Goal: Task Accomplishment & Management: Use online tool/utility

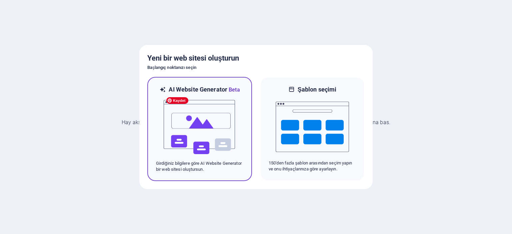
click at [193, 126] on img at bounding box center [199, 127] width 73 height 67
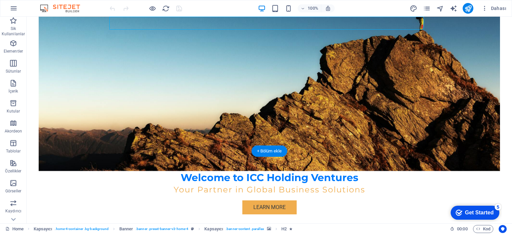
click at [376, 94] on figure at bounding box center [269, 77] width 461 height 189
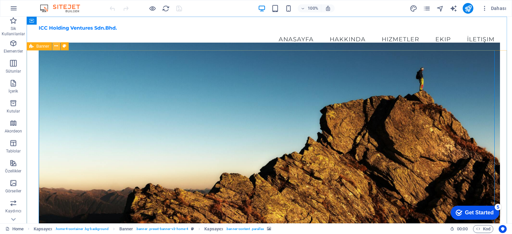
click at [55, 47] on icon at bounding box center [56, 46] width 4 height 7
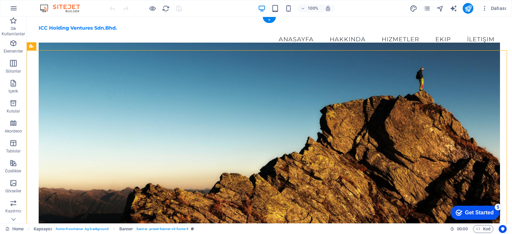
click at [240, 64] on figure at bounding box center [269, 137] width 461 height 189
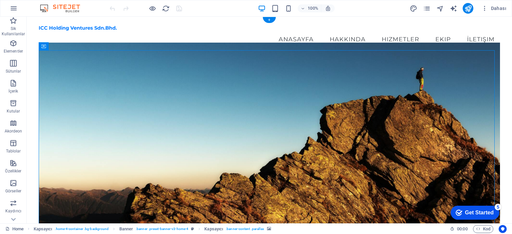
click at [240, 64] on figure at bounding box center [269, 137] width 461 height 189
click at [16, 48] on span "Elementler" at bounding box center [13, 47] width 27 height 16
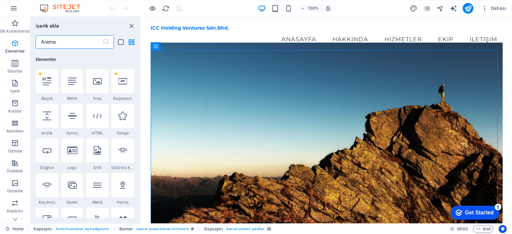
scroll to position [71, 0]
click at [209, 99] on figure at bounding box center [327, 137] width 352 height 189
click at [130, 26] on icon "close panel" at bounding box center [132, 26] width 8 height 8
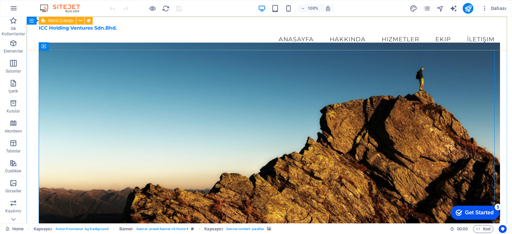
click at [59, 22] on span "Menü Çubuğu" at bounding box center [60, 21] width 25 height 4
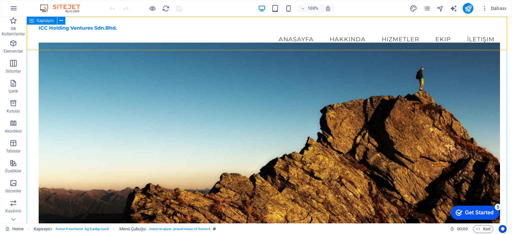
click at [32, 22] on icon at bounding box center [31, 21] width 5 height 8
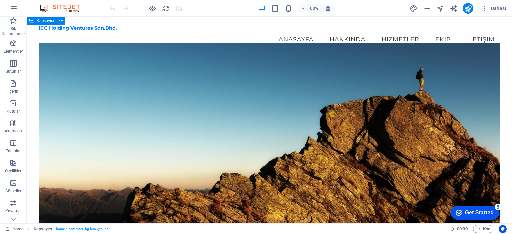
click at [42, 21] on span "Kapsayıcı" at bounding box center [46, 21] width 18 height 4
select select "header"
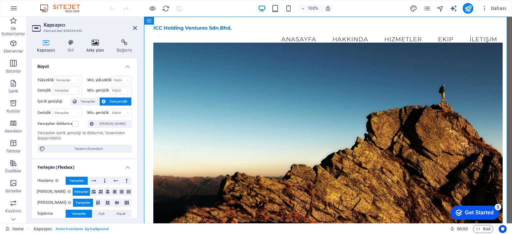
click at [97, 46] on icon at bounding box center [95, 42] width 28 height 7
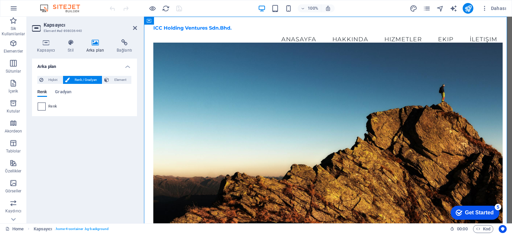
click at [42, 106] on span at bounding box center [41, 106] width 7 height 7
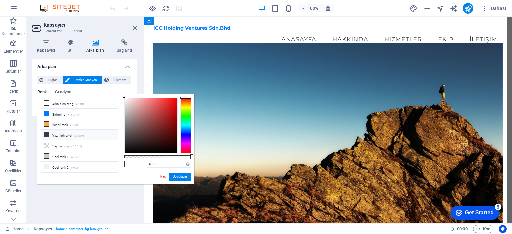
click at [48, 133] on icon at bounding box center [46, 135] width 5 height 5
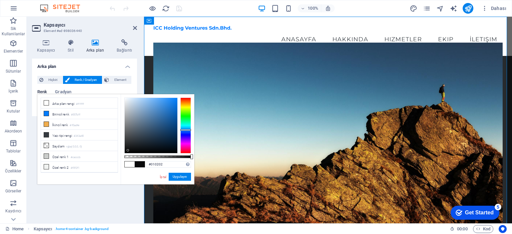
type input "#000000"
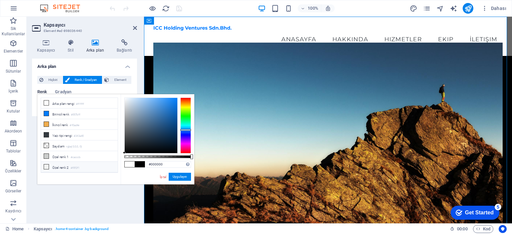
drag, startPoint x: 134, startPoint y: 138, endPoint x: 116, endPoint y: 160, distance: 28.7
click at [121, 159] on div "#000000 Desteklenen biçimler #0852ed rgb(8, 82, 237) rgba(8, 82, 237, %90) hsv(…" at bounding box center [158, 187] width 74 height 187
click at [269, 93] on figure at bounding box center [328, 137] width 350 height 189
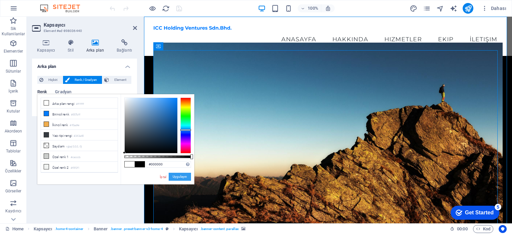
click at [180, 178] on button "Uygulayın" at bounding box center [180, 177] width 22 height 8
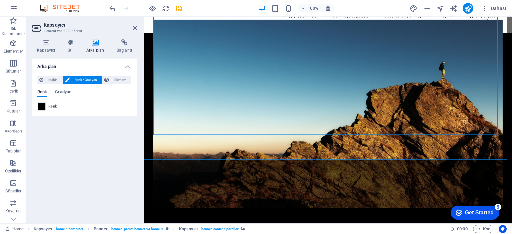
scroll to position [0, 0]
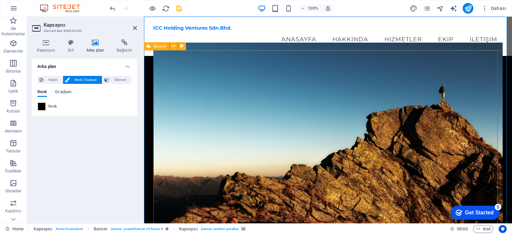
click at [160, 46] on span "Banner" at bounding box center [160, 46] width 13 height 4
select select "vh"
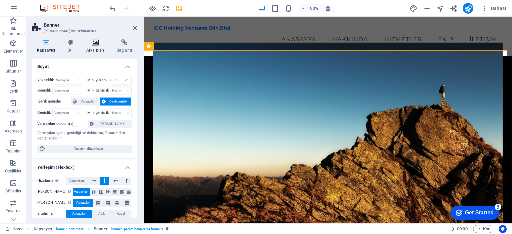
click at [97, 45] on icon at bounding box center [95, 42] width 28 height 7
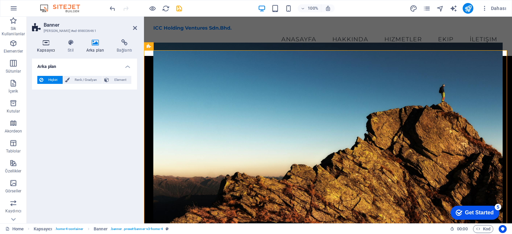
click at [47, 45] on icon at bounding box center [46, 42] width 28 height 7
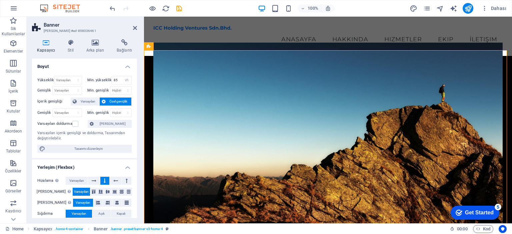
click at [201, 100] on figure at bounding box center [328, 137] width 350 height 189
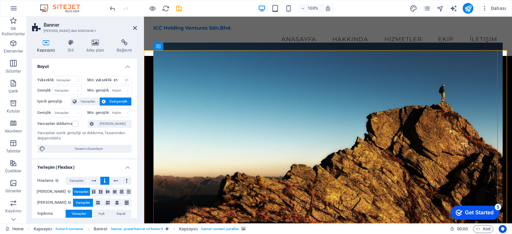
click at [201, 99] on figure at bounding box center [328, 137] width 350 height 189
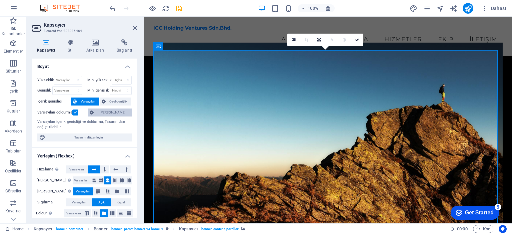
click at [115, 113] on span "[PERSON_NAME]" at bounding box center [113, 113] width 34 height 8
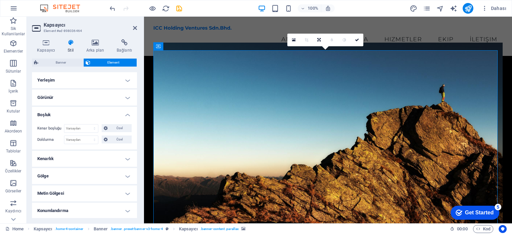
scroll to position [67, 0]
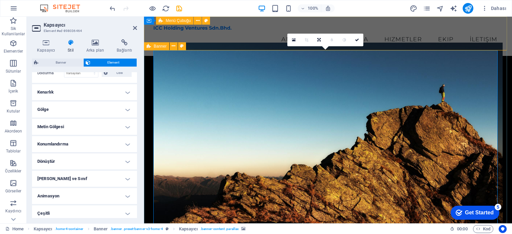
click at [430, 46] on div "ICC Holding Ventures Sdn.Bhd. Menu Anasayfa Hakkında Hizmetler Ekip İletişim" at bounding box center [328, 36] width 368 height 39
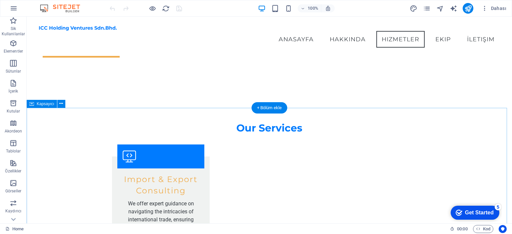
scroll to position [434, 0]
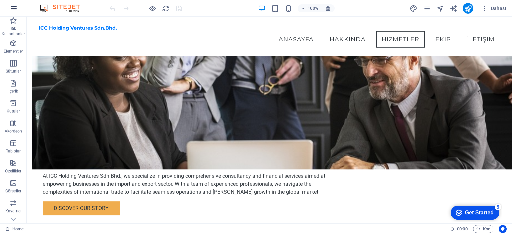
click at [10, 7] on icon "button" at bounding box center [14, 8] width 8 height 8
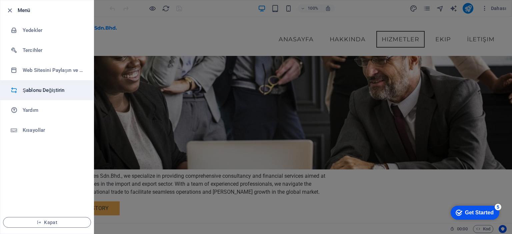
click at [55, 92] on h6 "Şablonu Değiştirin" at bounding box center [54, 90] width 62 height 8
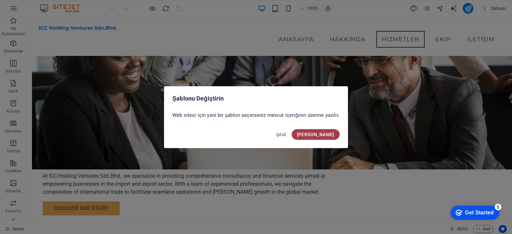
click at [325, 135] on span "Onayla" at bounding box center [315, 134] width 37 height 5
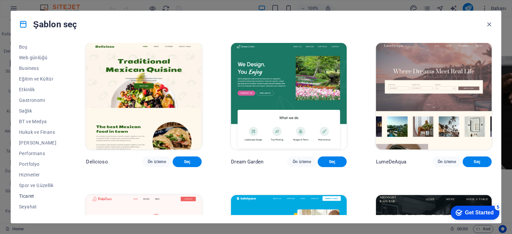
scroll to position [94, 0]
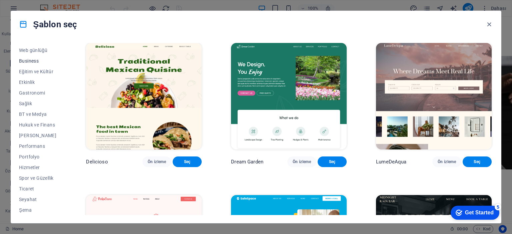
click at [34, 60] on span "Business" at bounding box center [38, 60] width 38 height 5
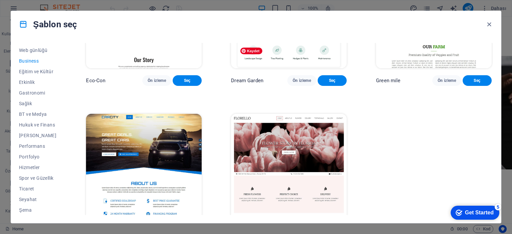
scroll to position [99, 0]
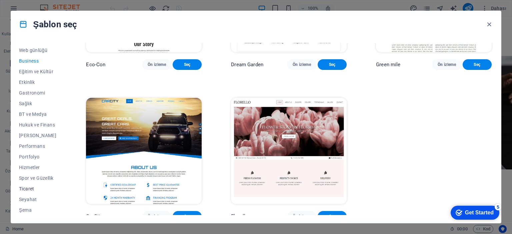
click at [34, 189] on span "Ticaret" at bounding box center [38, 188] width 38 height 5
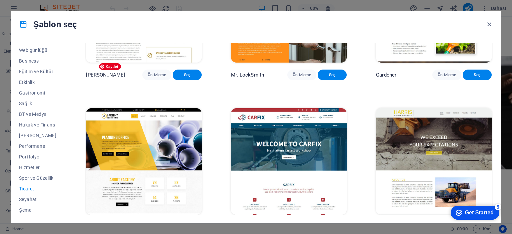
scroll to position [248, 0]
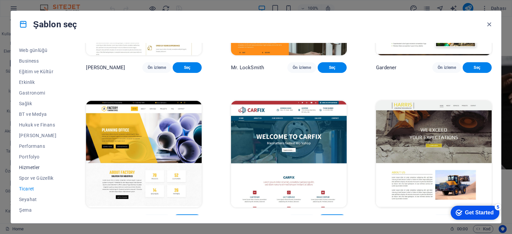
click at [31, 166] on span "Hizmetler" at bounding box center [38, 167] width 38 height 5
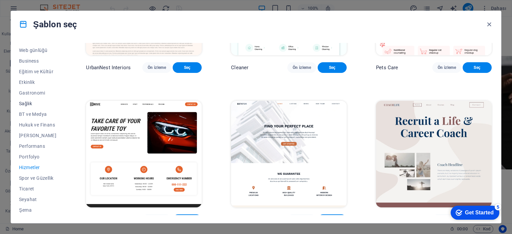
scroll to position [27, 0]
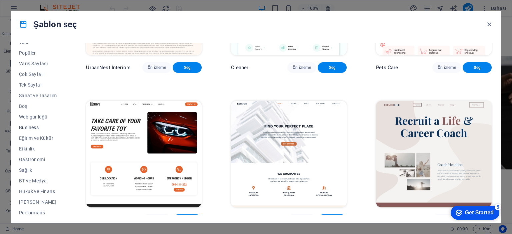
click at [30, 128] on span "Business" at bounding box center [38, 127] width 38 height 5
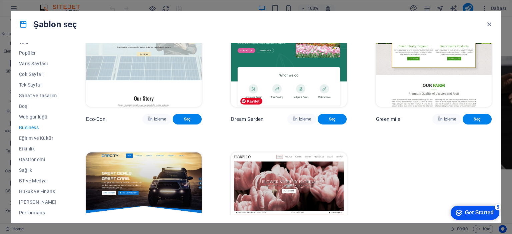
scroll to position [0, 0]
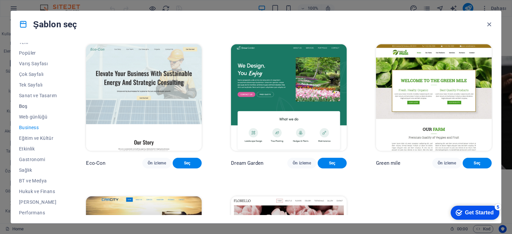
click at [23, 104] on span "Boş" at bounding box center [38, 106] width 38 height 5
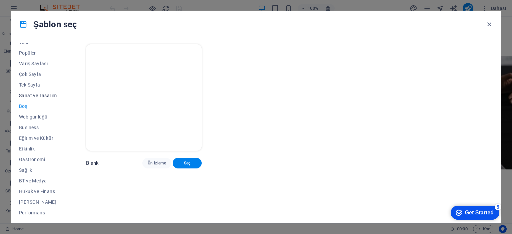
click at [27, 95] on span "Sanat ve Tasarım" at bounding box center [38, 95] width 38 height 5
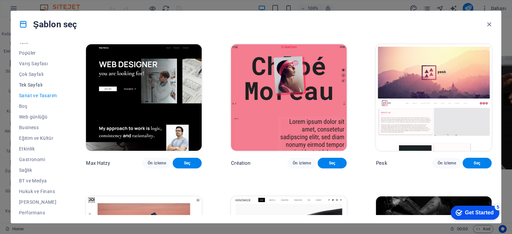
click at [27, 85] on span "Tek Sayfalı" at bounding box center [38, 84] width 38 height 5
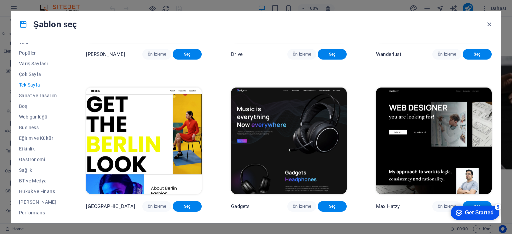
scroll to position [567, 0]
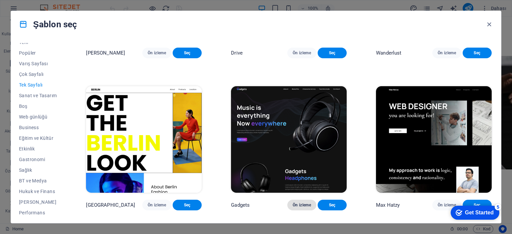
click at [299, 203] on span "Ön izleme" at bounding box center [302, 205] width 18 height 5
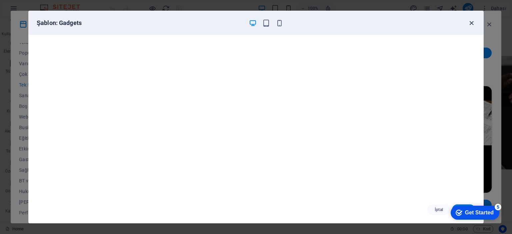
click at [469, 25] on icon "button" at bounding box center [472, 23] width 8 height 8
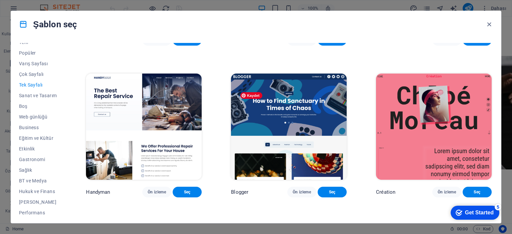
scroll to position [767, 0]
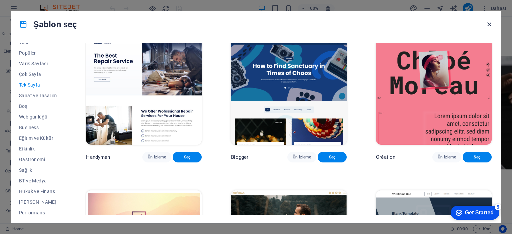
click at [488, 25] on icon "button" at bounding box center [489, 25] width 8 height 8
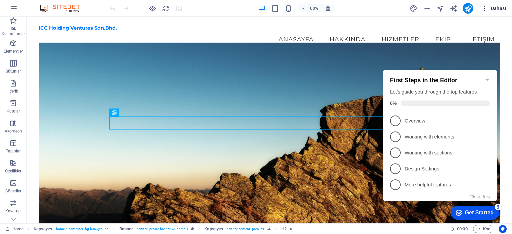
click at [485, 9] on icon "button" at bounding box center [484, 8] width 7 height 7
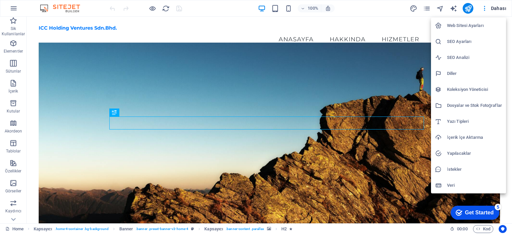
click at [225, 20] on div at bounding box center [256, 117] width 512 height 234
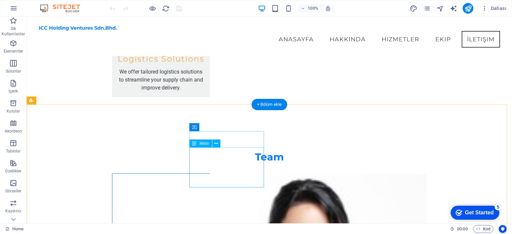
scroll to position [1067, 0]
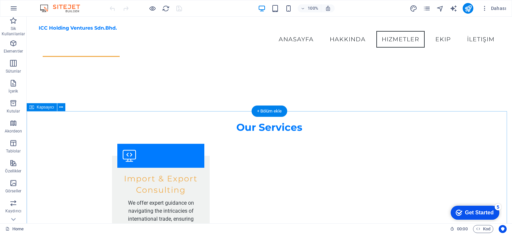
scroll to position [563, 0]
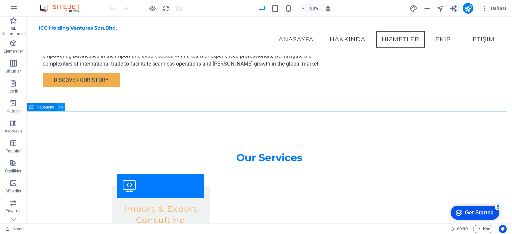
click at [61, 108] on icon at bounding box center [61, 107] width 4 height 7
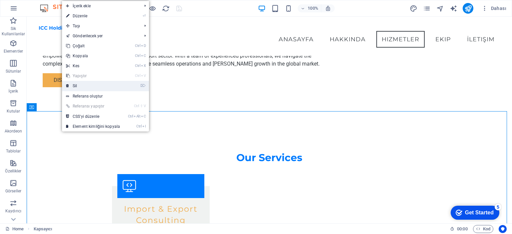
click at [78, 85] on link "⌦ Sil" at bounding box center [93, 86] width 62 height 10
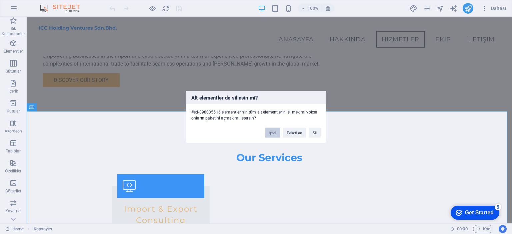
click at [266, 135] on button "İptal" at bounding box center [272, 133] width 15 height 10
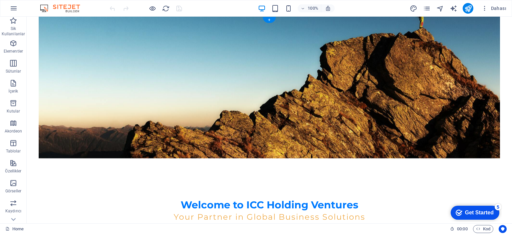
scroll to position [0, 0]
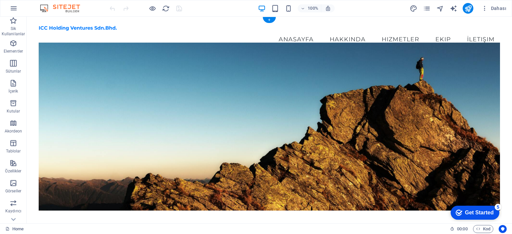
click at [287, 80] on figure at bounding box center [269, 127] width 461 height 168
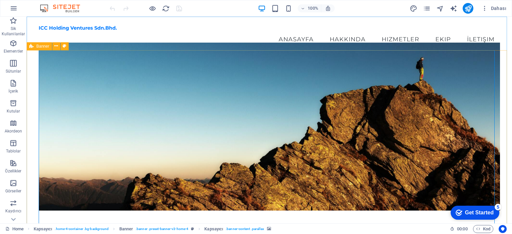
click at [45, 50] on div "Banner" at bounding box center [39, 46] width 25 height 8
click at [44, 47] on span "Banner" at bounding box center [42, 46] width 13 height 4
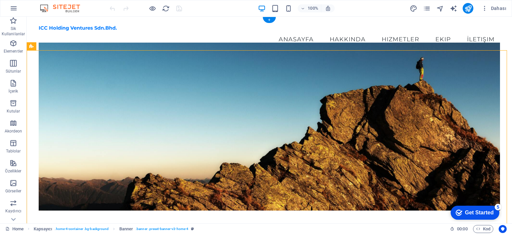
click at [61, 73] on figure at bounding box center [269, 127] width 461 height 168
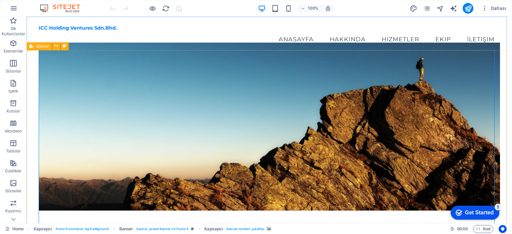
click at [44, 50] on div "Banner" at bounding box center [39, 46] width 25 height 8
click at [57, 46] on icon at bounding box center [56, 46] width 4 height 7
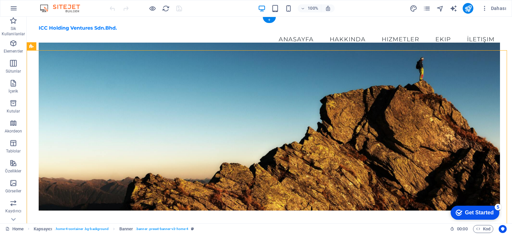
click at [303, 82] on figure at bounding box center [269, 127] width 461 height 168
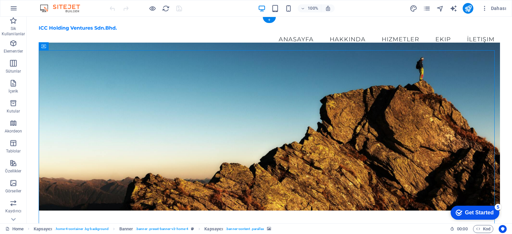
click at [302, 82] on figure at bounding box center [269, 127] width 461 height 168
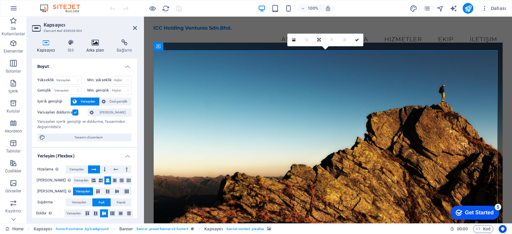
click at [94, 46] on h4 "Arka plan" at bounding box center [96, 46] width 30 height 14
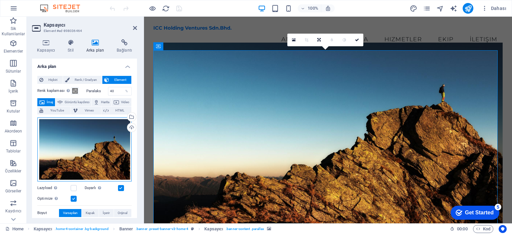
click at [97, 156] on div "Dosyaları buraya sürükleyin, dosyaları seçmek için tıklayın veya Dosyalardan ya…" at bounding box center [84, 150] width 94 height 64
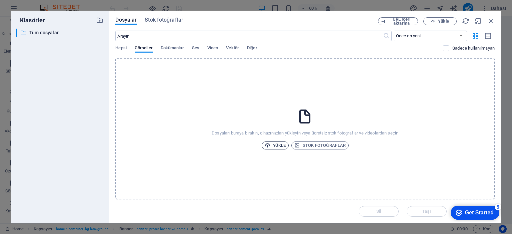
click at [282, 143] on span "Yükle" at bounding box center [275, 146] width 21 height 8
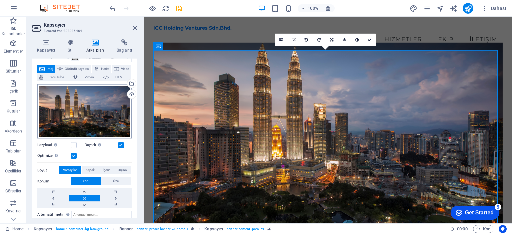
scroll to position [67, 0]
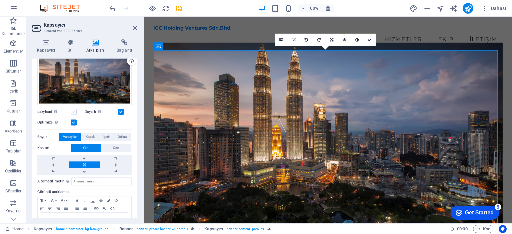
click at [76, 112] on label at bounding box center [74, 112] width 6 height 6
click at [0, 0] on input "Lazyload Sayfa yüklendikten sonra görüntülerin yüklenmesi, sayfa hızını artırır." at bounding box center [0, 0] width 0 height 0
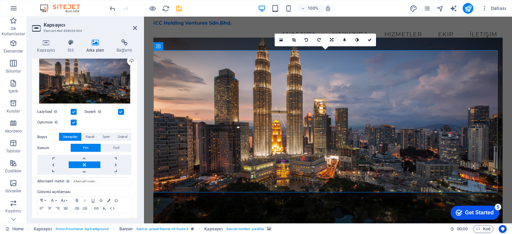
scroll to position [0, 0]
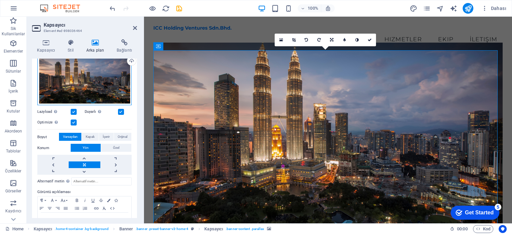
click at [95, 69] on div "Dosyaları buraya sürükleyin, dosyaları seçmek için tıklayın veya Dosyalardan ya…" at bounding box center [84, 78] width 94 height 55
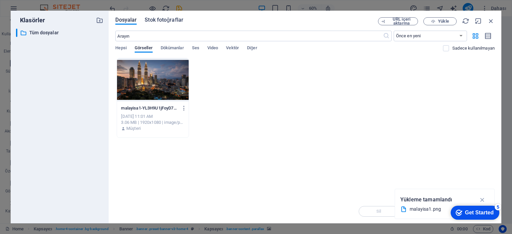
click at [167, 23] on span "Stok fotoğraflar" at bounding box center [164, 20] width 39 height 8
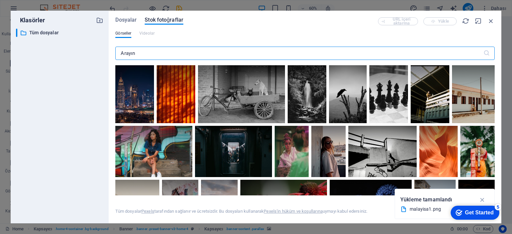
click at [177, 54] on input "text" at bounding box center [299, 53] width 368 height 13
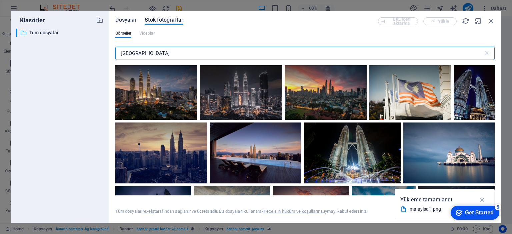
type input "malaysia"
click at [125, 18] on span "Dosyalar" at bounding box center [125, 20] width 21 height 8
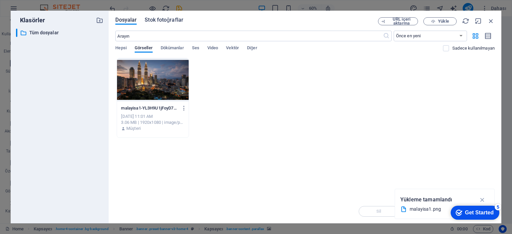
click at [164, 20] on span "Stok fotoğraflar" at bounding box center [164, 20] width 39 height 8
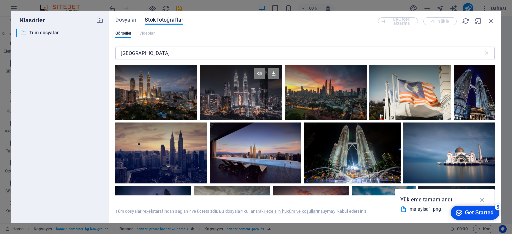
click at [247, 91] on div at bounding box center [241, 78] width 82 height 27
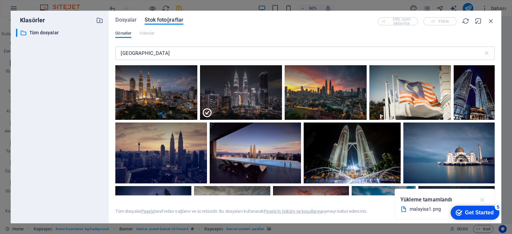
click at [484, 199] on icon "button" at bounding box center [483, 199] width 8 height 7
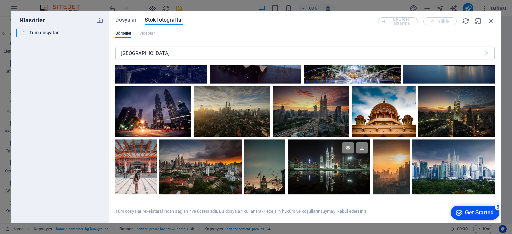
scroll to position [167, 0]
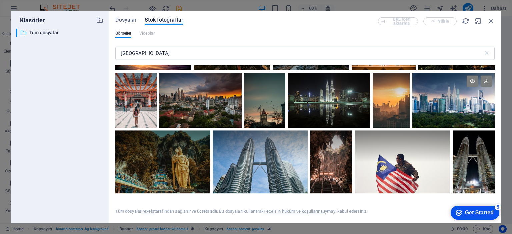
click at [450, 101] on div at bounding box center [453, 100] width 82 height 55
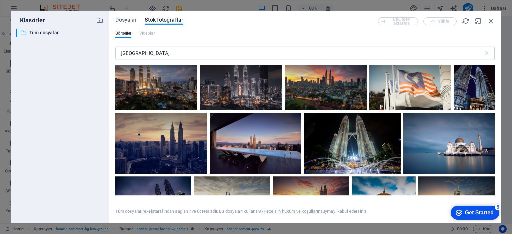
scroll to position [0, 0]
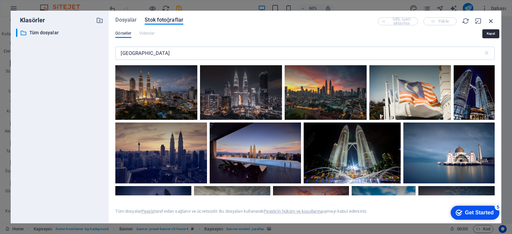
drag, startPoint x: 489, startPoint y: 22, endPoint x: 335, endPoint y: 14, distance: 154.5
click at [489, 22] on icon "button" at bounding box center [490, 20] width 7 height 7
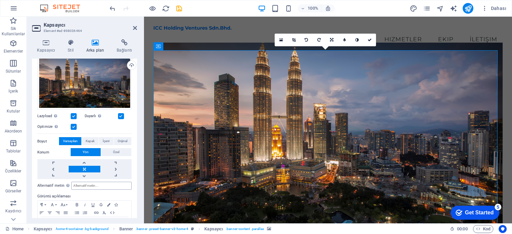
scroll to position [53, 0]
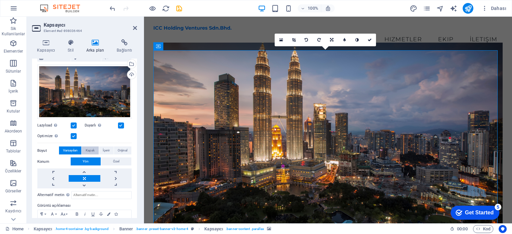
click at [86, 150] on span "Kapak" at bounding box center [90, 151] width 9 height 8
click at [106, 151] on span "İçerir" at bounding box center [106, 151] width 7 height 8
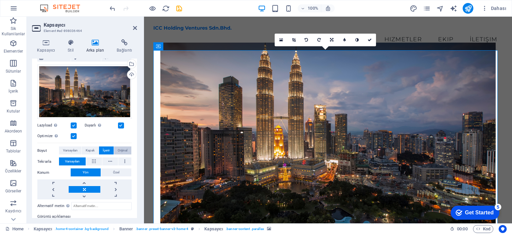
click at [119, 149] on span "Orijinal" at bounding box center [123, 151] width 10 height 8
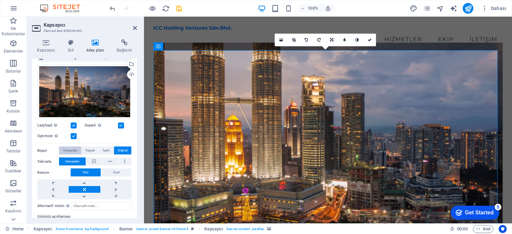
click at [68, 152] on span "Varsayılan" at bounding box center [70, 151] width 15 height 8
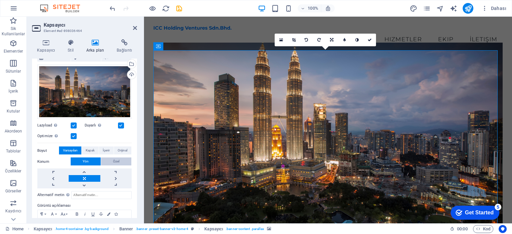
click at [120, 161] on button "Özel" at bounding box center [116, 162] width 30 height 8
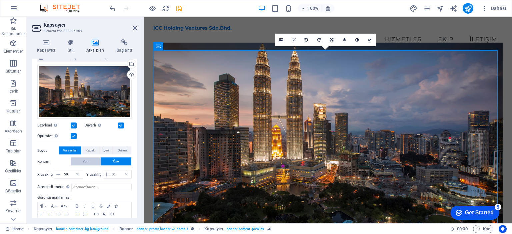
click at [81, 160] on button "Yön" at bounding box center [86, 162] width 30 height 8
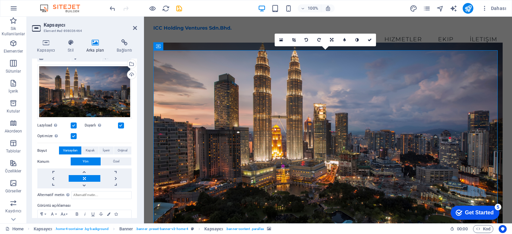
click at [83, 177] on link at bounding box center [84, 178] width 31 height 7
click at [53, 177] on link at bounding box center [52, 178] width 31 height 7
click at [111, 178] on link at bounding box center [115, 178] width 31 height 7
click at [86, 177] on link at bounding box center [84, 178] width 31 height 7
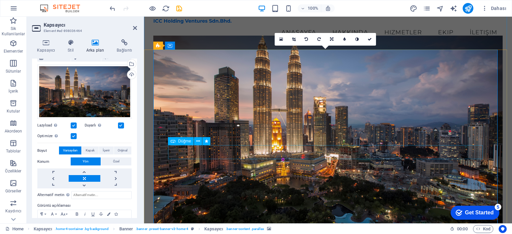
scroll to position [0, 0]
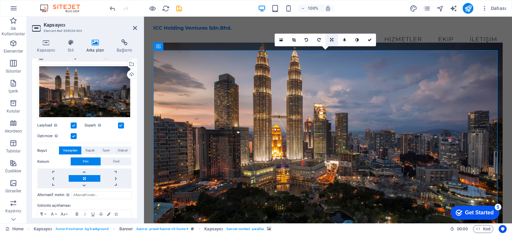
click at [330, 40] on icon at bounding box center [331, 40] width 3 height 4
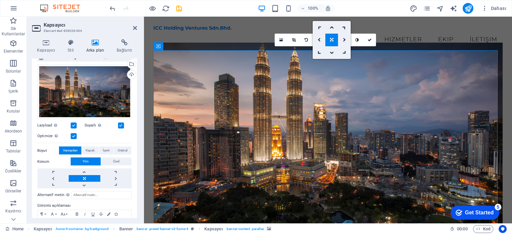
click at [330, 40] on icon at bounding box center [331, 40] width 3 height 4
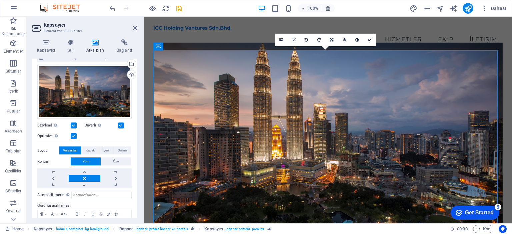
click at [330, 40] on icon at bounding box center [331, 40] width 3 height 4
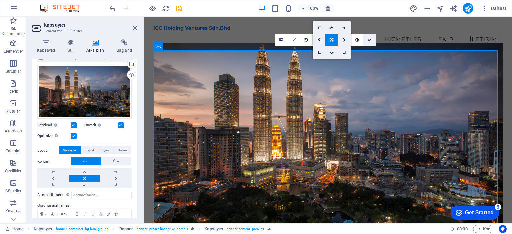
click at [369, 39] on icon at bounding box center [370, 40] width 4 height 4
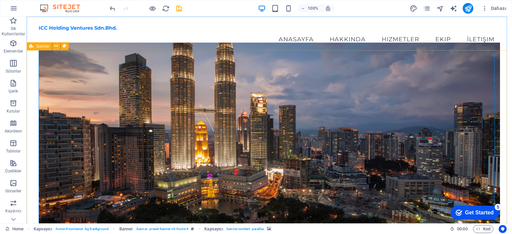
click at [45, 44] on span "Banner" at bounding box center [42, 46] width 13 height 4
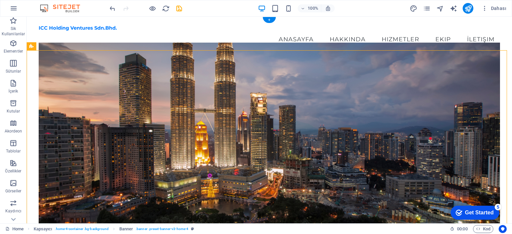
click at [54, 63] on figure at bounding box center [269, 137] width 461 height 189
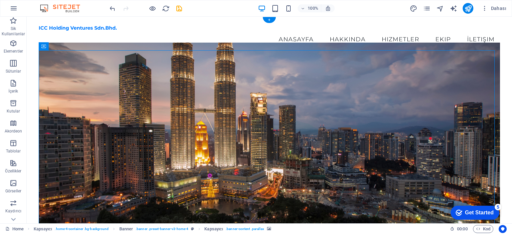
click at [54, 63] on figure at bounding box center [269, 137] width 461 height 189
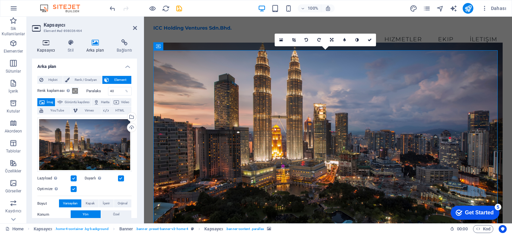
click at [42, 48] on h4 "Kapsayıcı" at bounding box center [47, 46] width 31 height 14
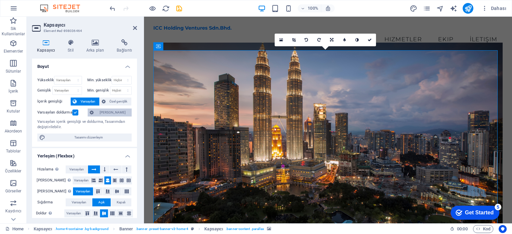
click at [118, 110] on span "[PERSON_NAME]" at bounding box center [113, 113] width 34 height 8
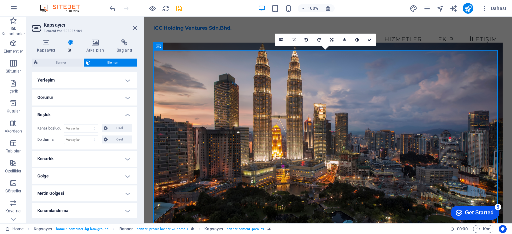
click at [127, 78] on h4 "Yerleşim" at bounding box center [84, 80] width 105 height 16
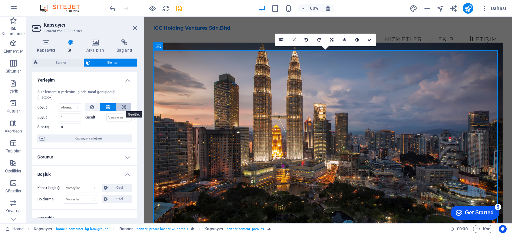
click at [124, 109] on icon at bounding box center [124, 107] width 4 height 8
type input "100"
select select "%"
click at [107, 105] on icon at bounding box center [108, 107] width 5 height 8
select select "DISABLED_OPTION_VALUE"
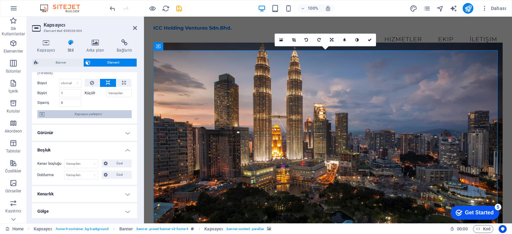
scroll to position [33, 0]
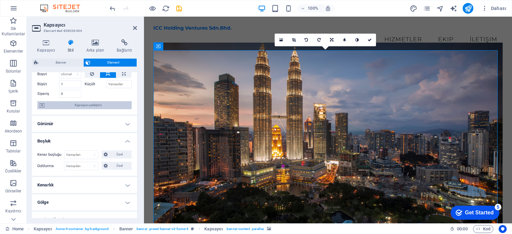
click at [83, 105] on span "Kapsayıcı yerleşimi" at bounding box center [88, 105] width 83 height 8
select select "vh"
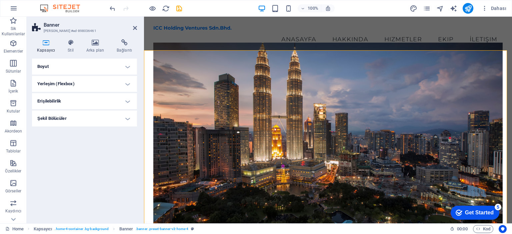
click at [127, 66] on h4 "Boyut" at bounding box center [84, 67] width 105 height 16
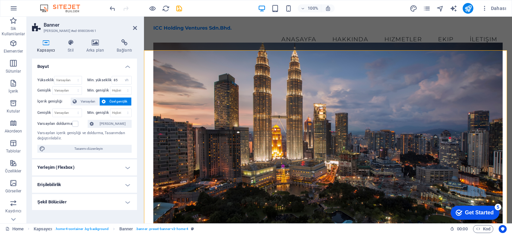
click at [125, 168] on h4 "Yerleşim (Flexbox)" at bounding box center [84, 168] width 105 height 16
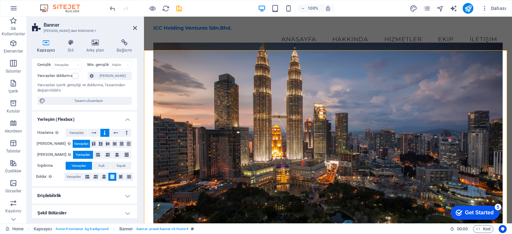
scroll to position [50, 0]
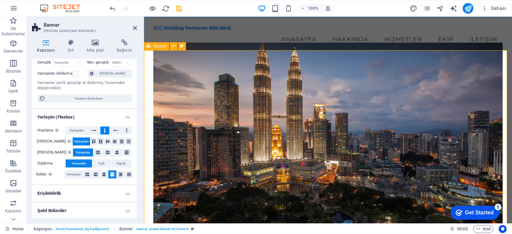
click at [150, 58] on div "Welcome to ICC Holding Ventures Your Partner in Global Business Solutions Learn…" at bounding box center [328, 198] width 368 height 285
click at [119, 176] on icon at bounding box center [121, 175] width 4 height 8
click at [129, 174] on icon at bounding box center [129, 175] width 4 height 8
click at [111, 176] on icon at bounding box center [112, 175] width 4 height 8
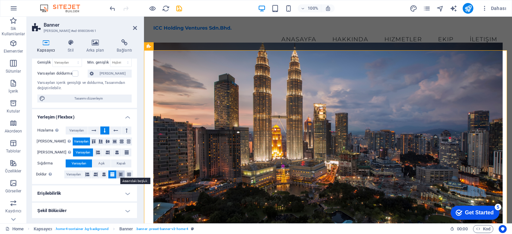
click at [120, 174] on icon at bounding box center [121, 175] width 4 height 8
click at [112, 176] on icon at bounding box center [112, 175] width 4 height 8
click at [77, 128] on span "Varsayılan" at bounding box center [76, 131] width 15 height 8
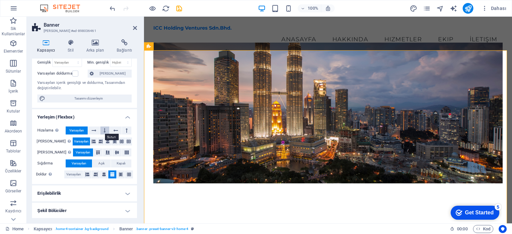
click at [104, 132] on icon at bounding box center [105, 131] width 2 height 8
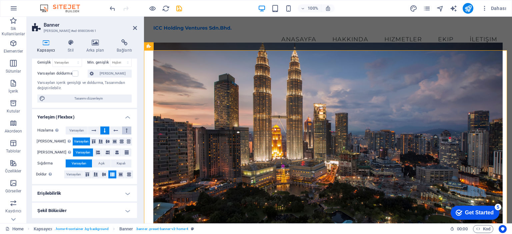
click at [126, 132] on icon at bounding box center [127, 131] width 2 height 8
click at [105, 130] on icon at bounding box center [105, 131] width 2 height 8
click at [111, 140] on icon at bounding box center [115, 142] width 8 height 4
click at [90, 141] on icon at bounding box center [94, 142] width 8 height 4
click at [119, 142] on icon at bounding box center [122, 142] width 8 height 4
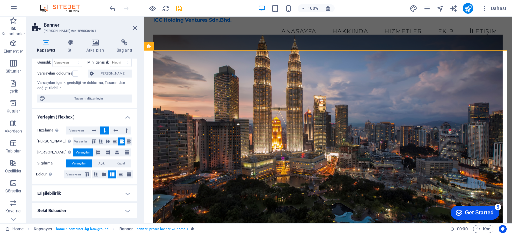
scroll to position [0, 0]
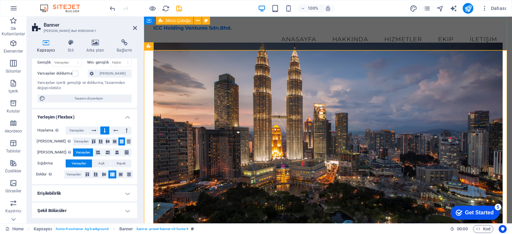
click at [207, 38] on div "ICC Holding Ventures Sdn.Bhd. Menu Anasayfa Hakkında Hizmetler Ekip İletişim" at bounding box center [328, 36] width 368 height 39
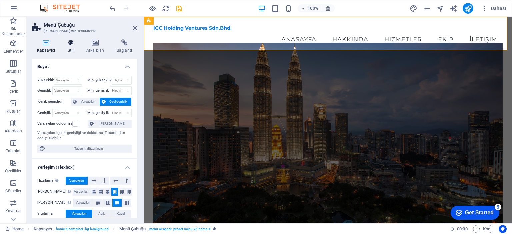
click at [71, 46] on h4 "Stil" at bounding box center [72, 46] width 19 height 14
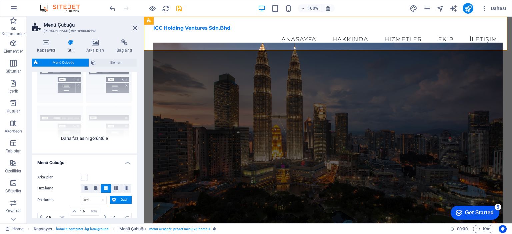
scroll to position [67, 0]
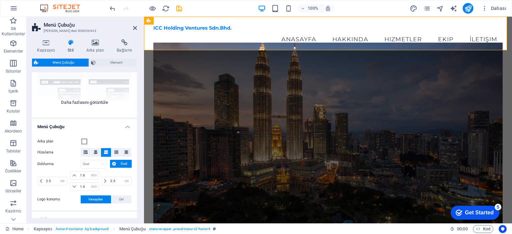
click at [84, 96] on div "Kenarlık Ortalandı Varsayılan Sabit Loki Tetikleyici Geniş XXL" at bounding box center [84, 68] width 105 height 100
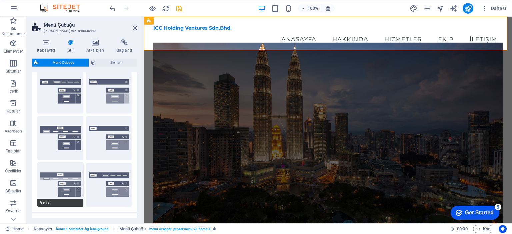
click at [60, 177] on button "Geniş" at bounding box center [60, 185] width 46 height 44
type input "0"
select select "rem"
type input "0"
select select "rem"
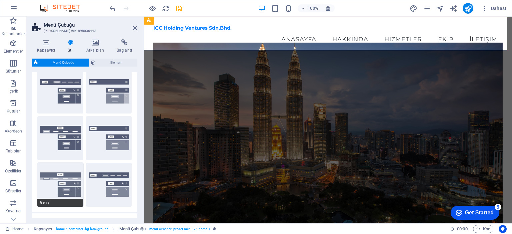
type input "0"
select select "rem"
type input "2"
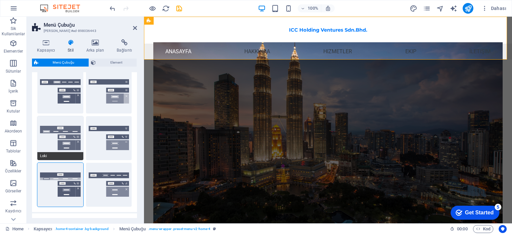
click at [60, 130] on button "Loki" at bounding box center [60, 138] width 46 height 44
type input "0"
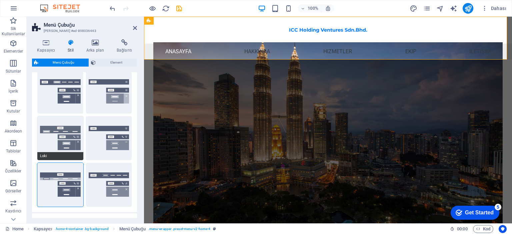
type input "0"
select select "DISABLED_OPTION_VALUE"
type input "1"
type input "2"
type input "1"
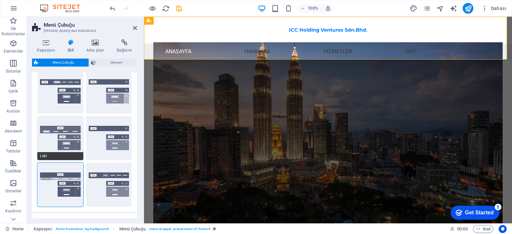
type input "1"
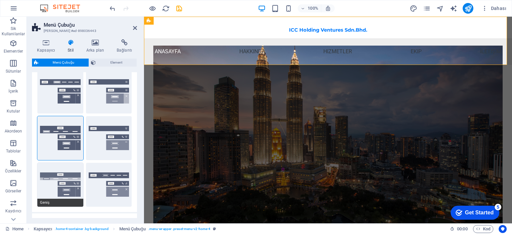
click at [54, 171] on button "Geniş" at bounding box center [60, 185] width 46 height 44
type input "0"
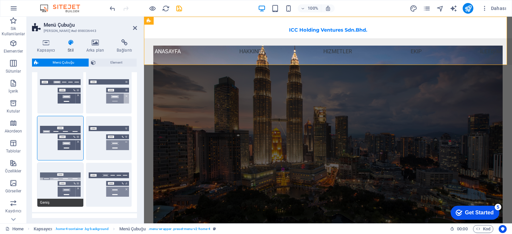
type input "0"
type input "2"
select select "rem"
type input "2"
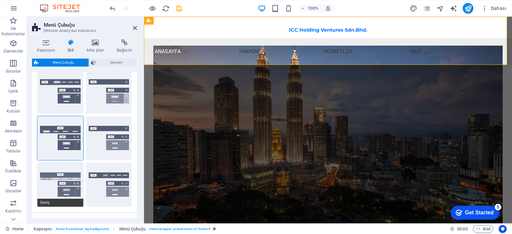
type input "2"
type input "0"
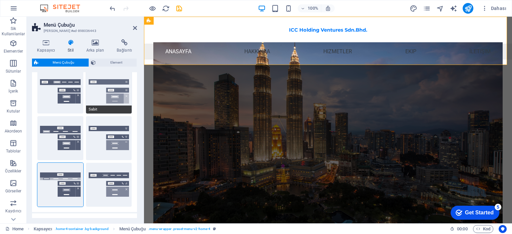
click at [117, 90] on button "Sabit" at bounding box center [109, 92] width 46 height 44
type input "1"
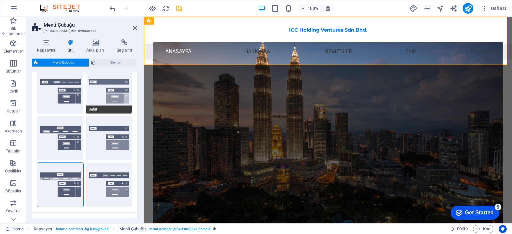
type input "1"
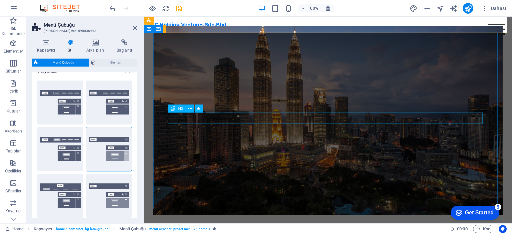
scroll to position [0, 0]
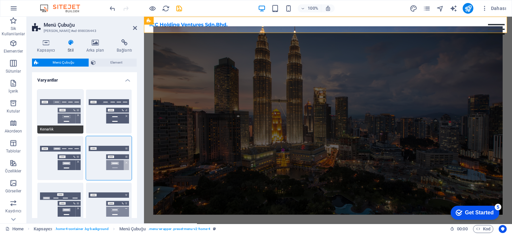
click at [47, 118] on button "Kenarlık" at bounding box center [60, 112] width 46 height 44
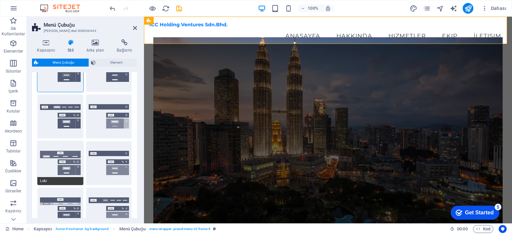
scroll to position [100, 0]
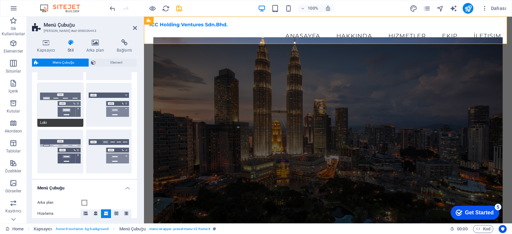
click at [66, 99] on button "Loki" at bounding box center [60, 105] width 46 height 44
type input "0"
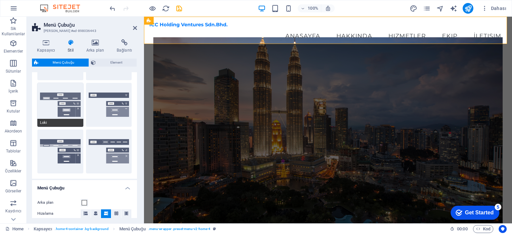
type input "0"
select select "DISABLED_OPTION_VALUE"
type input "2"
type input "1"
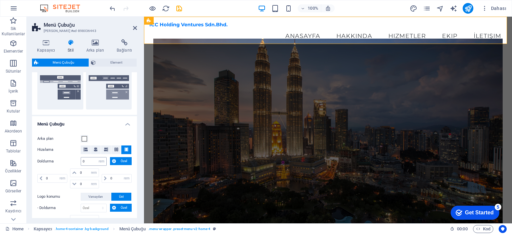
scroll to position [167, 0]
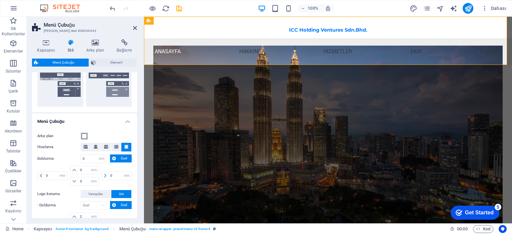
click at [84, 136] on span at bounding box center [84, 136] width 5 height 5
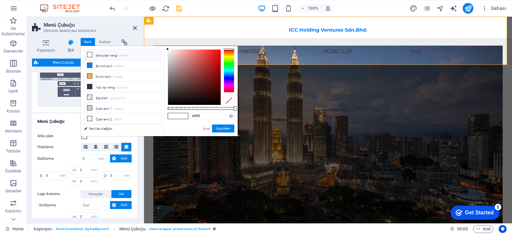
click at [203, 125] on div "İptal Uygulayın" at bounding box center [219, 129] width 32 height 8
click at [206, 130] on link "İptal" at bounding box center [207, 128] width 8 height 5
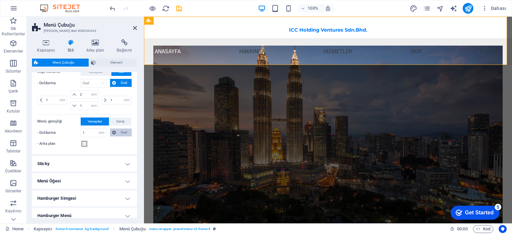
scroll to position [300, 0]
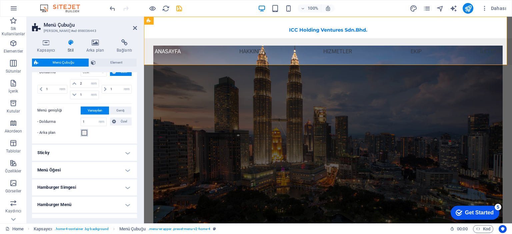
click at [83, 132] on span at bounding box center [84, 132] width 5 height 5
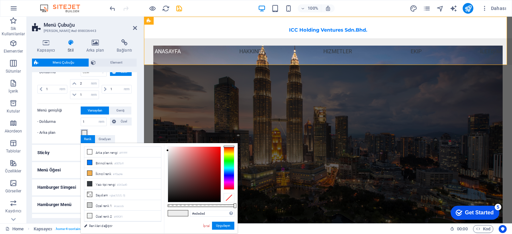
click at [83, 132] on span at bounding box center [84, 132] width 5 height 5
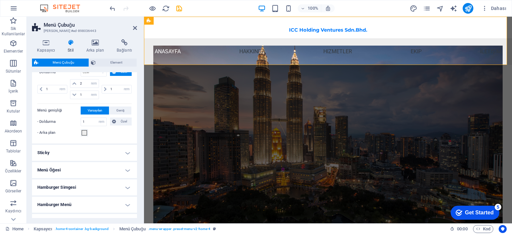
click at [128, 154] on h4 "Sticky" at bounding box center [84, 153] width 105 height 16
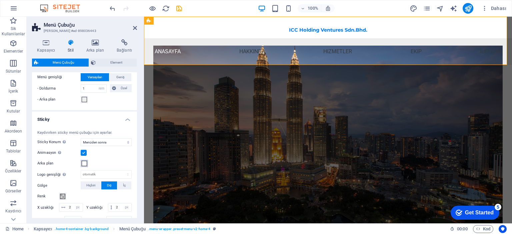
scroll to position [367, 0]
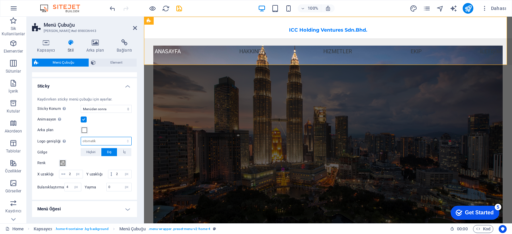
click at [108, 142] on select "otomatik px rem % vh vw" at bounding box center [106, 141] width 50 height 8
click at [111, 138] on select "otomatik px rem % vh vw" at bounding box center [106, 141] width 50 height 8
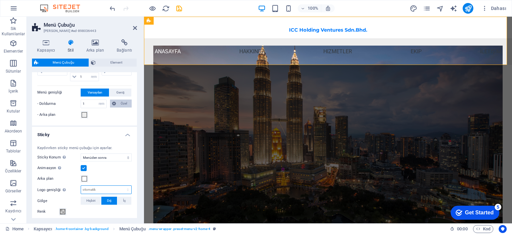
scroll to position [251, 0]
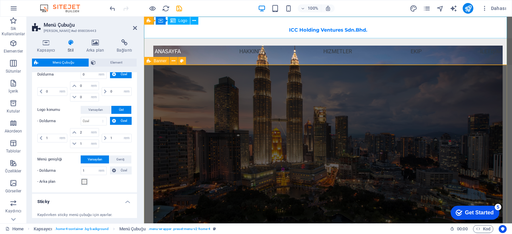
click at [312, 30] on div "ICC Holding Ventures Sdn.Bhd." at bounding box center [328, 28] width 368 height 22
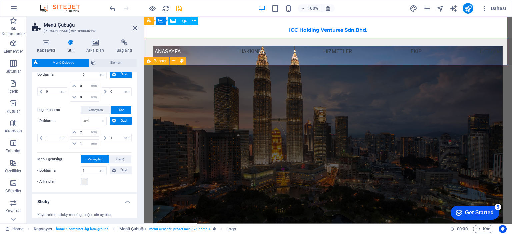
click at [312, 30] on div "ICC Holding Ventures Sdn.Bhd." at bounding box center [328, 28] width 368 height 22
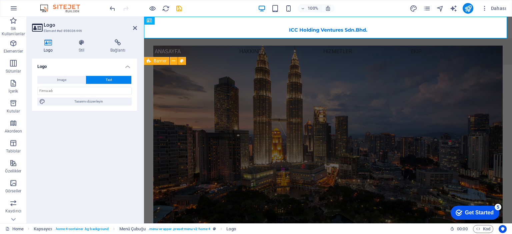
click at [47, 46] on icon at bounding box center [48, 42] width 32 height 7
click at [65, 78] on span "Image" at bounding box center [61, 80] width 9 height 8
select select "DISABLED_OPTION_VALUE"
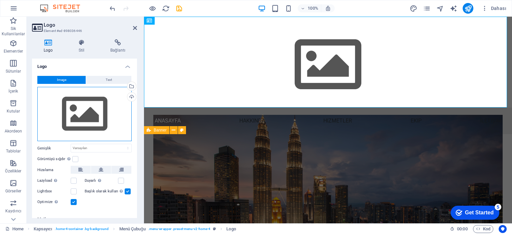
click at [82, 115] on div "Dosyaları buraya sürükleyin, dosyaları seçmek için tıklayın veya Dosyalardan ya…" at bounding box center [84, 114] width 94 height 55
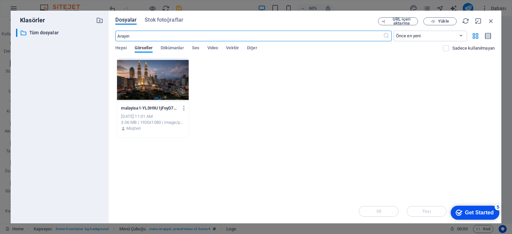
click at [241, 92] on div "malayisa1-YL3H9U1jFoyD70TRZH7ixg.png malayisa1-YL3H9U1jFoyD70TRZH7ixg.png Sep 2…" at bounding box center [304, 98] width 379 height 80
click at [122, 46] on span "Hepsi" at bounding box center [120, 48] width 11 height 9
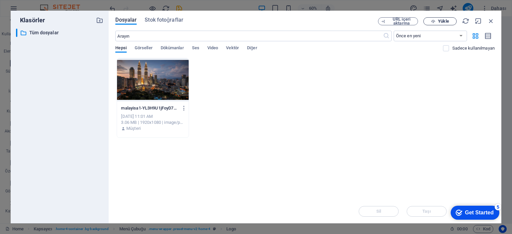
click at [442, 22] on span "Yükle" at bounding box center [443, 21] width 11 height 4
click at [439, 21] on span "Yükle" at bounding box center [443, 21] width 11 height 4
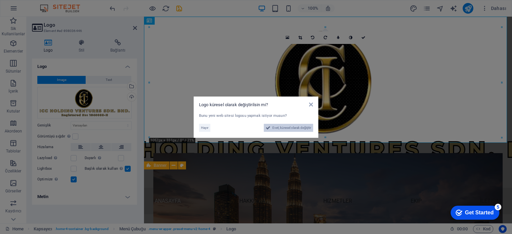
click at [278, 127] on span "Evet, küresel olarak değiştir" at bounding box center [291, 128] width 39 height 8
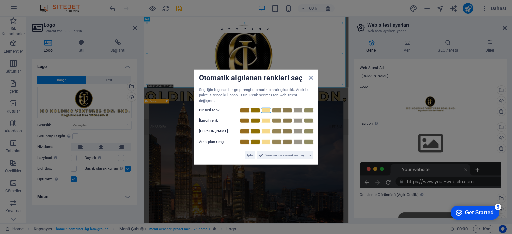
click at [265, 108] on link at bounding box center [266, 110] width 10 height 5
click at [277, 108] on link at bounding box center [277, 110] width 10 height 5
click at [266, 109] on link at bounding box center [266, 110] width 10 height 5
click at [254, 118] on link at bounding box center [255, 120] width 10 height 5
click at [267, 130] on link at bounding box center [266, 131] width 10 height 5
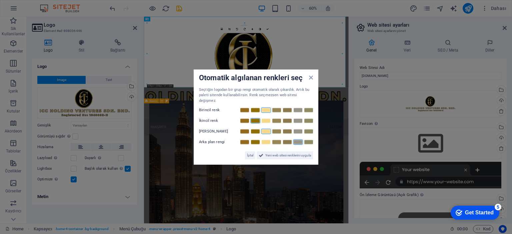
click at [297, 140] on link at bounding box center [298, 142] width 10 height 5
click at [294, 153] on span "Yeni web sitesi renklerini uygula" at bounding box center [288, 156] width 46 height 8
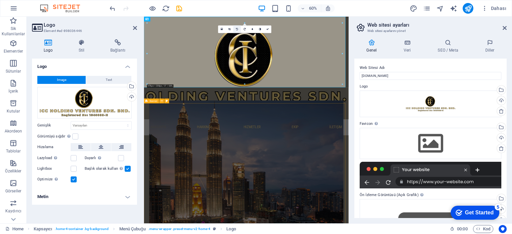
click at [237, 29] on icon at bounding box center [237, 29] width 2 height 2
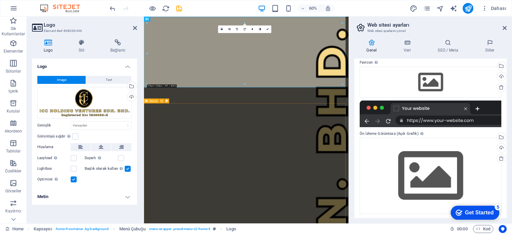
scroll to position [63, 0]
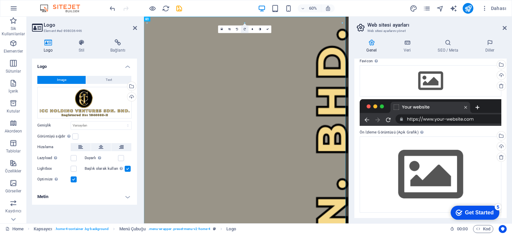
click at [244, 29] on icon at bounding box center [245, 29] width 2 height 2
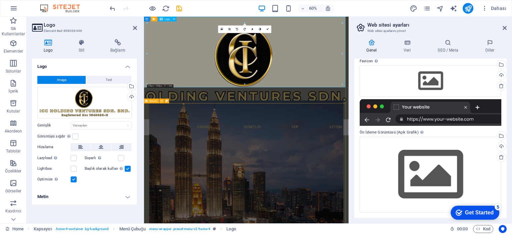
click at [423, 76] on div at bounding box center [314, 102] width 341 height 171
click at [81, 46] on h4 "Stil" at bounding box center [83, 46] width 32 height 14
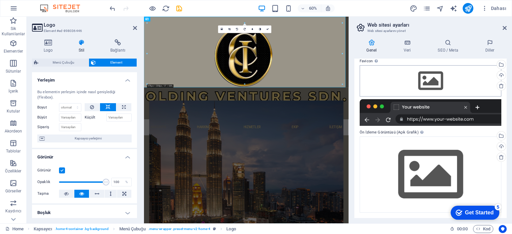
scroll to position [0, 0]
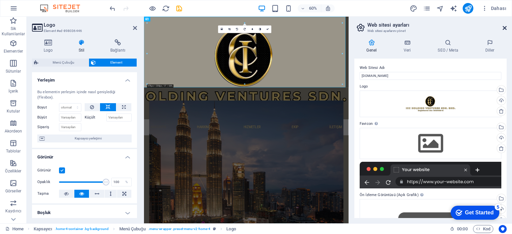
click at [505, 27] on icon at bounding box center [505, 27] width 4 height 5
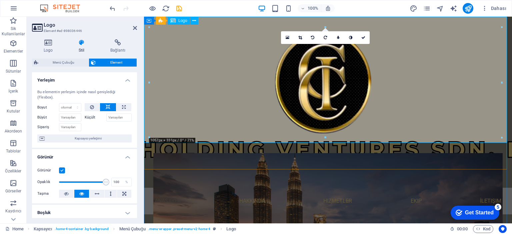
click at [183, 21] on span "Logo" at bounding box center [182, 21] width 9 height 4
click at [77, 45] on icon at bounding box center [81, 42] width 29 height 7
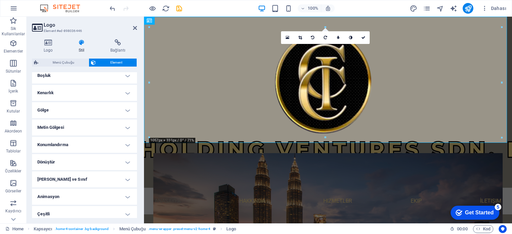
scroll to position [141, 0]
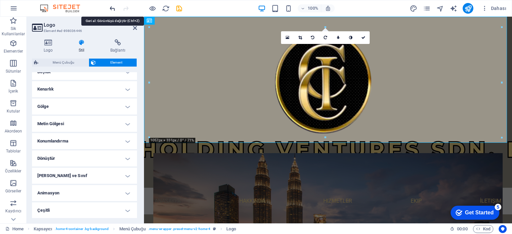
click at [111, 8] on icon "undo" at bounding box center [113, 9] width 8 height 8
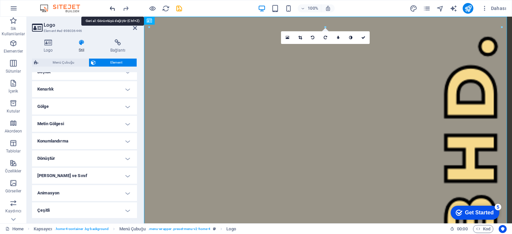
click at [111, 8] on icon "undo" at bounding box center [113, 9] width 8 height 8
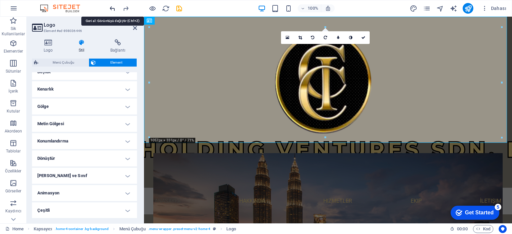
click at [111, 8] on icon "undo" at bounding box center [113, 9] width 8 height 8
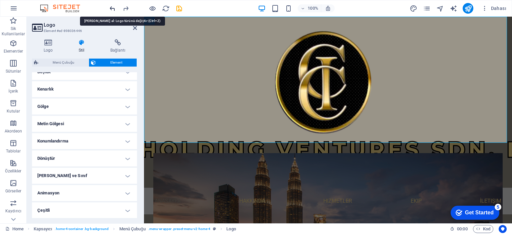
click at [111, 8] on icon "undo" at bounding box center [113, 9] width 8 height 8
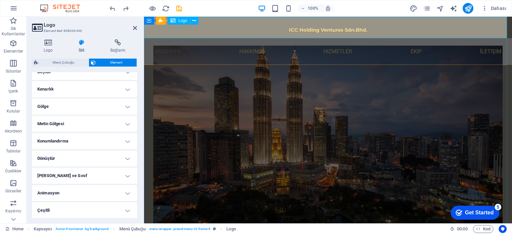
click at [338, 31] on div "ICC Holding Ventures Sdn.Bhd." at bounding box center [328, 28] width 368 height 22
click at [297, 26] on div "ICC Holding Ventures Sdn.Bhd." at bounding box center [328, 28] width 368 height 22
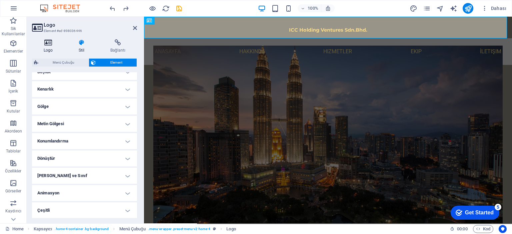
click at [50, 47] on h4 "Logo" at bounding box center [49, 46] width 35 height 14
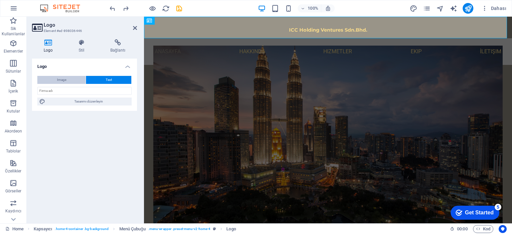
click at [61, 80] on span "Image" at bounding box center [61, 80] width 9 height 8
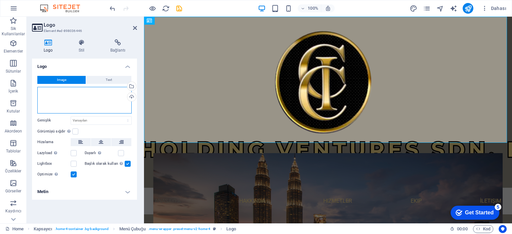
click at [81, 107] on div "Dosyaları buraya sürükleyin, dosyaları seçmek için tıklayın veya Dosyalardan ya…" at bounding box center [84, 100] width 94 height 27
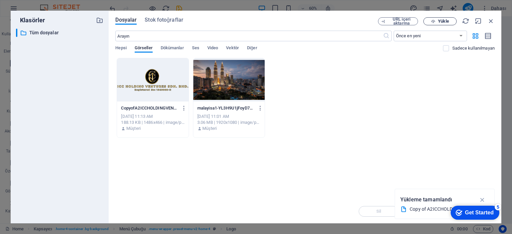
click at [443, 19] on span "Yükle" at bounding box center [443, 21] width 11 height 4
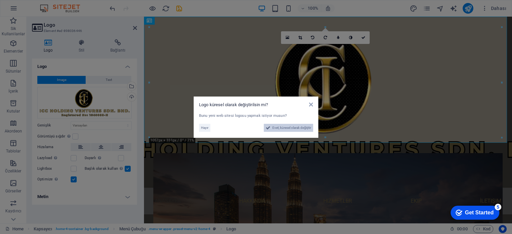
click at [287, 129] on span "Evet, küresel olarak değiştir" at bounding box center [291, 128] width 39 height 8
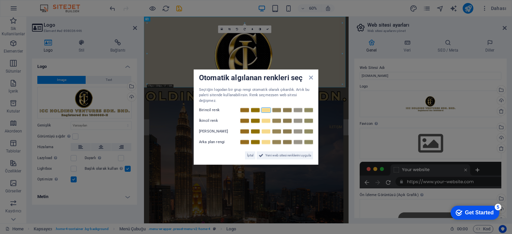
click at [266, 108] on link at bounding box center [266, 110] width 10 height 5
click at [265, 109] on link at bounding box center [266, 110] width 10 height 5
click at [288, 152] on span "Yeni web sitesi renklerini uygula" at bounding box center [288, 156] width 46 height 8
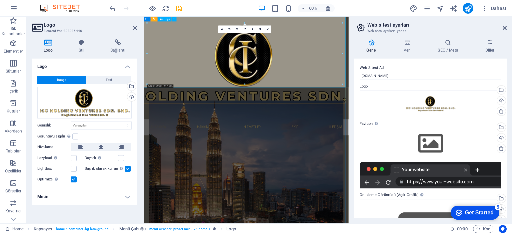
click at [315, 73] on div at bounding box center [314, 102] width 341 height 171
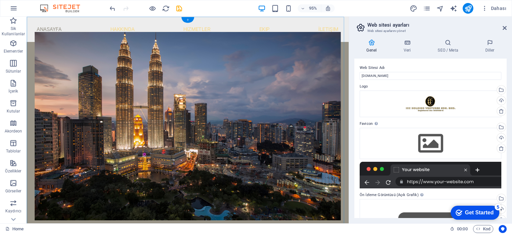
click at [187, 18] on div "+" at bounding box center [187, 20] width 12 height 6
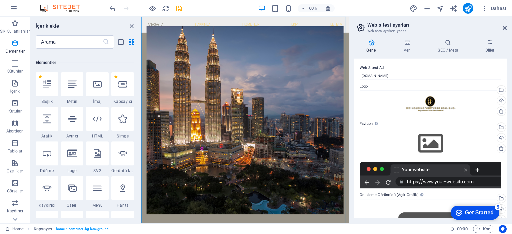
scroll to position [0, 0]
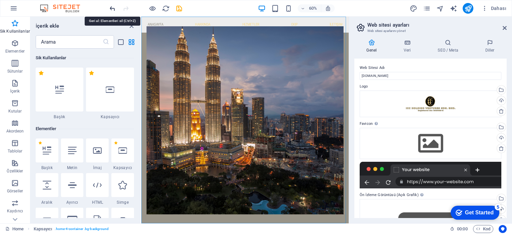
click at [112, 8] on icon "undo" at bounding box center [113, 9] width 8 height 8
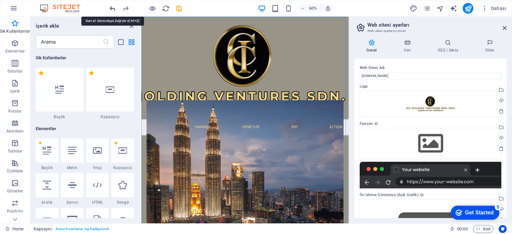
click at [112, 8] on icon "undo" at bounding box center [113, 9] width 8 height 8
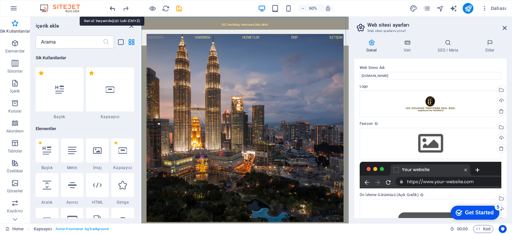
click at [112, 8] on icon "undo" at bounding box center [113, 9] width 8 height 8
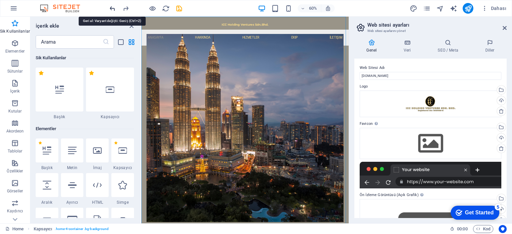
click at [112, 8] on icon "undo" at bounding box center [113, 9] width 8 height 8
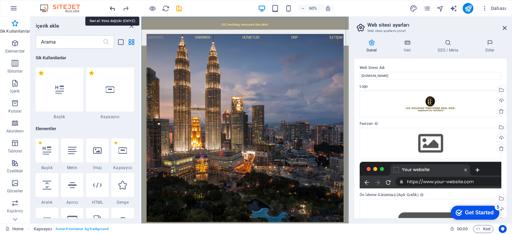
click at [112, 8] on icon "undo" at bounding box center [113, 9] width 8 height 8
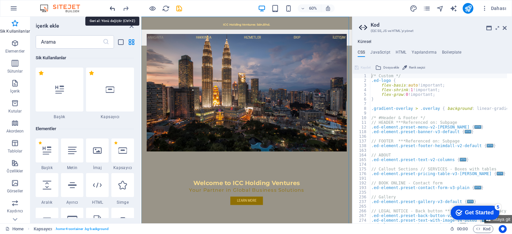
click at [112, 8] on icon "undo" at bounding box center [113, 9] width 8 height 8
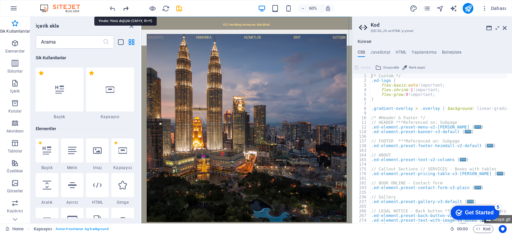
click at [129, 8] on icon "redo" at bounding box center [126, 9] width 8 height 8
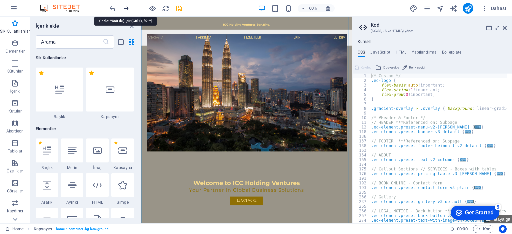
click at [127, 9] on icon "redo" at bounding box center [126, 9] width 8 height 8
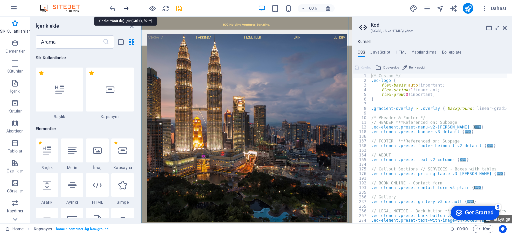
click at [127, 9] on icon "redo" at bounding box center [126, 9] width 8 height 8
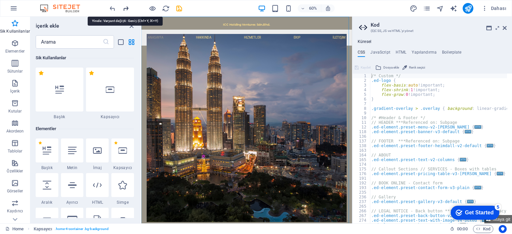
click at [127, 9] on icon "redo" at bounding box center [126, 9] width 8 height 8
click at [505, 28] on icon at bounding box center [505, 27] width 4 height 5
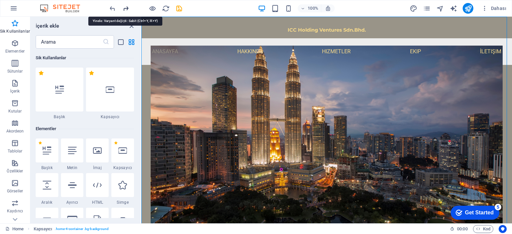
click at [127, 9] on icon "redo" at bounding box center [126, 9] width 8 height 8
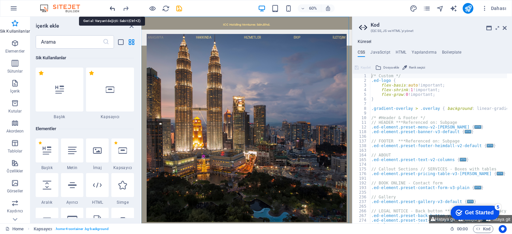
click at [113, 8] on icon "undo" at bounding box center [113, 9] width 8 height 8
click at [126, 8] on icon "redo" at bounding box center [126, 9] width 8 height 8
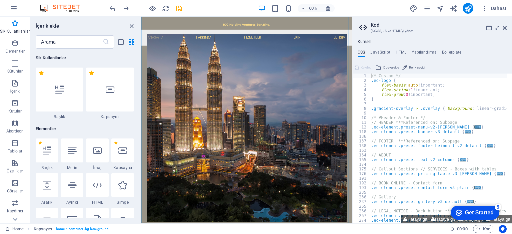
click at [505, 31] on header "Kod (S)CSS, JS ve HTML'yi yönet" at bounding box center [433, 25] width 148 height 17
click at [504, 28] on icon at bounding box center [505, 27] width 4 height 5
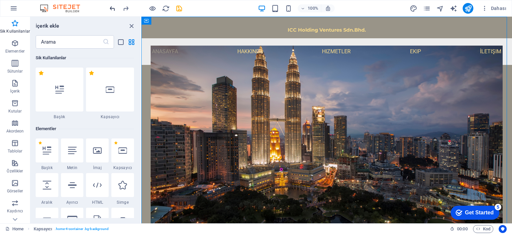
click at [112, 9] on icon "undo" at bounding box center [113, 9] width 8 height 8
click at [112, 8] on icon "undo" at bounding box center [113, 9] width 8 height 8
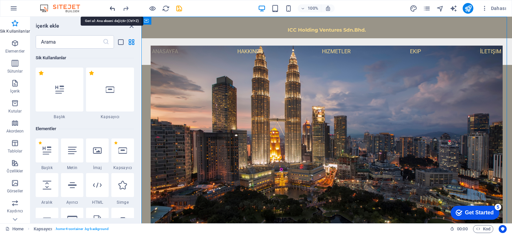
click at [112, 8] on icon "undo" at bounding box center [113, 9] width 8 height 8
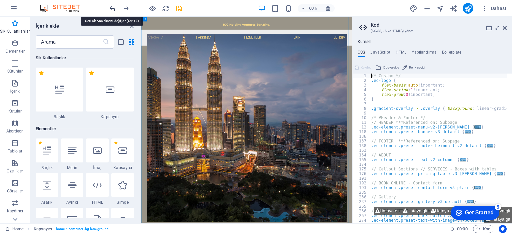
click at [112, 8] on icon "undo" at bounding box center [113, 9] width 8 height 8
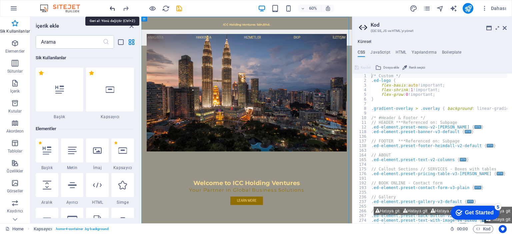
click at [112, 8] on icon "undo" at bounding box center [113, 9] width 8 height 8
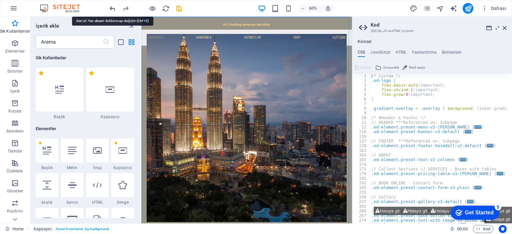
click at [112, 8] on icon "undo" at bounding box center [113, 9] width 8 height 8
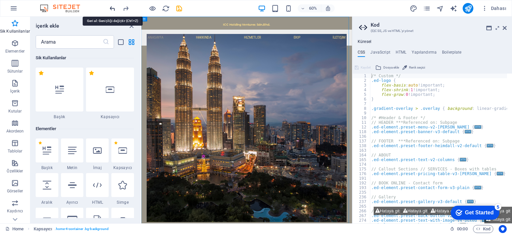
click at [112, 8] on icon "undo" at bounding box center [113, 9] width 8 height 8
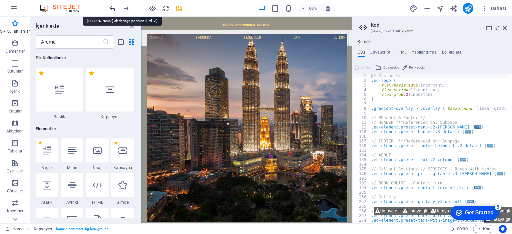
click at [112, 8] on icon "undo" at bounding box center [113, 9] width 8 height 8
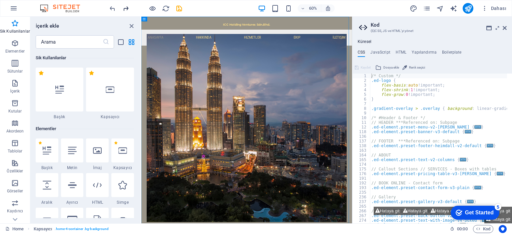
click at [128, 8] on icon "redo" at bounding box center [126, 9] width 8 height 8
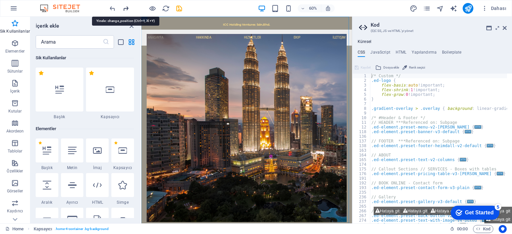
click at [128, 8] on icon "redo" at bounding box center [126, 9] width 8 height 8
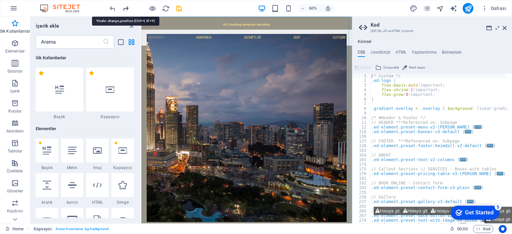
click at [127, 8] on icon "redo" at bounding box center [126, 9] width 8 height 8
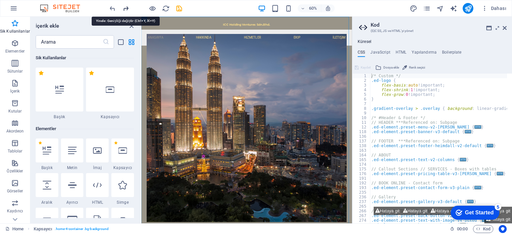
click at [126, 8] on icon "redo" at bounding box center [126, 9] width 8 height 8
click at [125, 8] on icon "redo" at bounding box center [126, 9] width 8 height 8
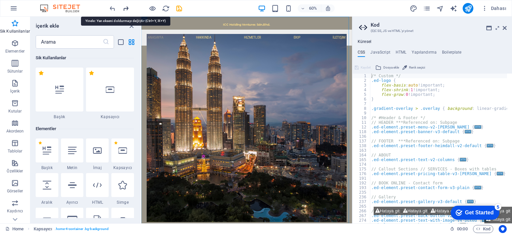
click at [125, 8] on icon "redo" at bounding box center [126, 9] width 8 height 8
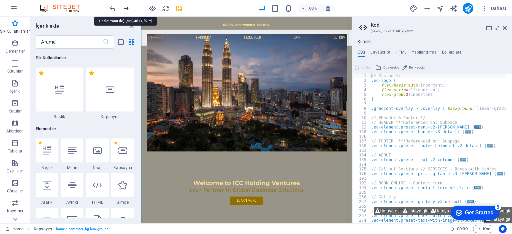
click at [125, 8] on icon "redo" at bounding box center [126, 9] width 8 height 8
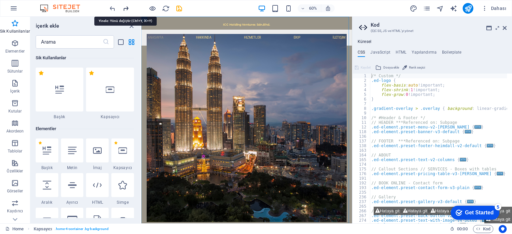
click at [125, 8] on icon "redo" at bounding box center [126, 9] width 8 height 8
click at [327, 31] on div "ICC Holding Ventures Sdn.Bhd." at bounding box center [316, 28] width 351 height 22
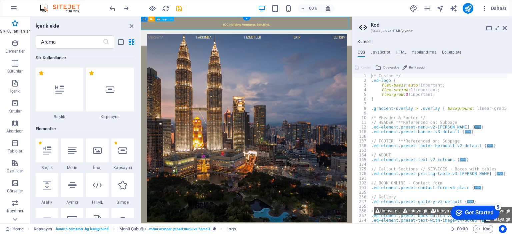
click at [325, 29] on div "ICC Holding Ventures Sdn.Bhd." at bounding box center [316, 28] width 351 height 22
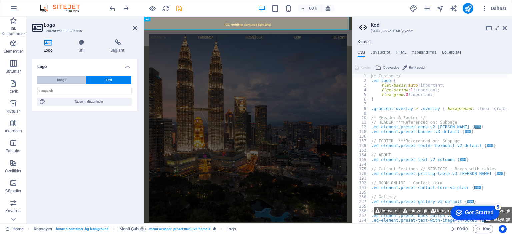
click at [65, 80] on span "Image" at bounding box center [61, 80] width 9 height 8
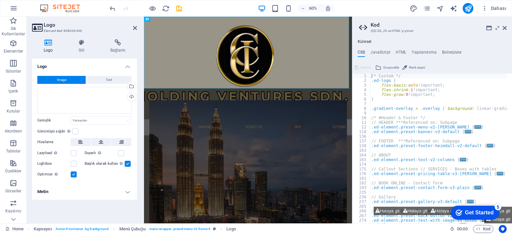
click at [67, 78] on button "Image" at bounding box center [61, 80] width 48 height 8
click at [72, 93] on div "Dosyaları buraya sürükleyin, dosyaları seçmek için tıklayın veya Dosyalardan ya…" at bounding box center [84, 100] width 94 height 27
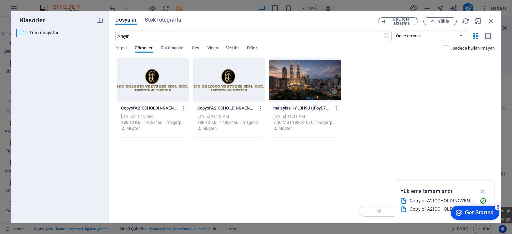
click at [259, 109] on icon "button" at bounding box center [260, 108] width 6 height 6
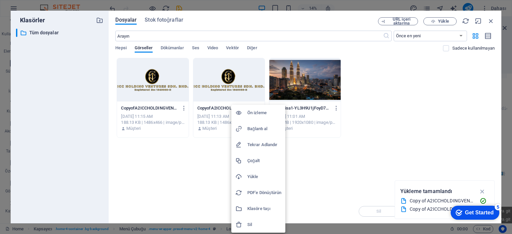
click at [255, 220] on li "Sil" at bounding box center [258, 225] width 54 height 16
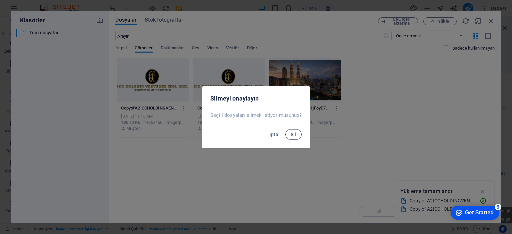
click at [297, 139] on button "Sil" at bounding box center [293, 134] width 16 height 11
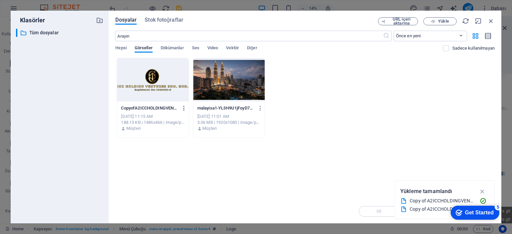
click at [184, 108] on icon "button" at bounding box center [184, 108] width 6 height 6
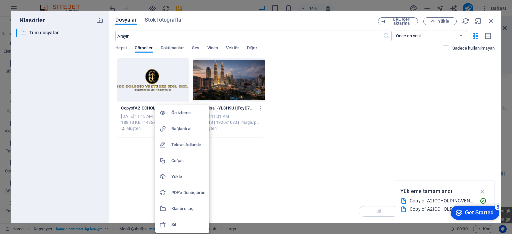
click at [177, 227] on h6 "Sil" at bounding box center [188, 225] width 34 height 8
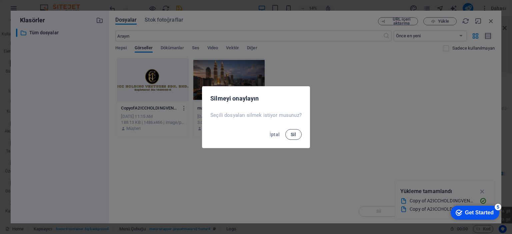
click at [298, 136] on button "Sil" at bounding box center [293, 134] width 16 height 11
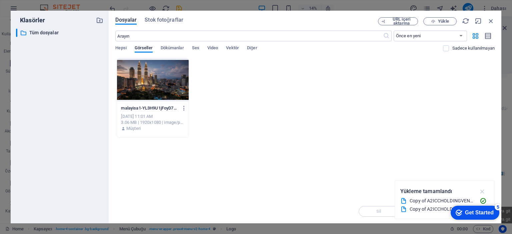
click at [483, 192] on icon "button" at bounding box center [483, 191] width 8 height 7
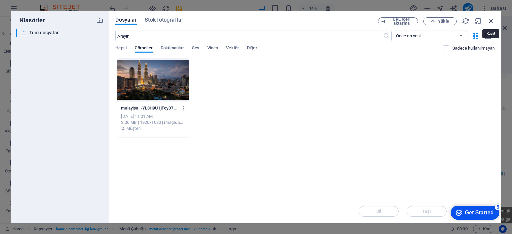
click at [492, 21] on icon "button" at bounding box center [490, 20] width 7 height 7
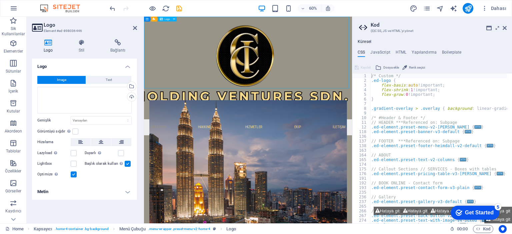
click at [245, 60] on div at bounding box center [317, 102] width 347 height 171
click at [193, 50] on div at bounding box center [317, 102] width 347 height 171
click at [504, 27] on icon at bounding box center [505, 27] width 4 height 5
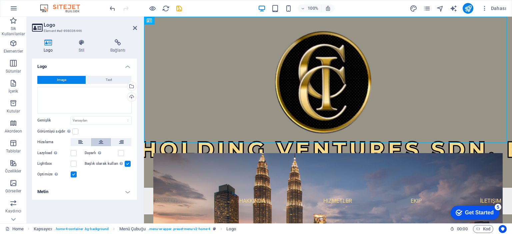
click at [100, 143] on icon at bounding box center [101, 142] width 5 height 8
click at [75, 175] on label at bounding box center [74, 175] width 6 height 6
click at [0, 0] on input "Optimize Görseller, sayfa hızını iyileştirmek için sıkıştırılmıştır." at bounding box center [0, 0] width 0 height 0
click at [76, 174] on label at bounding box center [74, 175] width 6 height 6
click at [0, 0] on input "Optimize Görseller, sayfa hızını iyileştirmek için sıkıştırılmıştır." at bounding box center [0, 0] width 0 height 0
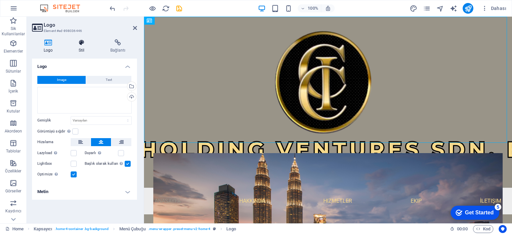
click at [81, 48] on h4 "Stil" at bounding box center [83, 46] width 32 height 14
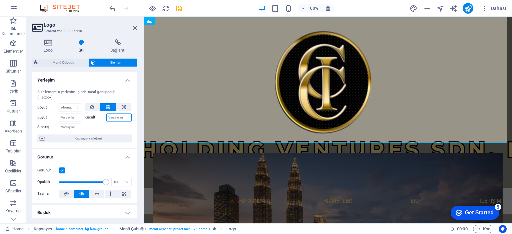
click at [115, 118] on input "Küçült" at bounding box center [119, 118] width 26 height 8
click at [71, 106] on select "Varsayılan otomatik px % 1/1 1/2 1/3 1/4 1/5 1/6 1/7 1/8 1/9 1/10" at bounding box center [70, 108] width 22 height 8
select select "1/3"
click at [71, 104] on select "Varsayılan otomatik px % 1/1 1/2 1/3 1/4 1/5 1/6 1/7 1/8 1/9 1/10" at bounding box center [70, 108] width 22 height 8
type input "33.33"
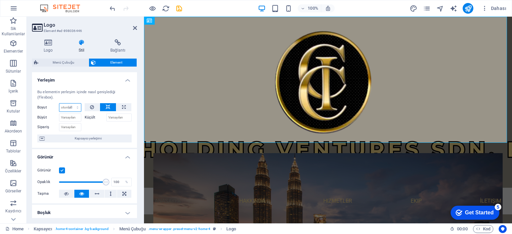
select select "%"
click at [107, 106] on icon at bounding box center [108, 107] width 5 height 8
click at [74, 107] on select "Varsayılan otomatik px % 1/1 1/2 1/3 1/4 1/5 1/6 1/7 1/8 1/9 1/10" at bounding box center [70, 108] width 22 height 8
select select "1/7"
click at [71, 104] on select "Varsayılan otomatik px % 1/1 1/2 1/3 1/4 1/5 1/6 1/7 1/8 1/9 1/10" at bounding box center [70, 108] width 22 height 8
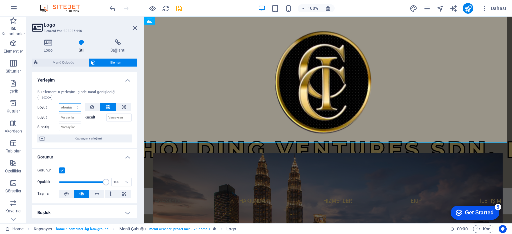
type input "14.28"
select select "%"
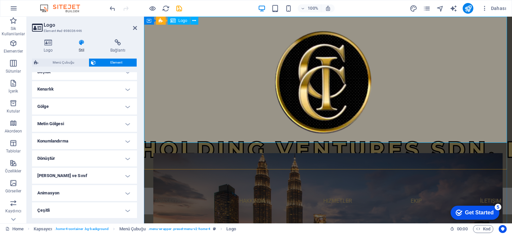
click at [179, 22] on span "Logo" at bounding box center [182, 21] width 9 height 4
click at [196, 21] on icon at bounding box center [194, 20] width 4 height 7
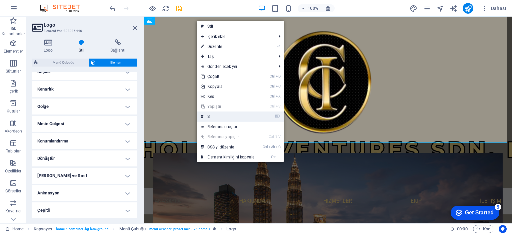
click at [221, 115] on link "⌦ Sil" at bounding box center [228, 117] width 62 height 10
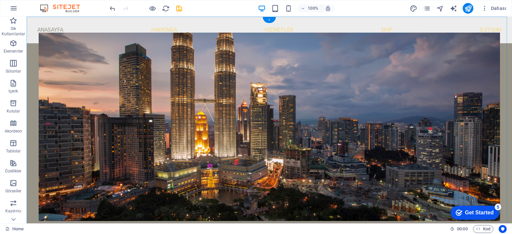
click at [270, 20] on div "+" at bounding box center [269, 20] width 13 height 6
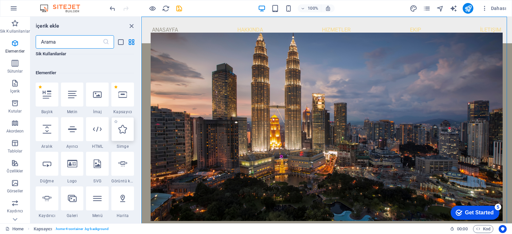
scroll to position [67, 0]
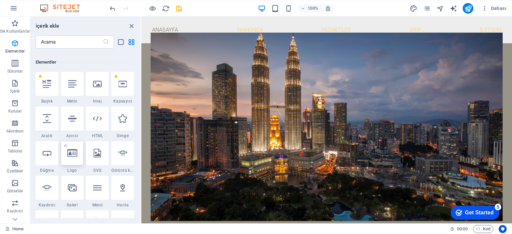
click at [69, 155] on icon at bounding box center [72, 153] width 10 height 9
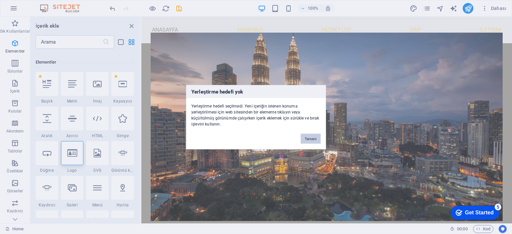
click at [312, 137] on button "Tamam" at bounding box center [311, 139] width 20 height 10
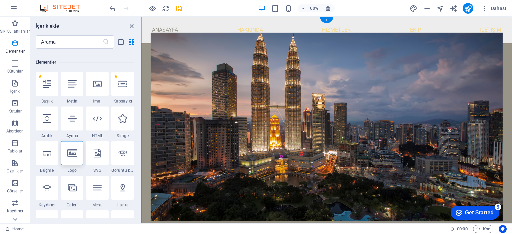
click at [327, 22] on div "+" at bounding box center [326, 20] width 13 height 6
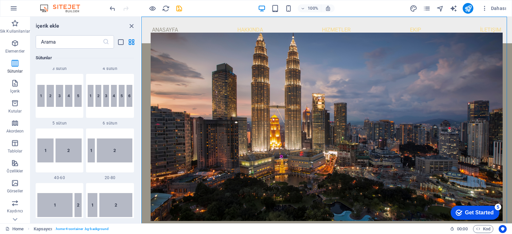
scroll to position [266, 0]
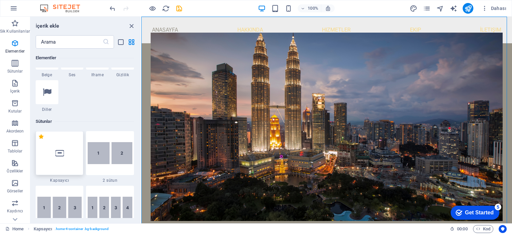
click at [61, 158] on div at bounding box center [60, 153] width 48 height 44
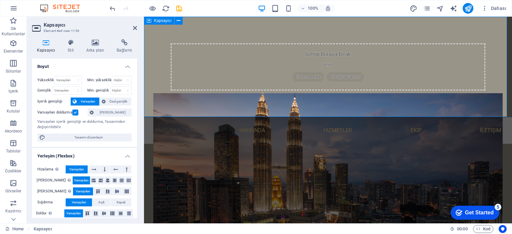
click at [308, 76] on span "Element ekle" at bounding box center [308, 76] width 32 height 9
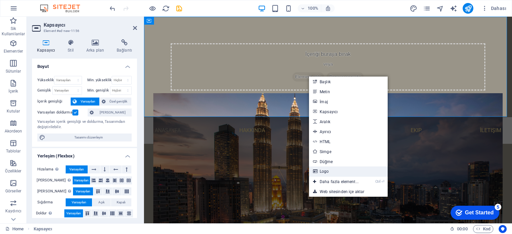
click at [334, 169] on link "Logo" at bounding box center [348, 172] width 79 height 10
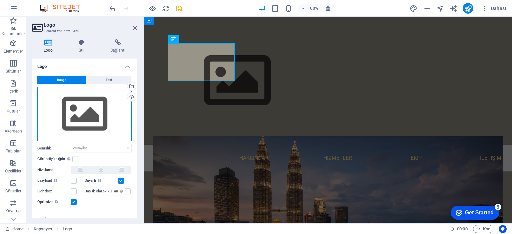
click at [80, 113] on div "Dosyaları buraya sürükleyin, dosyaları seçmek için tıklayın veya Dosyalardan ya…" at bounding box center [84, 114] width 94 height 55
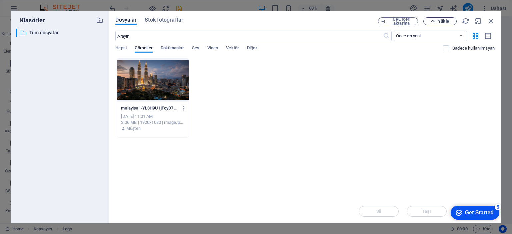
click at [450, 20] on span "Yükle" at bounding box center [439, 21] width 27 height 4
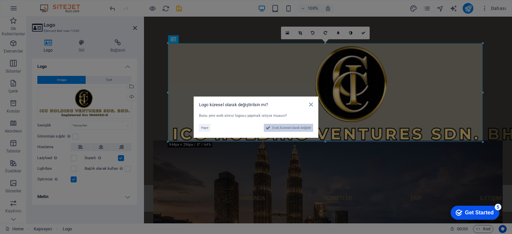
click at [285, 127] on span "Evet, küresel olarak değiştir" at bounding box center [291, 128] width 39 height 8
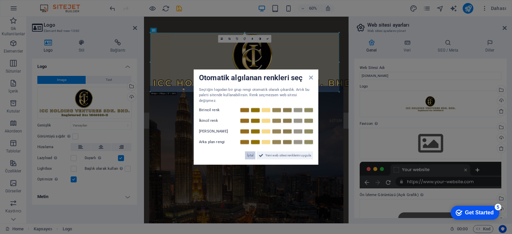
click at [250, 154] on span "İptal" at bounding box center [250, 156] width 6 height 8
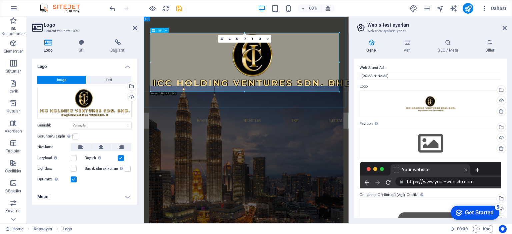
click at [417, 93] on div at bounding box center [314, 96] width 315 height 107
click at [83, 49] on h4 "Stil" at bounding box center [83, 46] width 32 height 14
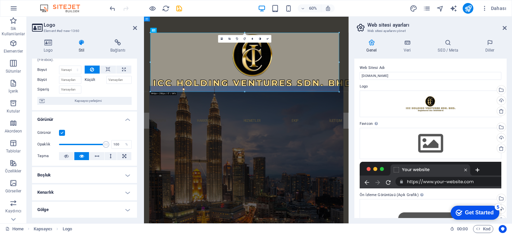
scroll to position [33, 0]
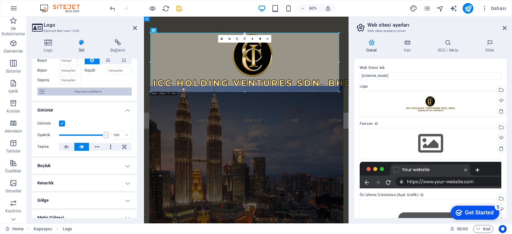
click at [91, 90] on span "Kapsayıcı yerleşimi" at bounding box center [88, 92] width 83 height 8
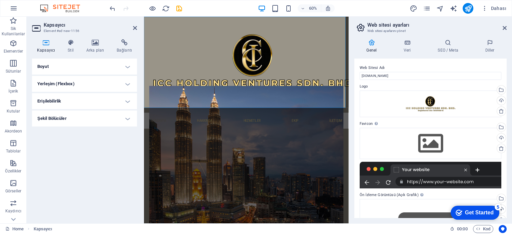
click at [125, 89] on h4 "Yerleşim (Flexbox)" at bounding box center [84, 84] width 105 height 16
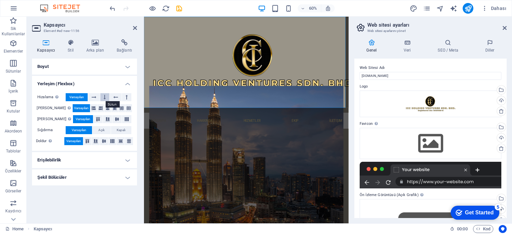
click at [104, 97] on icon at bounding box center [105, 97] width 2 height 8
click at [97, 97] on button at bounding box center [94, 97] width 12 height 8
click at [103, 130] on span "Açık" at bounding box center [101, 130] width 6 height 8
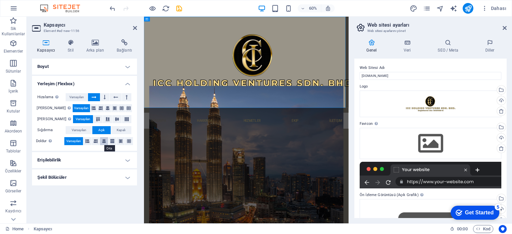
click at [104, 142] on icon at bounding box center [104, 141] width 4 height 8
click at [98, 46] on h4 "Arka plan" at bounding box center [96, 46] width 30 height 14
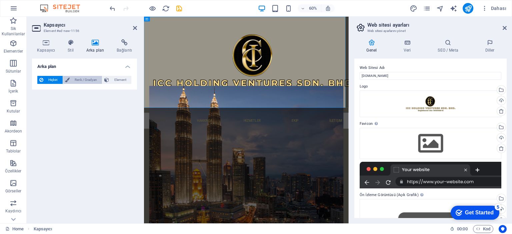
click at [85, 82] on span "Renk / Gradyan" at bounding box center [86, 80] width 29 height 8
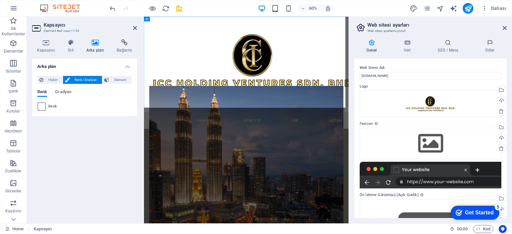
click at [44, 106] on span at bounding box center [41, 106] width 7 height 7
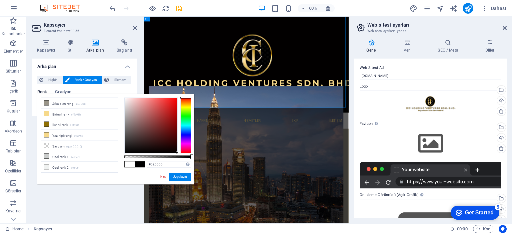
type input "#000000"
drag, startPoint x: 123, startPoint y: 97, endPoint x: 179, endPoint y: 157, distance: 82.1
click at [179, 154] on div at bounding box center [157, 126] width 67 height 56
click at [185, 178] on button "Uygulayın" at bounding box center [180, 177] width 22 height 8
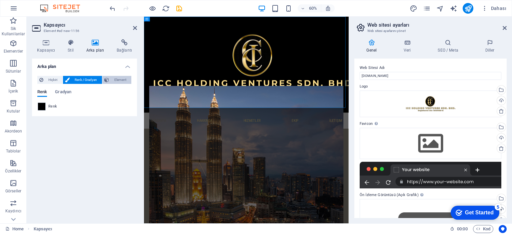
click at [117, 78] on span "Element" at bounding box center [120, 80] width 18 height 8
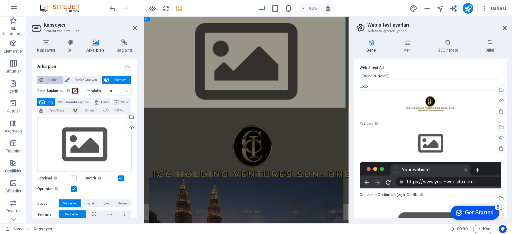
click at [43, 77] on icon at bounding box center [41, 80] width 4 height 8
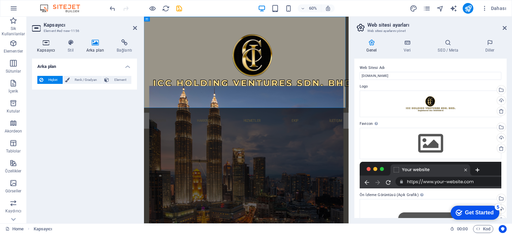
click at [51, 45] on icon at bounding box center [46, 42] width 28 height 7
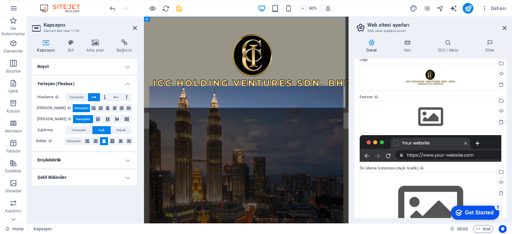
scroll to position [63, 0]
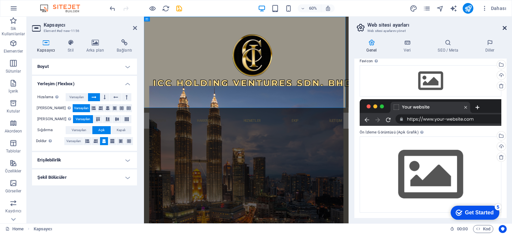
click at [506, 29] on icon at bounding box center [505, 27] width 4 height 5
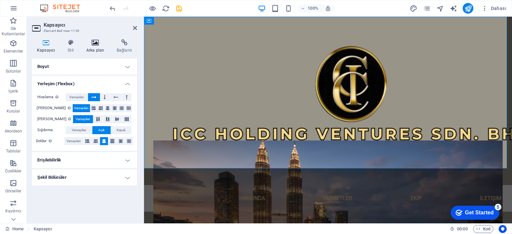
click at [89, 46] on h4 "Arka plan" at bounding box center [96, 46] width 30 height 14
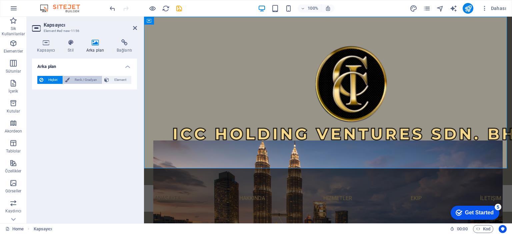
click at [85, 80] on span "Renk / Gradyan" at bounding box center [86, 80] width 29 height 8
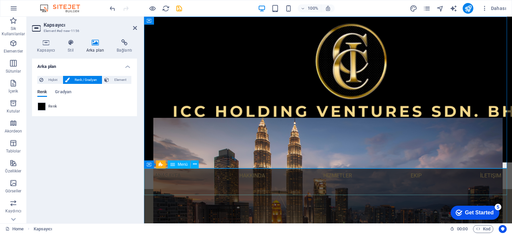
scroll to position [33, 0]
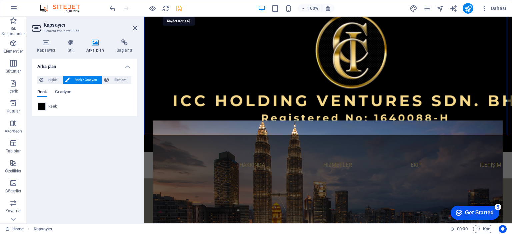
click at [178, 9] on icon "save" at bounding box center [179, 9] width 8 height 8
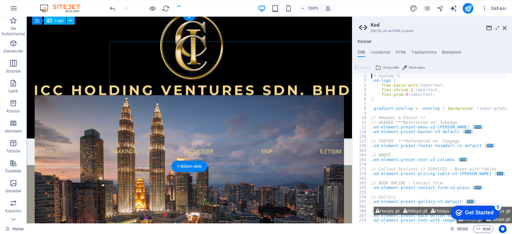
scroll to position [0, 0]
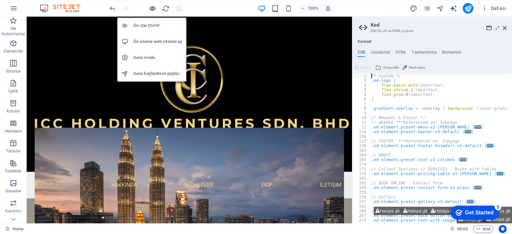
click at [151, 7] on icon "button" at bounding box center [153, 9] width 8 height 8
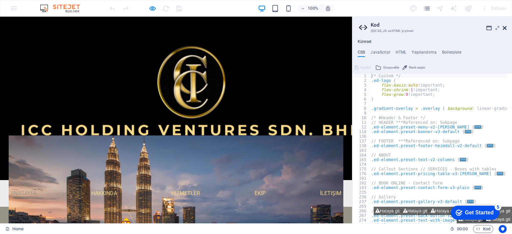
click at [503, 29] on icon at bounding box center [505, 27] width 4 height 5
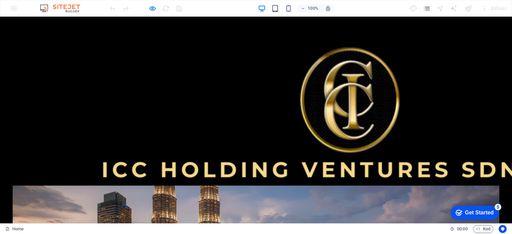
click at [207, 76] on img at bounding box center [355, 123] width 512 height 161
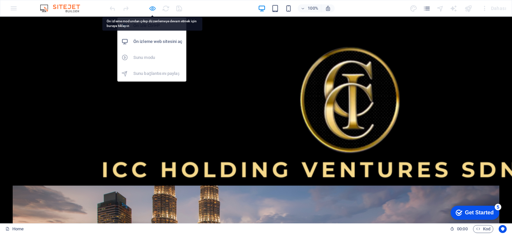
click at [152, 7] on icon "button" at bounding box center [153, 9] width 8 height 8
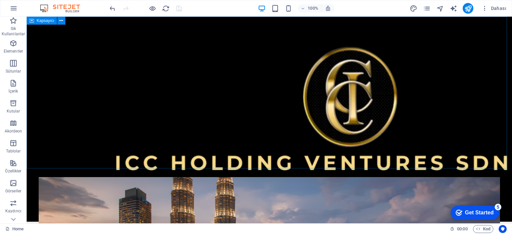
click at [33, 22] on icon at bounding box center [31, 21] width 5 height 8
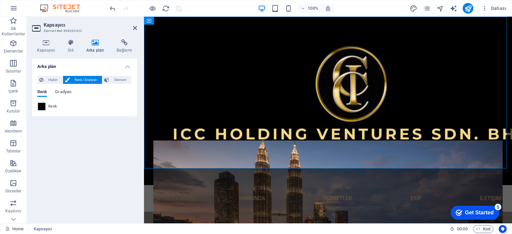
click at [43, 39] on div "Kapsayıcı Stil Arka plan Bağlantı Boyut Yükseklik Varsayılan px rem % vh vw Min…" at bounding box center [85, 129] width 116 height 190
click at [48, 47] on h4 "Kapsayıcı" at bounding box center [47, 46] width 31 height 14
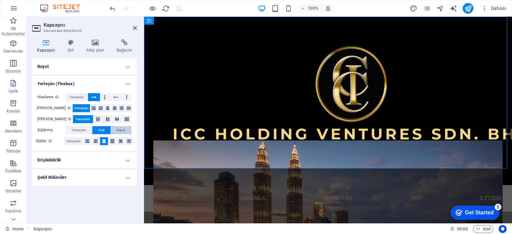
click at [121, 130] on span "Kapalı" at bounding box center [121, 130] width 9 height 8
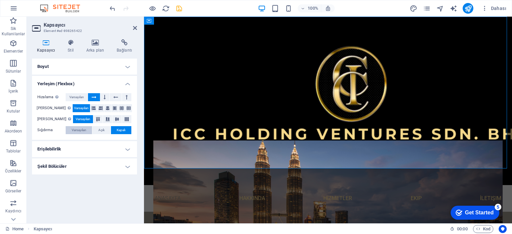
click at [81, 129] on span "Varsayılan" at bounding box center [79, 130] width 15 height 8
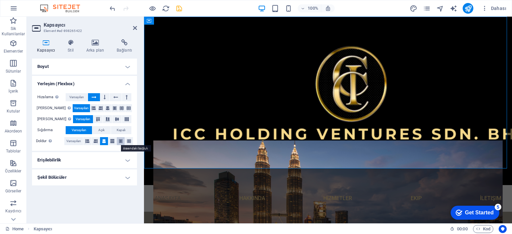
click at [120, 141] on icon at bounding box center [121, 141] width 4 height 8
click at [122, 68] on h4 "Boyut" at bounding box center [84, 67] width 105 height 16
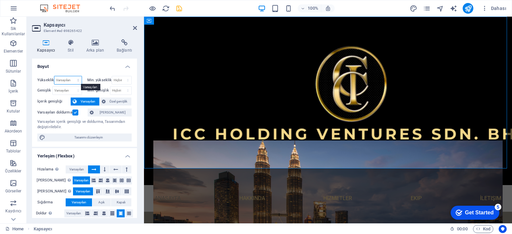
click at [68, 77] on select "Varsayılan px rem % vh vw" at bounding box center [67, 80] width 27 height 8
click at [90, 60] on h4 "Boyut" at bounding box center [84, 65] width 105 height 12
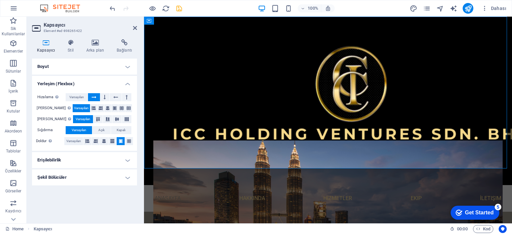
click at [50, 61] on h4 "Boyut" at bounding box center [84, 67] width 105 height 16
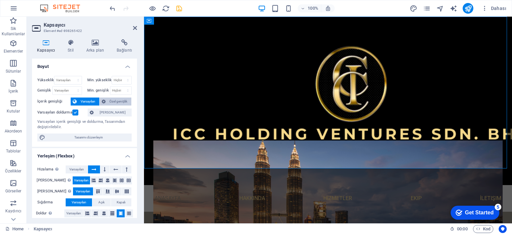
click at [111, 102] on span "Özel genişlik" at bounding box center [119, 102] width 22 height 8
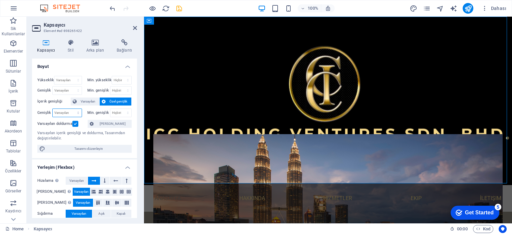
click at [61, 113] on select "Varsayılan px rem % em vh vw" at bounding box center [67, 113] width 29 height 8
select select "px"
click at [71, 109] on select "Varsayılan px rem % em vh vw" at bounding box center [67, 113] width 29 height 8
type input "1089"
click at [118, 112] on select "Hiçbiri px rem % vh vw" at bounding box center [120, 113] width 21 height 8
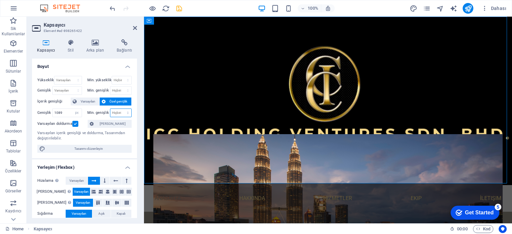
select select "px"
click at [121, 109] on select "Hiçbiri px rem % vh vw" at bounding box center [120, 113] width 21 height 8
type input "0"
click at [73, 121] on label at bounding box center [75, 124] width 6 height 6
click at [0, 0] on input "Varsayılan doldurma" at bounding box center [0, 0] width 0 height 0
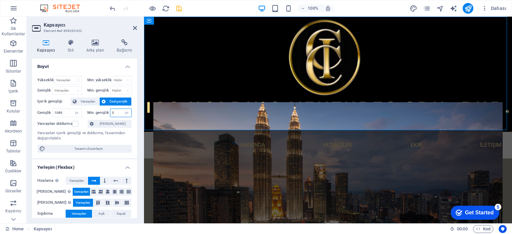
click at [111, 112] on input "0" at bounding box center [120, 113] width 21 height 8
click at [63, 112] on input "1089" at bounding box center [67, 113] width 29 height 8
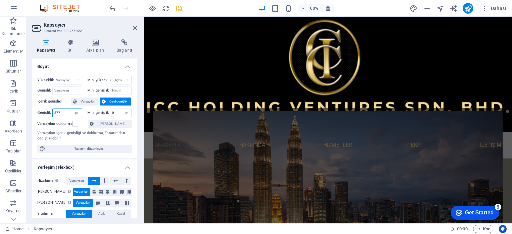
type input "877"
click at [177, 8] on icon "save" at bounding box center [179, 9] width 8 height 8
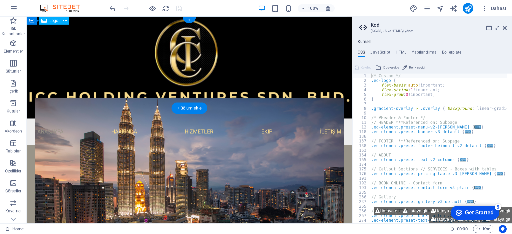
click at [145, 66] on div at bounding box center [173, 68] width 292 height 102
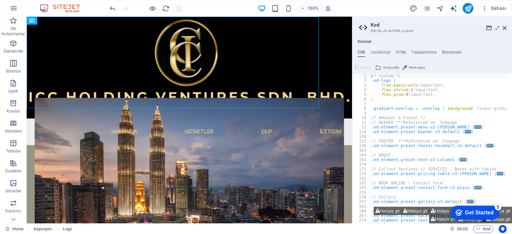
click at [503, 24] on h2 "Kod" at bounding box center [439, 25] width 136 height 6
drag, startPoint x: 505, startPoint y: 26, endPoint x: 476, endPoint y: 10, distance: 33.3
click at [505, 25] on icon at bounding box center [505, 27] width 4 height 5
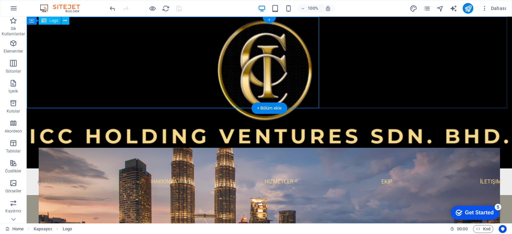
click at [177, 67] on div at bounding box center [173, 93] width 292 height 152
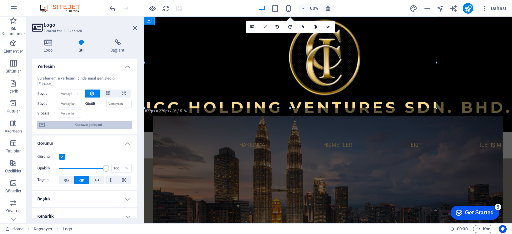
click at [92, 123] on span "Kapsayıcı yerleşimi" at bounding box center [88, 125] width 83 height 8
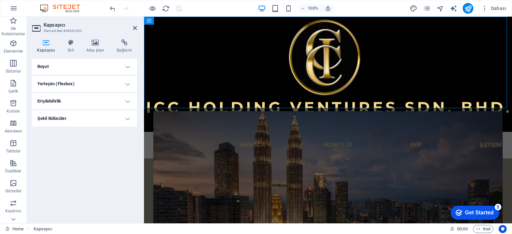
click at [93, 63] on h4 "Boyut" at bounding box center [84, 67] width 105 height 16
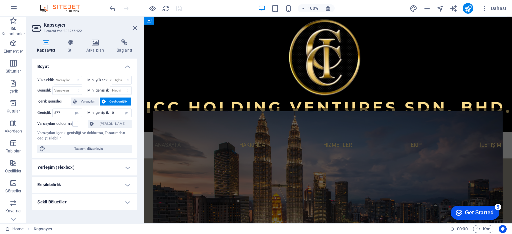
click at [93, 63] on h4 "Boyut" at bounding box center [84, 65] width 105 height 12
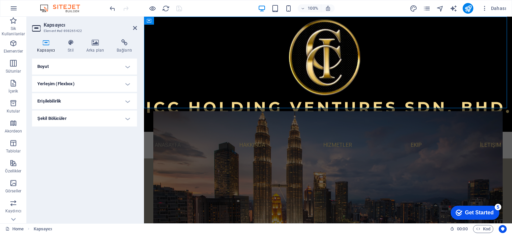
click at [92, 85] on h4 "Yerleşim (Flexbox)" at bounding box center [84, 84] width 105 height 16
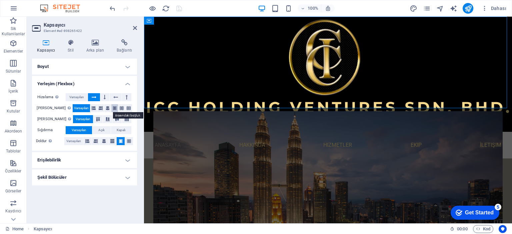
click at [113, 108] on icon at bounding box center [115, 108] width 4 height 8
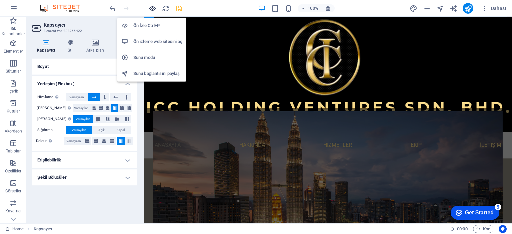
click at [152, 5] on icon "button" at bounding box center [153, 9] width 8 height 8
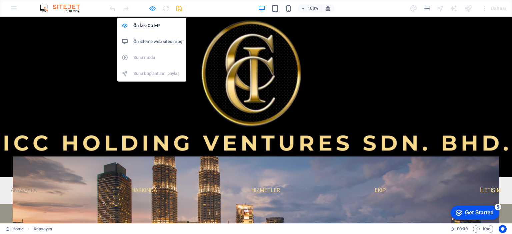
click at [152, 9] on icon "button" at bounding box center [153, 9] width 8 height 8
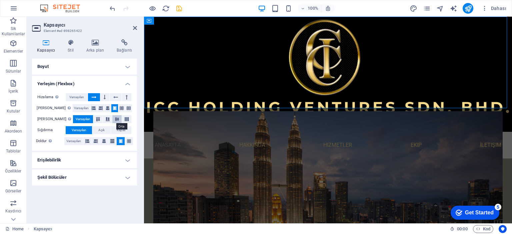
click at [116, 121] on button at bounding box center [116, 119] width 9 height 8
click at [100, 131] on span "Açık" at bounding box center [101, 130] width 6 height 8
click at [103, 142] on icon at bounding box center [104, 141] width 4 height 8
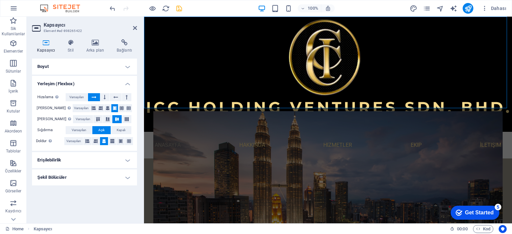
click at [174, 10] on div at bounding box center [145, 8] width 75 height 11
click at [177, 9] on icon "save" at bounding box center [179, 9] width 8 height 8
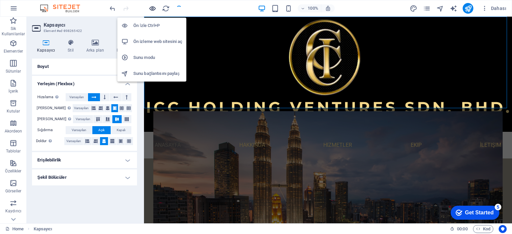
click at [152, 8] on icon "button" at bounding box center [153, 9] width 8 height 8
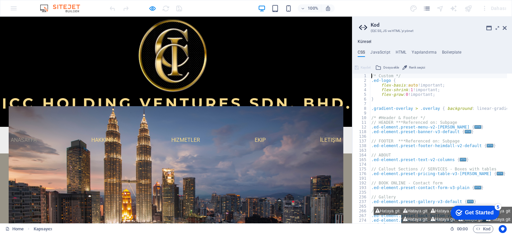
click at [159, 96] on img at bounding box center [176, 72] width 352 height 110
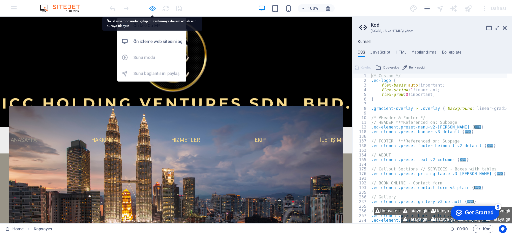
click at [149, 9] on icon "button" at bounding box center [153, 9] width 8 height 8
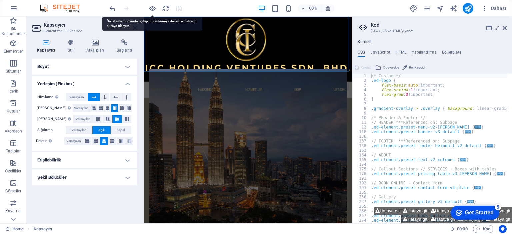
click at [507, 28] on aside "Kod (S)CSS, JS ve HTML'yi yönet Küresel CSS JavaScript HTML Yapılandırma Boiler…" at bounding box center [432, 120] width 160 height 207
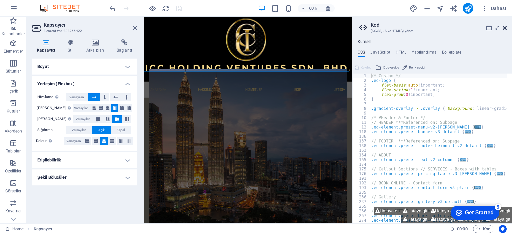
click at [503, 28] on icon at bounding box center [505, 27] width 4 height 5
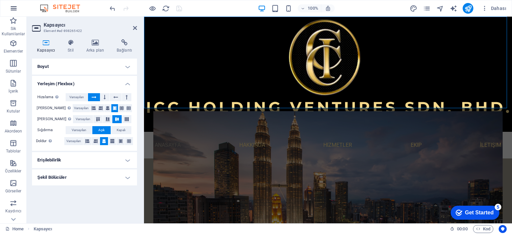
click at [12, 8] on icon "button" at bounding box center [14, 8] width 8 height 8
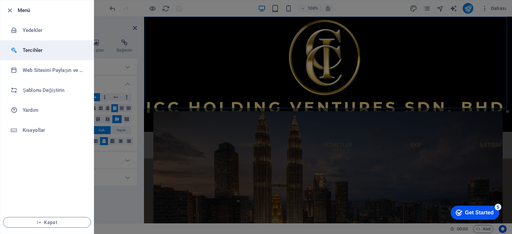
click at [30, 51] on h6 "Tercihler" at bounding box center [54, 50] width 62 height 8
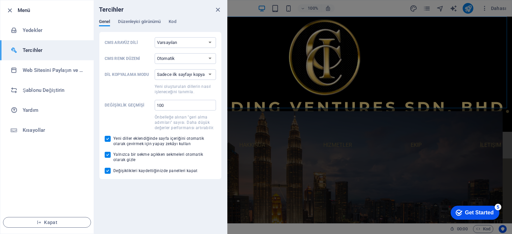
click at [30, 51] on h6 "Tercihler" at bounding box center [54, 50] width 62 height 8
click at [4, 6] on li "Menü" at bounding box center [46, 10] width 93 height 20
click at [10, 9] on icon "button" at bounding box center [10, 11] width 8 height 8
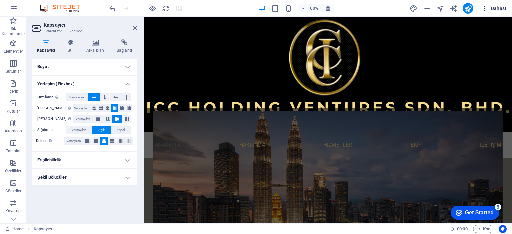
click at [484, 9] on icon "button" at bounding box center [484, 8] width 7 height 7
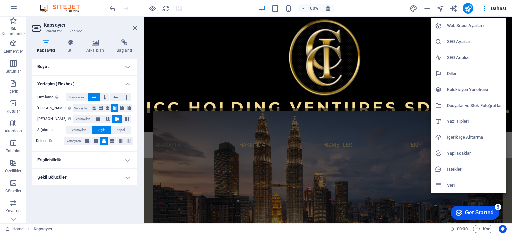
click at [457, 24] on h6 "Web Sitesi Ayarları" at bounding box center [474, 26] width 55 height 8
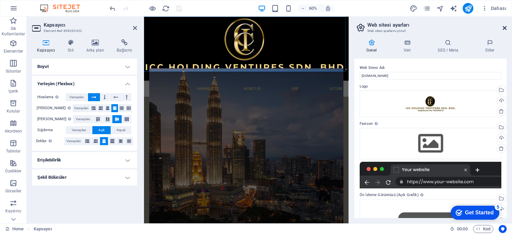
drag, startPoint x: 504, startPoint y: 27, endPoint x: 139, endPoint y: 3, distance: 365.9
click at [504, 27] on icon at bounding box center [505, 27] width 4 height 5
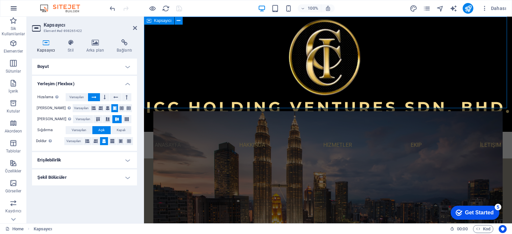
click at [9, 4] on button "button" at bounding box center [14, 8] width 16 height 16
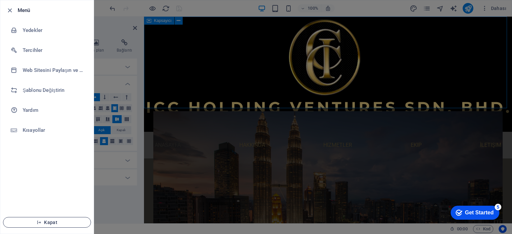
click at [42, 224] on span "Kapat" at bounding box center [47, 222] width 77 height 5
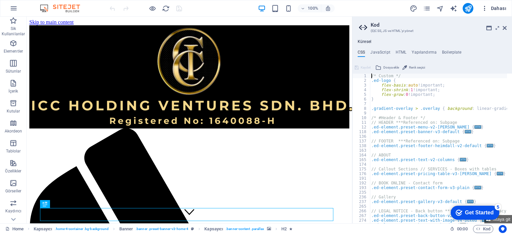
click at [486, 10] on icon "button" at bounding box center [484, 8] width 7 height 7
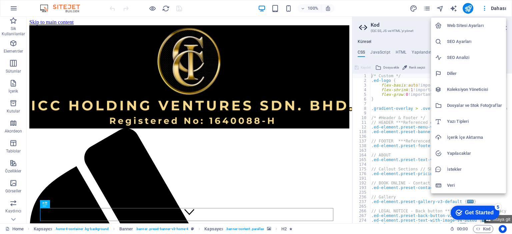
click at [369, 7] on div at bounding box center [256, 117] width 512 height 234
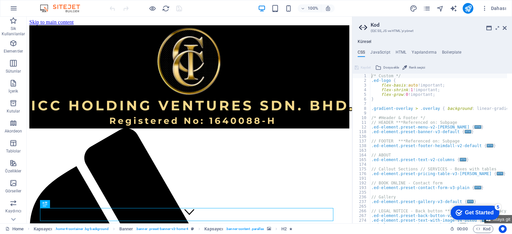
click at [508, 30] on aside "Kod (S)CSS, JS ve HTML'yi yönet Küresel CSS JavaScript HTML Yapılandırma Boiler…" at bounding box center [432, 120] width 160 height 207
click at [504, 27] on icon at bounding box center [505, 27] width 4 height 5
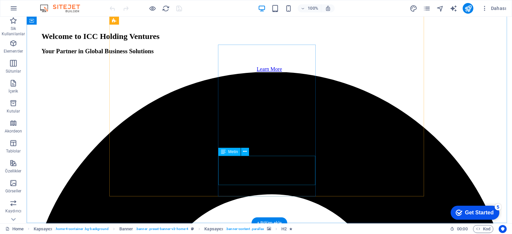
scroll to position [1293, 0]
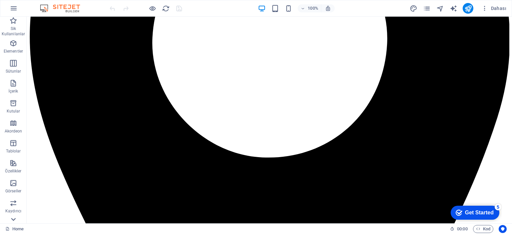
click at [11, 25] on icon at bounding box center [13, 20] width 9 height 9
click at [12, 5] on icon "button" at bounding box center [14, 8] width 8 height 8
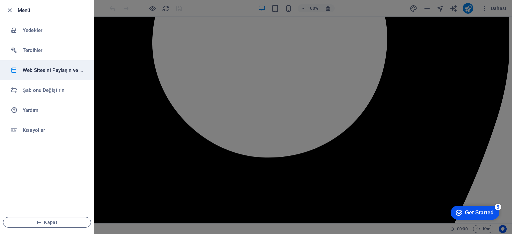
click at [75, 71] on h6 "Web Sitesini Paylaşın ve [GEOGRAPHIC_DATA]" at bounding box center [54, 70] width 62 height 8
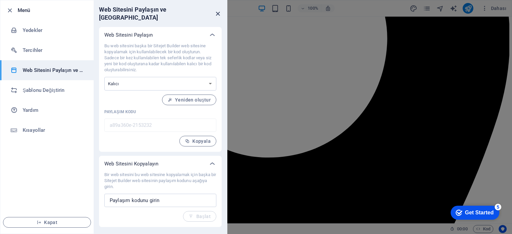
click at [215, 10] on icon "close" at bounding box center [218, 14] width 8 height 8
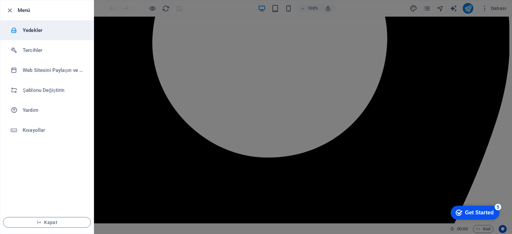
click at [39, 27] on h6 "Yedekler" at bounding box center [54, 30] width 62 height 8
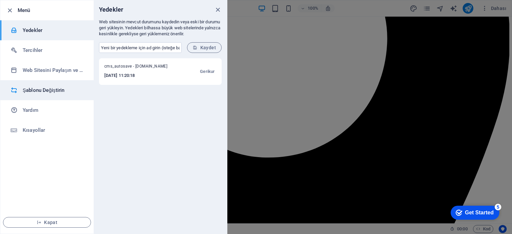
click at [40, 91] on h6 "Şablonu Değiştirin" at bounding box center [54, 90] width 62 height 8
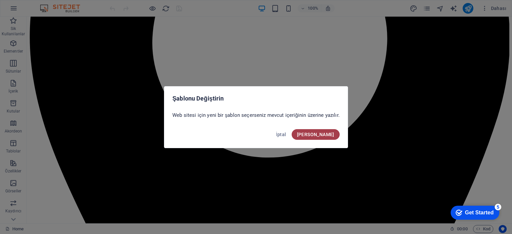
click at [324, 134] on span "[PERSON_NAME]" at bounding box center [315, 134] width 37 height 5
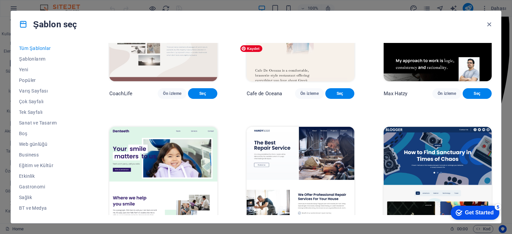
scroll to position [1967, 0]
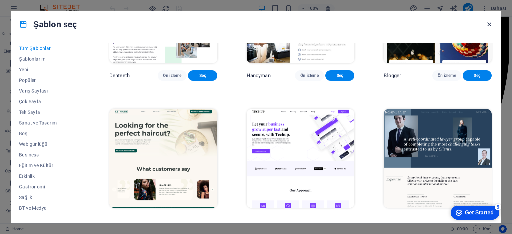
click at [489, 25] on icon "button" at bounding box center [489, 25] width 8 height 8
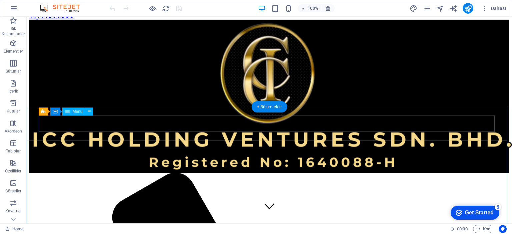
scroll to position [0, 0]
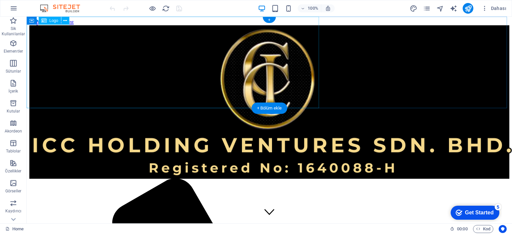
click at [157, 46] on div at bounding box center [175, 102] width 292 height 154
drag, startPoint x: 175, startPoint y: 59, endPoint x: 320, endPoint y: 77, distance: 146.8
click at [320, 77] on div at bounding box center [269, 102] width 480 height 154
click at [140, 68] on div at bounding box center [175, 102] width 292 height 154
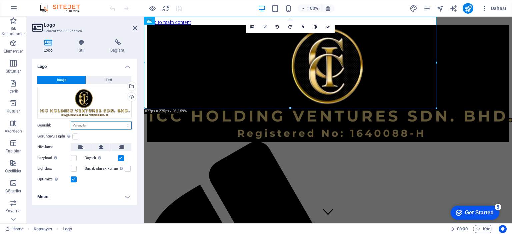
click at [86, 124] on select "Varsayılan otomatik px rem % em vh vw" at bounding box center [101, 126] width 60 height 8
click at [71, 122] on select "Varsayılan otomatik px rem % em vh vw" at bounding box center [101, 126] width 60 height 8
select select "DISABLED_OPTION_VALUE"
click at [103, 148] on button at bounding box center [101, 147] width 20 height 8
click at [73, 158] on label at bounding box center [74, 158] width 6 height 6
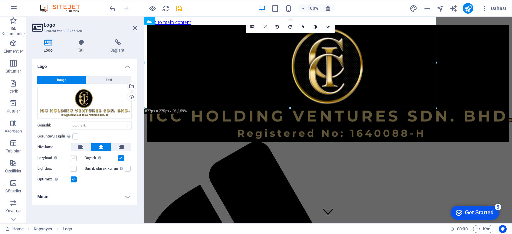
click at [0, 0] on input "Lazyload Sayfa yüklendikten sonra görüntülerin yüklenmesi, sayfa hızını artırır." at bounding box center [0, 0] width 0 height 0
click at [73, 180] on label at bounding box center [74, 180] width 6 height 6
click at [0, 0] on input "Optimize Görseller, sayfa hızını iyileştirmek için sıkıştırılmıştır." at bounding box center [0, 0] width 0 height 0
click at [73, 180] on label at bounding box center [74, 180] width 6 height 6
click at [0, 0] on input "Optimize Görseller, sayfa hızını iyileştirmek için sıkıştırılmıştır." at bounding box center [0, 0] width 0 height 0
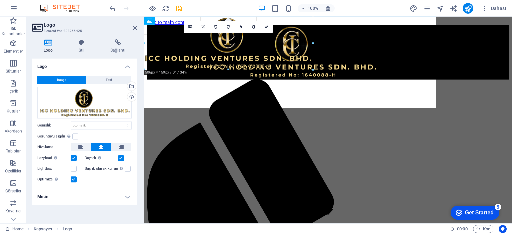
drag, startPoint x: 437, startPoint y: 109, endPoint x: 312, endPoint y: 13, distance: 157.8
type input "506"
select select "px"
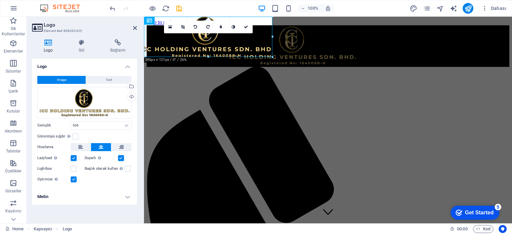
drag, startPoint x: 313, startPoint y: 69, endPoint x: 273, endPoint y: 34, distance: 53.4
type input "398"
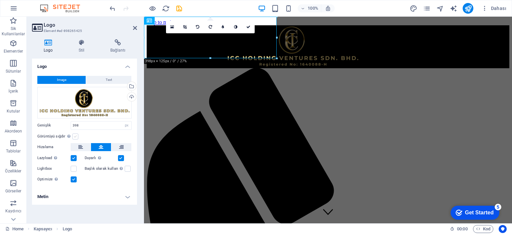
click at [75, 137] on label at bounding box center [75, 137] width 6 height 6
click at [0, 0] on input "Görüntüyü sığdır Görüntüyü otomatik olarak sabit bir genişliğe ve yüksekliğe sı…" at bounding box center [0, 0] width 0 height 0
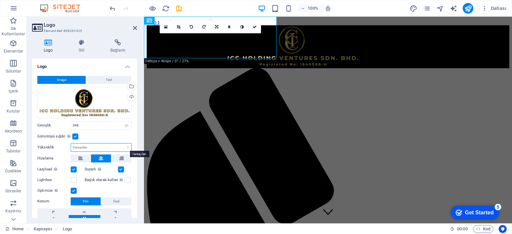
click at [81, 146] on select "Varsayılan otomatik px" at bounding box center [101, 148] width 60 height 8
click at [71, 144] on select "Varsayılan otomatik px" at bounding box center [101, 148] width 60 height 8
select select "DISABLED_OPTION_VALUE"
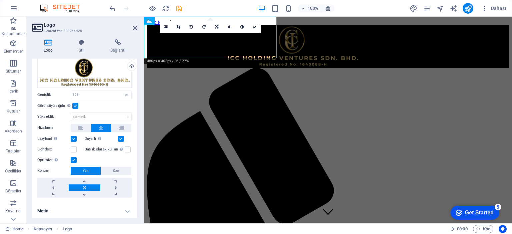
click at [83, 185] on link at bounding box center [84, 188] width 31 height 7
click at [82, 45] on icon at bounding box center [81, 42] width 29 height 7
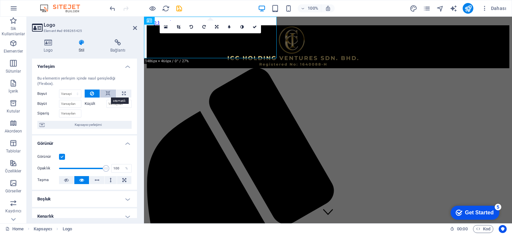
click at [107, 92] on icon at bounding box center [108, 94] width 5 height 8
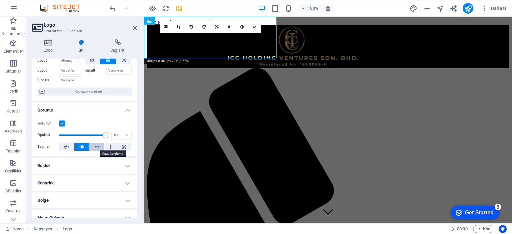
click at [95, 146] on icon at bounding box center [97, 147] width 5 height 8
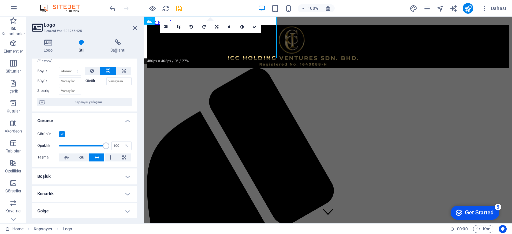
scroll to position [0, 0]
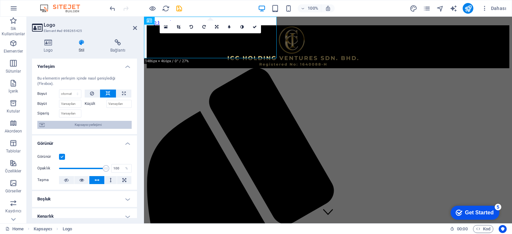
click at [90, 124] on span "Kapsayıcı yerleşimi" at bounding box center [88, 125] width 83 height 8
select select "px"
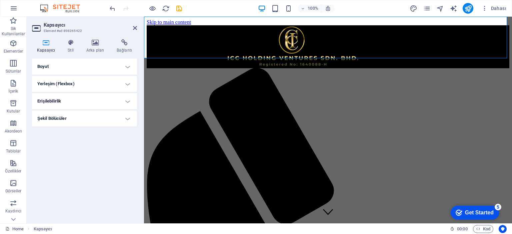
click at [128, 65] on h4 "Boyut" at bounding box center [84, 67] width 105 height 16
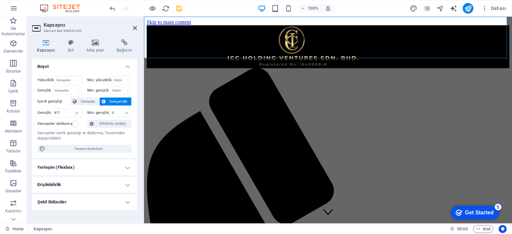
click at [120, 171] on h4 "Yerleşim (Flexbox)" at bounding box center [84, 168] width 105 height 16
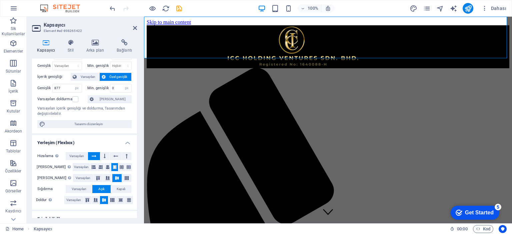
scroll to position [50, 0]
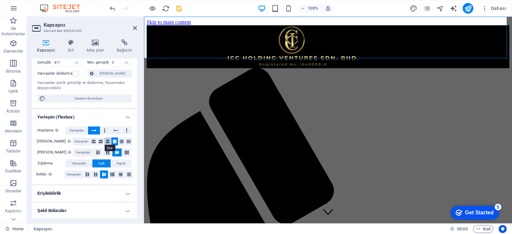
click at [106, 141] on icon at bounding box center [108, 142] width 4 height 8
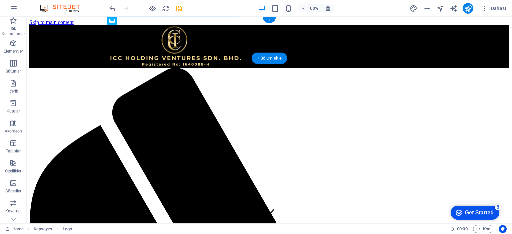
drag, startPoint x: 176, startPoint y: 39, endPoint x: 338, endPoint y: 41, distance: 162.4
click at [338, 41] on div at bounding box center [269, 46] width 480 height 43
drag, startPoint x: 182, startPoint y: 42, endPoint x: 258, endPoint y: 45, distance: 76.7
click at [258, 45] on div at bounding box center [269, 46] width 480 height 43
click at [166, 28] on div at bounding box center [175, 46] width 292 height 43
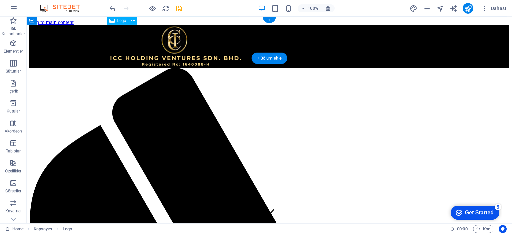
click at [166, 28] on div at bounding box center [175, 46] width 292 height 43
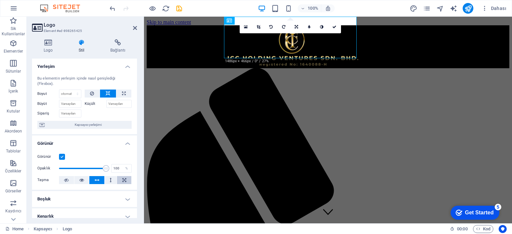
click at [123, 179] on icon at bounding box center [124, 180] width 4 height 8
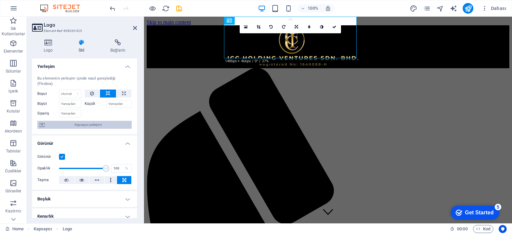
click at [86, 125] on span "Kapsayıcı yerleşimi" at bounding box center [88, 125] width 83 height 8
select select "px"
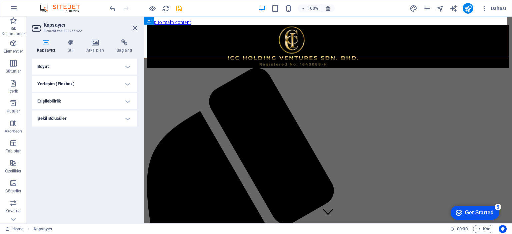
click at [106, 66] on h4 "Boyut" at bounding box center [84, 67] width 105 height 16
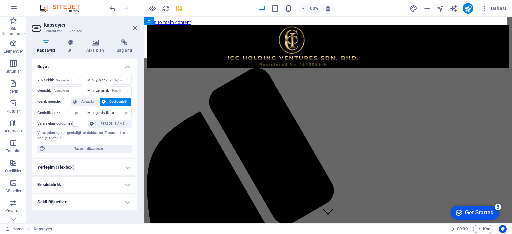
click at [126, 169] on h4 "Yerleşim (Flexbox)" at bounding box center [84, 168] width 105 height 16
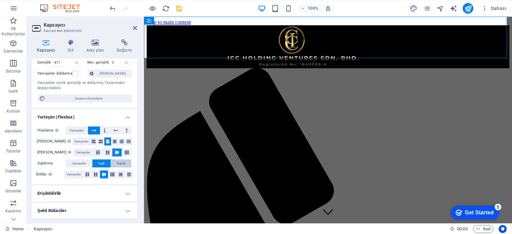
click at [118, 163] on span "Kapalı" at bounding box center [121, 164] width 9 height 8
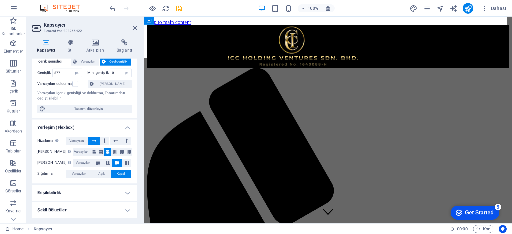
scroll to position [39, 0]
click at [103, 176] on span "Açık" at bounding box center [101, 175] width 6 height 8
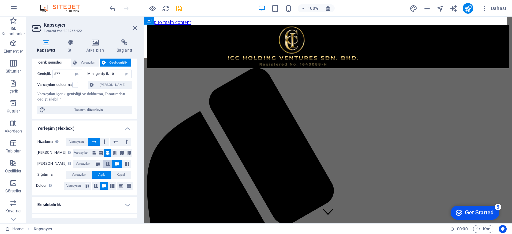
click at [105, 162] on icon at bounding box center [108, 164] width 8 height 4
click at [113, 150] on icon at bounding box center [115, 153] width 4 height 8
click at [120, 153] on icon at bounding box center [122, 153] width 4 height 8
click at [92, 154] on icon at bounding box center [94, 153] width 4 height 8
click at [99, 153] on icon at bounding box center [101, 153] width 4 height 8
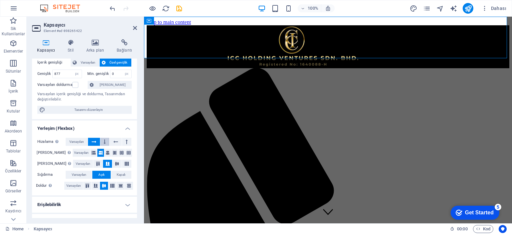
click at [103, 142] on button at bounding box center [104, 142] width 9 height 8
click at [112, 142] on button at bounding box center [116, 142] width 12 height 8
click at [91, 141] on button at bounding box center [94, 142] width 12 height 8
click at [350, 46] on div at bounding box center [293, 46] width 292 height 43
click at [80, 141] on span "Varsayılan" at bounding box center [76, 142] width 15 height 8
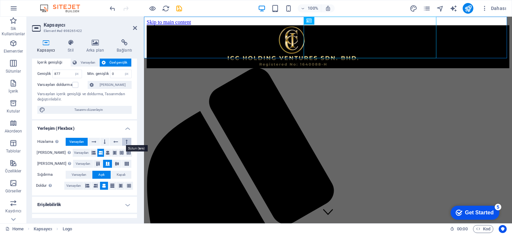
click at [124, 142] on button at bounding box center [126, 142] width 9 height 8
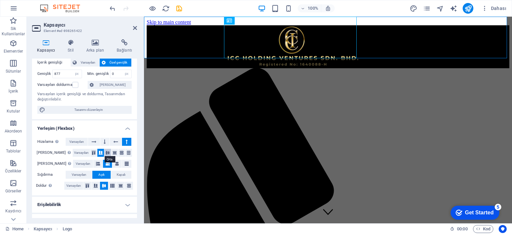
click at [104, 153] on icon at bounding box center [108, 153] width 8 height 4
click at [111, 153] on icon at bounding box center [115, 153] width 8 height 4
click at [119, 153] on icon at bounding box center [122, 153] width 8 height 4
click at [115, 161] on icon at bounding box center [117, 164] width 4 height 8
click at [118, 176] on span "Kapalı" at bounding box center [121, 175] width 9 height 8
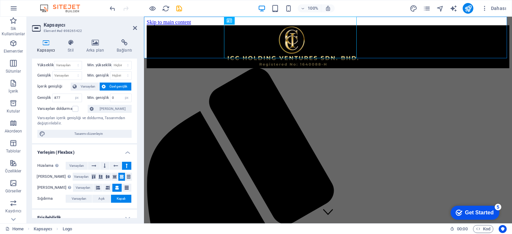
scroll to position [0, 0]
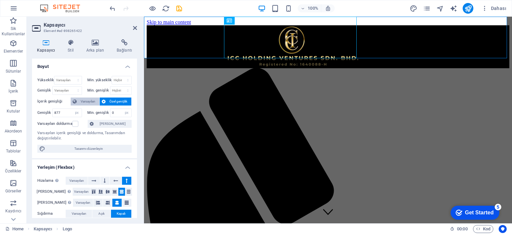
click at [88, 100] on span "Varsayılan" at bounding box center [88, 102] width 19 height 8
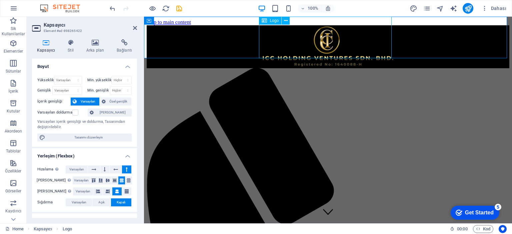
click at [316, 43] on div at bounding box center [328, 46] width 363 height 43
click at [181, 6] on icon "save" at bounding box center [179, 9] width 8 height 8
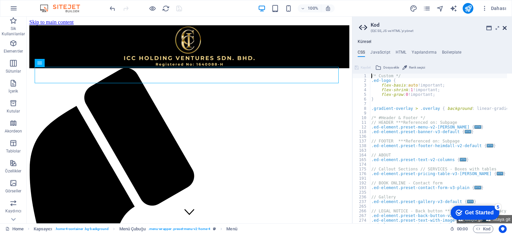
click at [503, 26] on icon at bounding box center [505, 27] width 4 height 5
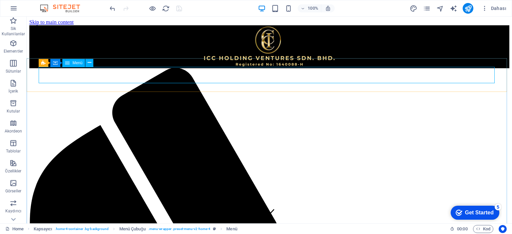
click at [74, 64] on span "Menü" at bounding box center [77, 63] width 10 height 4
click at [71, 67] on div "Menü" at bounding box center [73, 63] width 23 height 8
select select
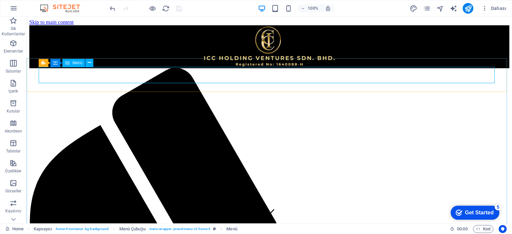
select select
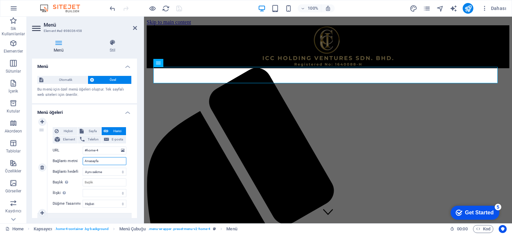
drag, startPoint x: 101, startPoint y: 161, endPoint x: 73, endPoint y: 164, distance: 28.8
click at [73, 164] on div "Bağlantı metni [PERSON_NAME]" at bounding box center [90, 161] width 74 height 8
type input "HO"
select select
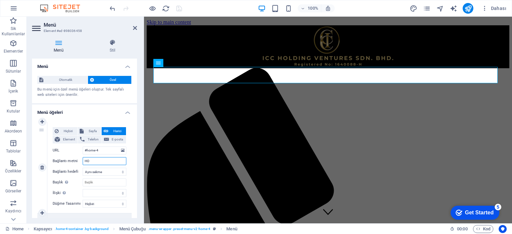
select select
type input "HOME"
select select
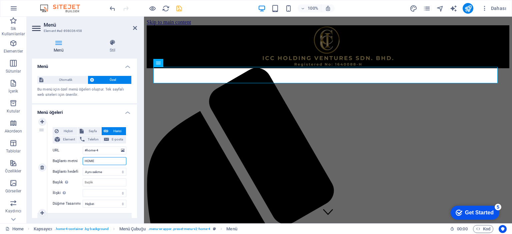
select select
type input "HOME"
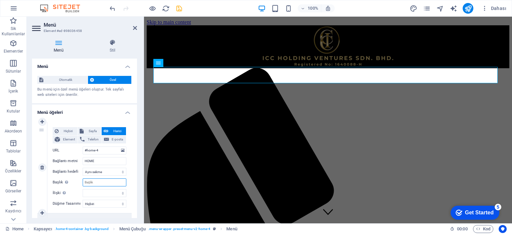
click at [102, 181] on input "Başlık Ek bağlantı tanımının bağlantı metniyle aynı olmaması gerekir. Başlık, g…" at bounding box center [105, 183] width 44 height 8
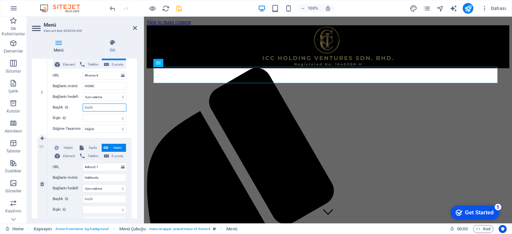
scroll to position [100, 0]
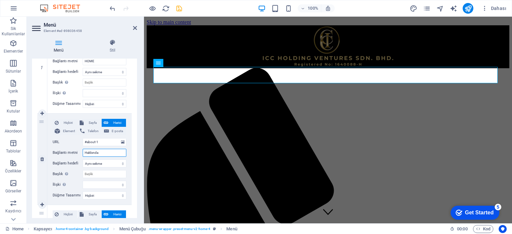
drag, startPoint x: 109, startPoint y: 152, endPoint x: 73, endPoint y: 160, distance: 36.7
click at [73, 160] on div "Hiçbiri Sayfa Harici Element Telefon E-posta Sayfa Home Subpage Legal Notice Pr…" at bounding box center [90, 154] width 74 height 70
type input "about"
select select
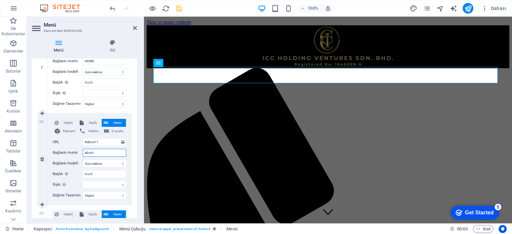
select select
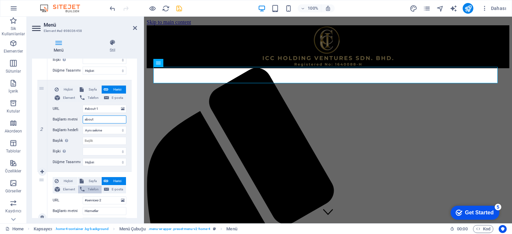
scroll to position [167, 0]
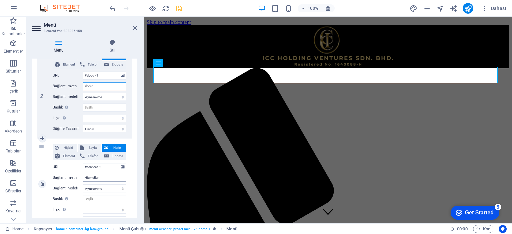
type input "about"
drag, startPoint x: 104, startPoint y: 175, endPoint x: 64, endPoint y: 173, distance: 40.1
click at [64, 173] on div "Hiçbiri Sayfa Harici Element Telefon E-posta Sayfa Home Subpage Legal Notice Pr…" at bounding box center [90, 179] width 74 height 70
type input "servıces"
select select
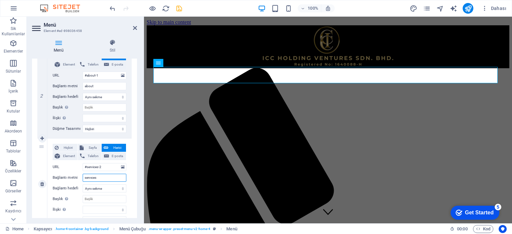
select select
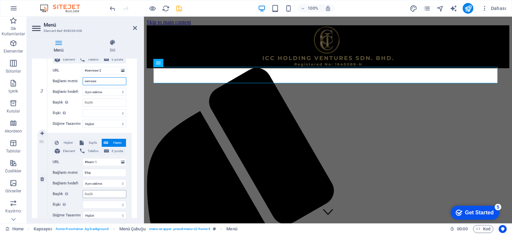
scroll to position [267, 0]
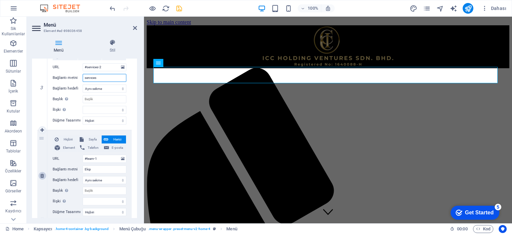
type input "servıces"
click at [43, 174] on icon at bounding box center [42, 176] width 4 height 5
select select
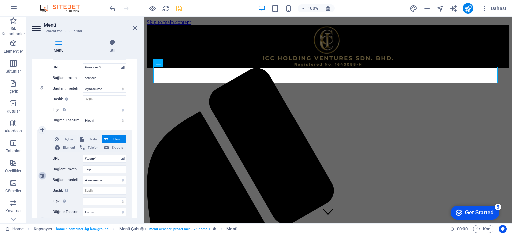
type input "#contact-us-1"
type input "İletişim"
select select
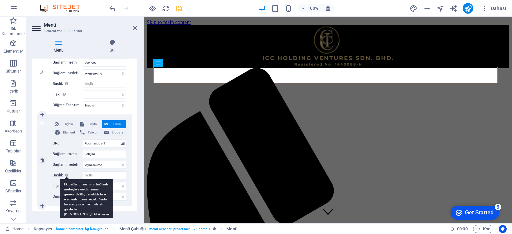
scroll to position [288, 0]
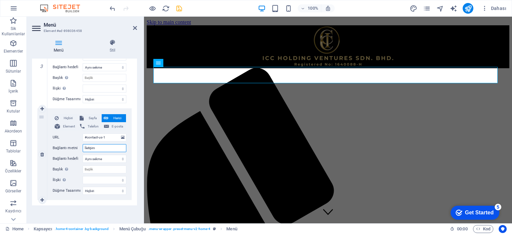
drag, startPoint x: 104, startPoint y: 146, endPoint x: 73, endPoint y: 149, distance: 31.1
click at [73, 149] on div "Bağlantı metni İletişim" at bounding box center [90, 148] width 74 height 8
type input "contact"
select select
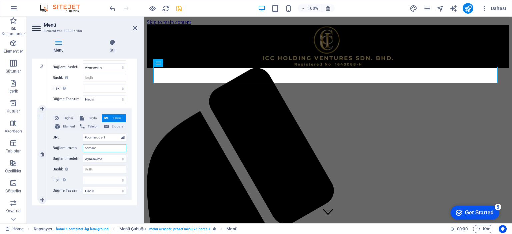
select select
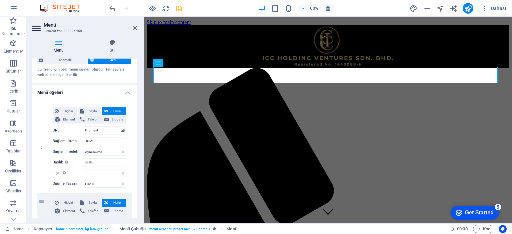
scroll to position [0, 0]
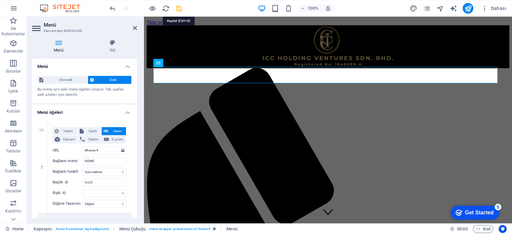
type input "contact"
click at [177, 7] on icon "save" at bounding box center [179, 9] width 8 height 8
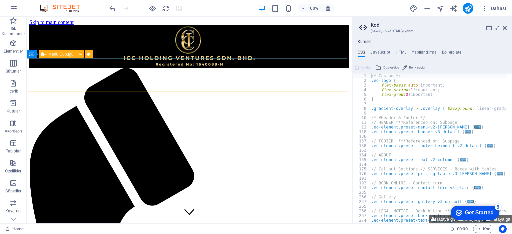
click at [50, 55] on span "Menü Çubuğu" at bounding box center [60, 54] width 25 height 4
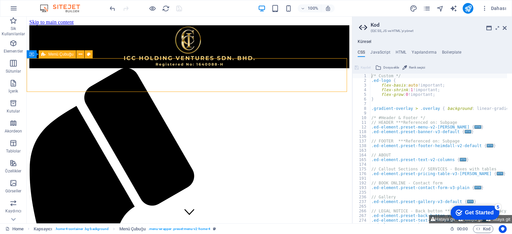
click at [50, 55] on span "Menü Çubuğu" at bounding box center [60, 54] width 25 height 4
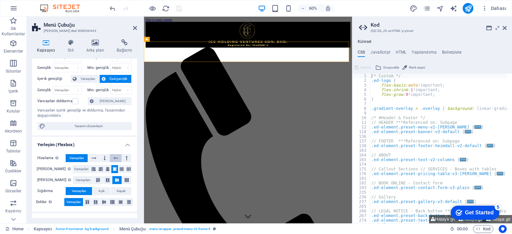
scroll to position [33, 0]
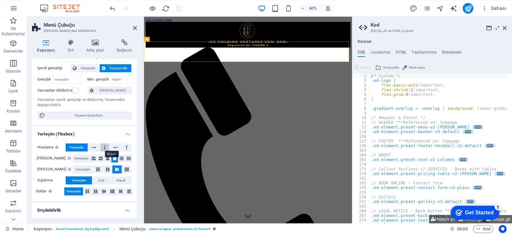
click at [105, 146] on icon at bounding box center [105, 148] width 2 height 8
click at [117, 148] on icon at bounding box center [115, 148] width 5 height 8
click at [106, 160] on icon at bounding box center [108, 159] width 4 height 8
click at [104, 170] on icon at bounding box center [108, 170] width 8 height 4
click at [102, 191] on icon at bounding box center [104, 192] width 4 height 8
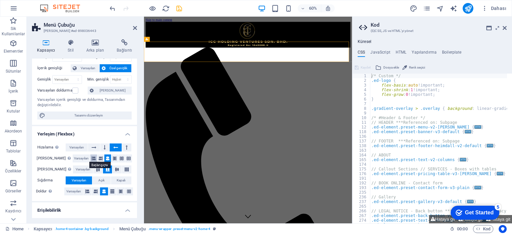
click at [92, 158] on icon at bounding box center [94, 159] width 4 height 8
click at [103, 150] on button at bounding box center [104, 148] width 9 height 8
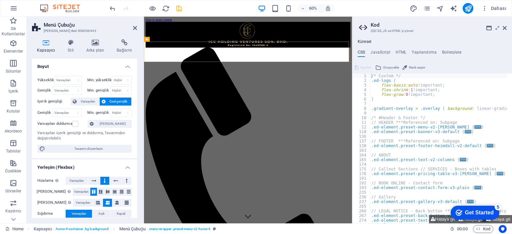
scroll to position [0, 0]
click at [87, 103] on span "Varsayılan" at bounding box center [88, 102] width 19 height 8
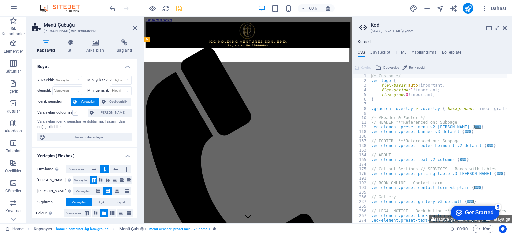
click at [75, 113] on label at bounding box center [75, 113] width 6 height 6
click at [0, 0] on input "Varsayılan doldurma" at bounding box center [0, 0] width 0 height 0
click at [71, 44] on icon at bounding box center [71, 42] width 16 height 7
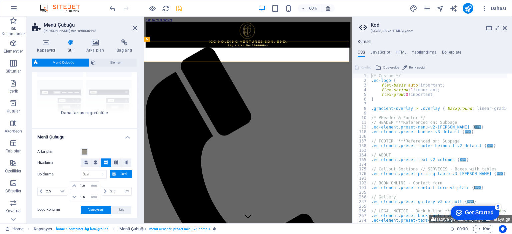
scroll to position [67, 0]
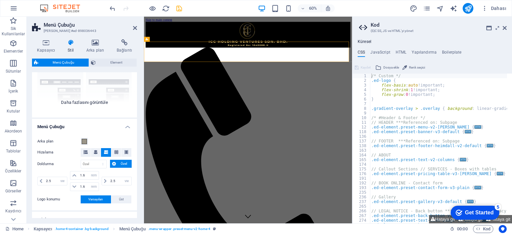
click at [91, 102] on div "Kenarlık Ortalandı Varsayılan Sabit Loki Tetikleyici Geniş XXL" at bounding box center [84, 68] width 105 height 100
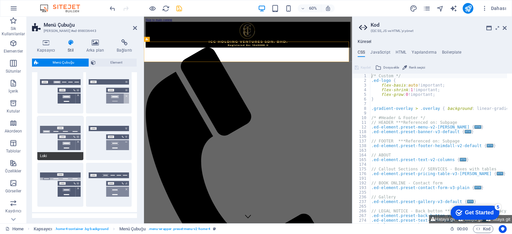
click at [65, 136] on button "Loki" at bounding box center [60, 138] width 46 height 44
type input "0"
select select "rem"
type input "0"
select select "rem"
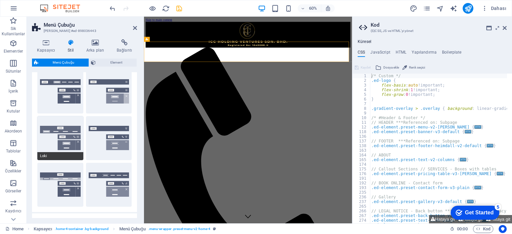
type input "0"
select select "rem"
select select "DISABLED_OPTION_VALUE"
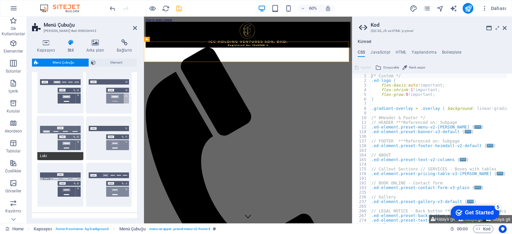
type input "2"
type input "1"
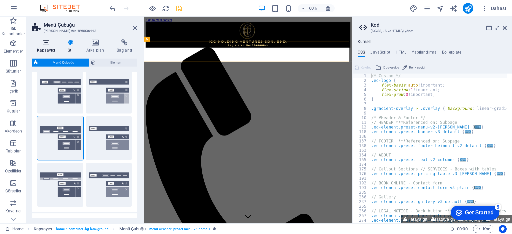
click at [47, 45] on icon at bounding box center [46, 42] width 28 height 7
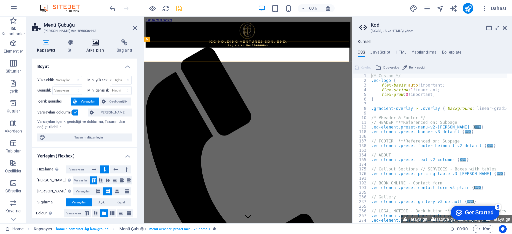
click at [96, 43] on icon at bounding box center [95, 42] width 28 height 7
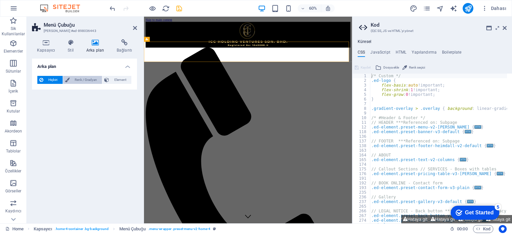
click at [79, 80] on span "Renk / Gradyan" at bounding box center [86, 80] width 29 height 8
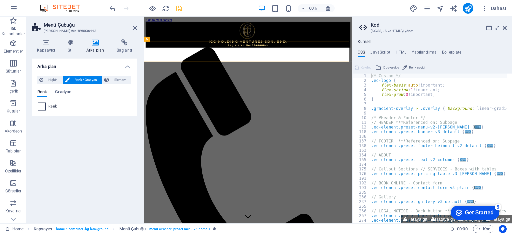
click at [42, 108] on span at bounding box center [41, 106] width 7 height 7
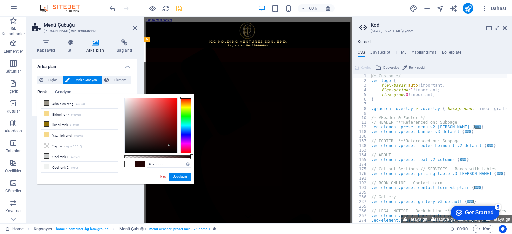
type input "#000000"
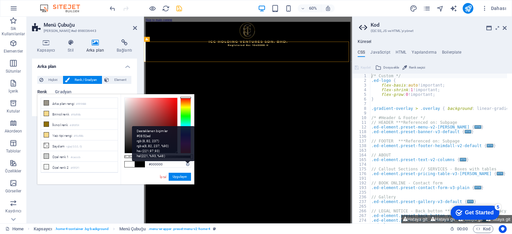
drag, startPoint x: 124, startPoint y: 97, endPoint x: 187, endPoint y: 167, distance: 94.4
click at [187, 166] on div "#000000 Desteklenen biçimler #0852ed rgb(8, 82, 237) rgba(8, 82, 237, %90) hsv(…" at bounding box center [158, 187] width 74 height 187
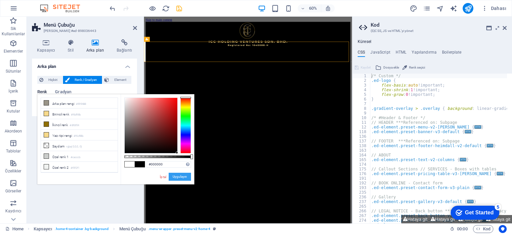
click at [183, 176] on button "Uygulayın" at bounding box center [180, 177] width 22 height 8
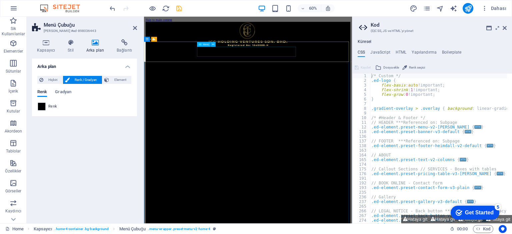
select select
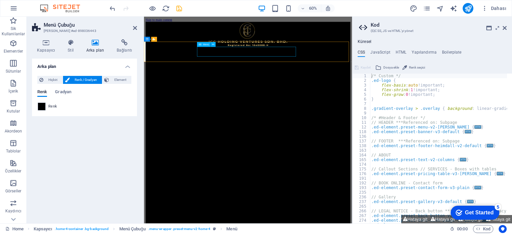
select select
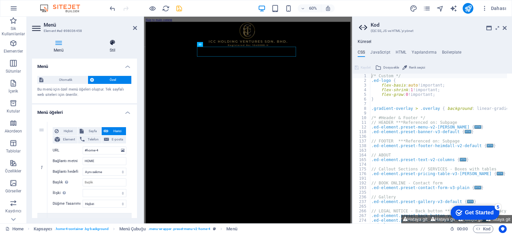
click at [112, 48] on h4 "Stil" at bounding box center [112, 46] width 49 height 14
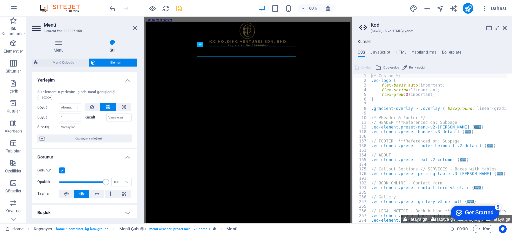
click at [112, 48] on h4 "Stil" at bounding box center [112, 46] width 49 height 14
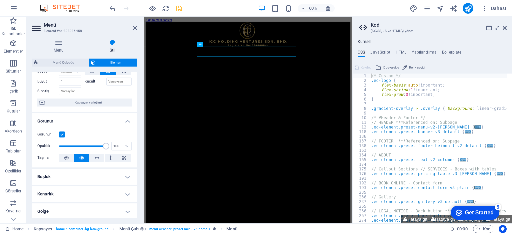
scroll to position [0, 0]
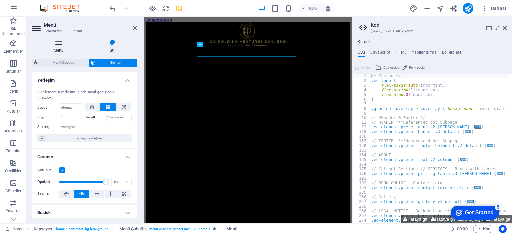
click at [58, 43] on icon at bounding box center [58, 42] width 53 height 7
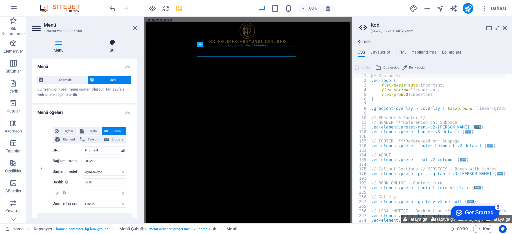
click at [113, 45] on icon at bounding box center [112, 42] width 49 height 7
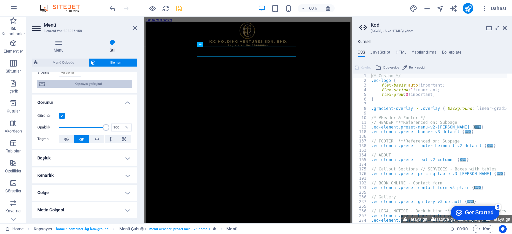
scroll to position [67, 0]
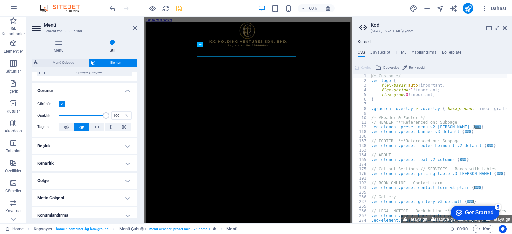
click at [127, 145] on h4 "Boşluk" at bounding box center [84, 146] width 105 height 16
click at [127, 145] on h4 "Boşluk" at bounding box center [84, 144] width 105 height 12
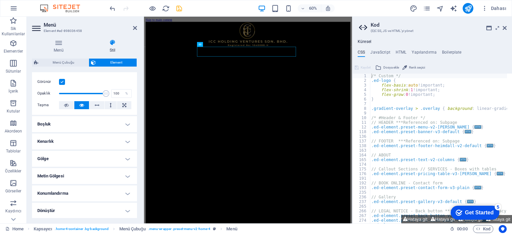
scroll to position [100, 0]
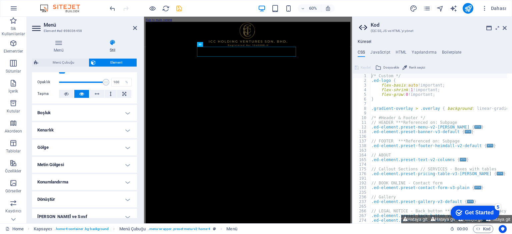
click at [126, 146] on h4 "Gölge" at bounding box center [84, 148] width 105 height 16
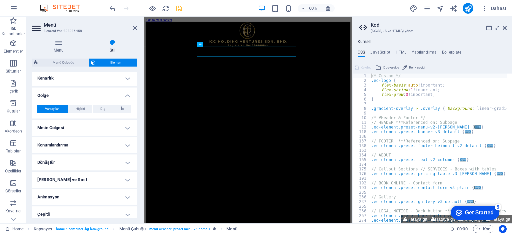
scroll to position [156, 0]
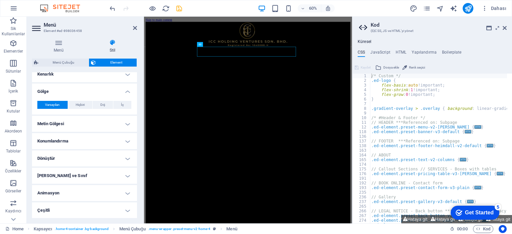
click at [125, 121] on h4 "Metin Gölgesi" at bounding box center [84, 124] width 105 height 16
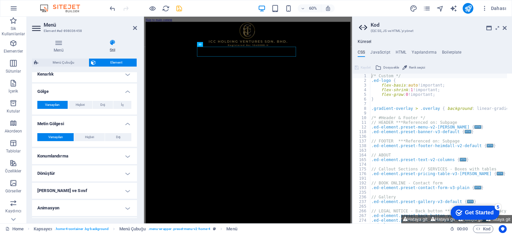
click at [125, 121] on h4 "Metin Gölgesi" at bounding box center [84, 122] width 105 height 12
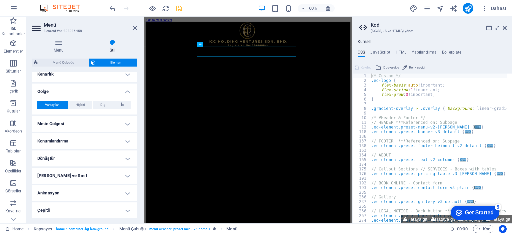
click at [124, 206] on h4 "Çeşitli" at bounding box center [84, 211] width 105 height 16
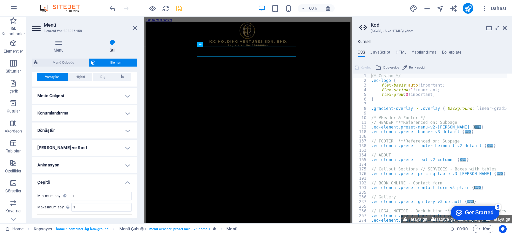
scroll to position [197, 0]
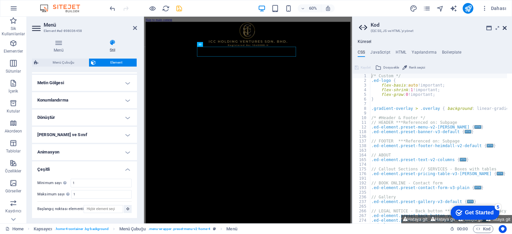
click at [505, 27] on icon at bounding box center [505, 27] width 4 height 5
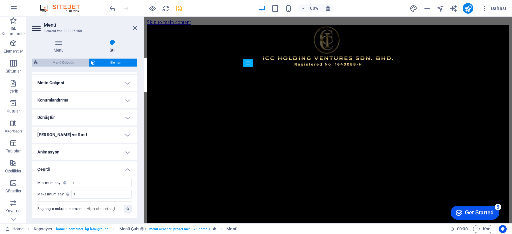
click at [70, 65] on span "Menü Çubuğu" at bounding box center [63, 63] width 46 height 8
select select "rem"
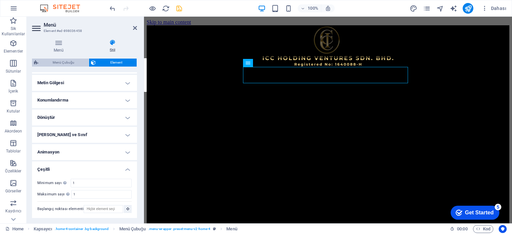
select select "rem"
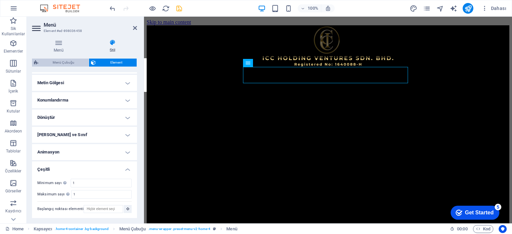
select select "rem"
select select "preset-menu-v2-home-4"
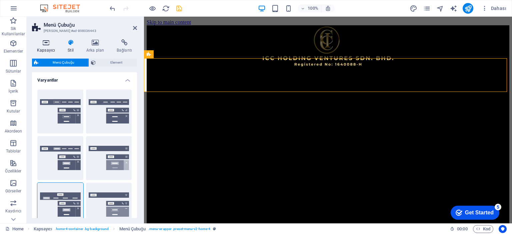
click at [44, 48] on h4 "Kapsayıcı" at bounding box center [47, 46] width 31 height 14
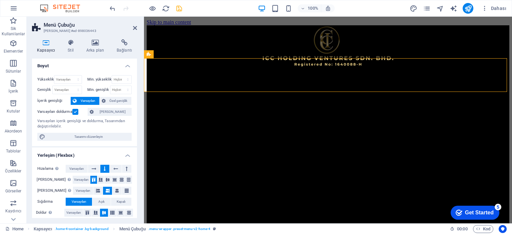
scroll to position [0, 0]
click at [74, 46] on h4 "Stil" at bounding box center [72, 46] width 19 height 14
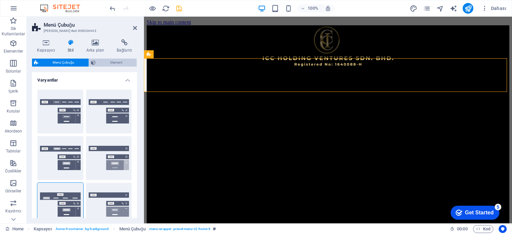
click at [117, 64] on span "Element" at bounding box center [116, 63] width 37 height 8
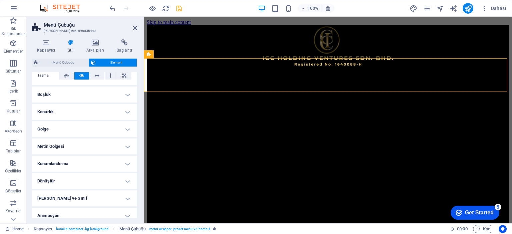
scroll to position [133, 0]
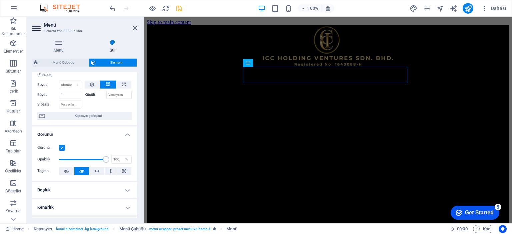
scroll to position [33, 0]
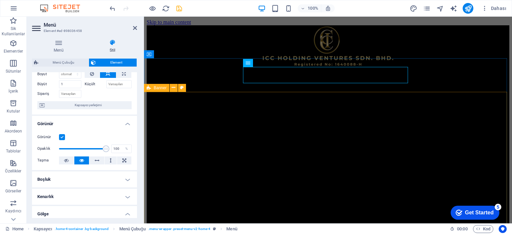
drag, startPoint x: 249, startPoint y: 167, endPoint x: 160, endPoint y: 151, distance: 90.8
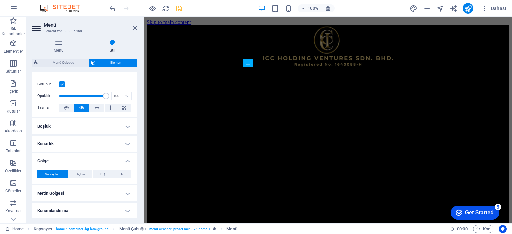
scroll to position [0, 0]
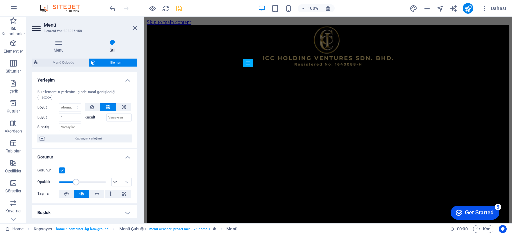
type input "100"
click at [110, 46] on h4 "Stil" at bounding box center [112, 46] width 49 height 14
click at [70, 106] on select "Varsayılan otomatik px % 1/1 1/2 1/3 1/4 1/5 1/6 1/7 1/8 1/9 1/10" at bounding box center [70, 108] width 22 height 8
click at [85, 137] on span "Kapsayıcı yerleşimi" at bounding box center [88, 139] width 83 height 8
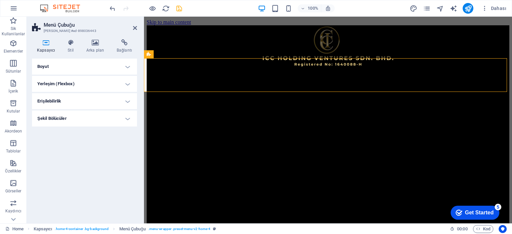
click at [79, 80] on h4 "Yerleşim (Flexbox)" at bounding box center [84, 84] width 105 height 16
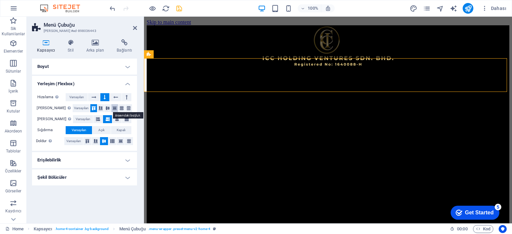
click at [112, 108] on icon at bounding box center [115, 108] width 8 height 4
click at [90, 108] on icon at bounding box center [94, 108] width 8 height 4
click at [50, 66] on h4 "Boyut" at bounding box center [84, 67] width 105 height 16
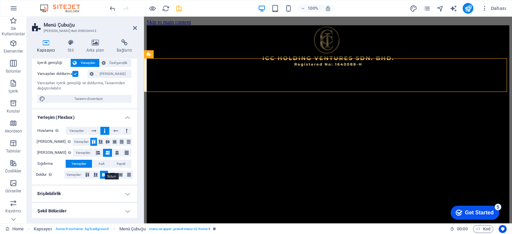
scroll to position [39, 0]
click at [133, 27] on icon at bounding box center [135, 27] width 4 height 5
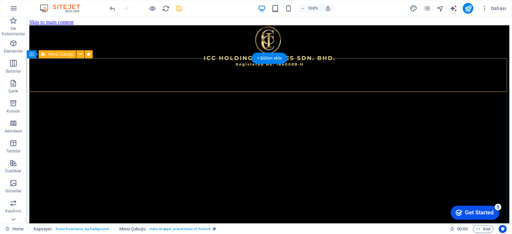
click at [80, 54] on icon at bounding box center [81, 54] width 4 height 7
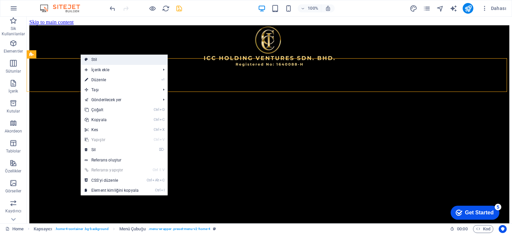
click at [100, 60] on link "Stil" at bounding box center [124, 60] width 87 height 10
select select "rem"
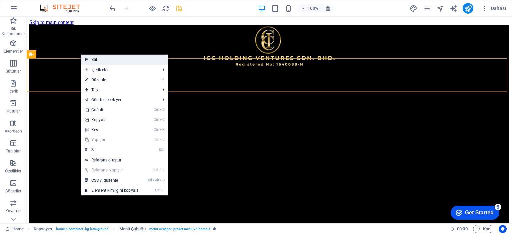
select select "rem"
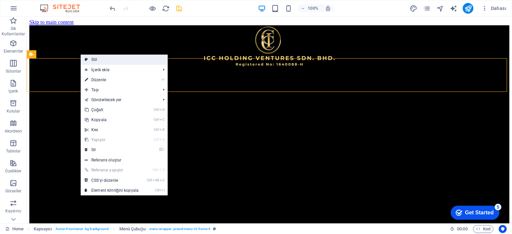
select select "rem"
select select "preset-menu-v2-home-4"
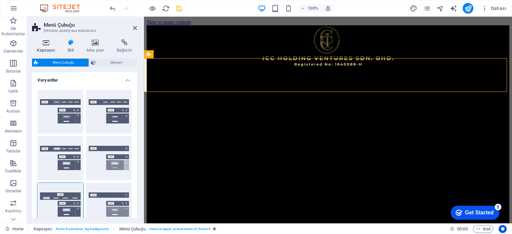
click at [49, 42] on icon at bounding box center [46, 42] width 28 height 7
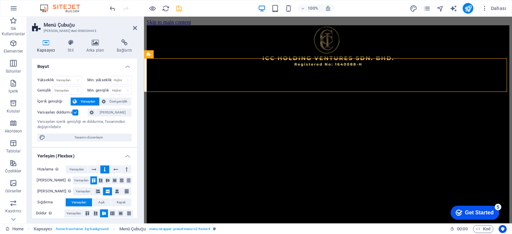
scroll to position [33, 0]
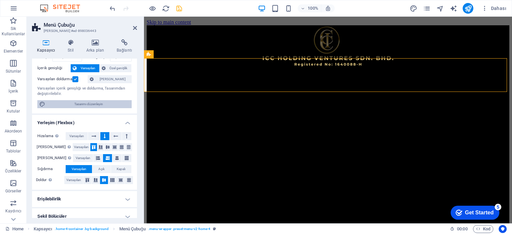
click at [80, 103] on span "Tasarımı düzenleyin" at bounding box center [88, 104] width 82 height 8
select select "rem"
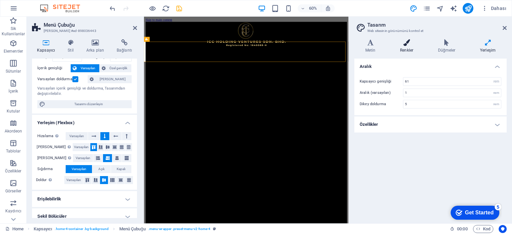
click at [402, 44] on icon at bounding box center [406, 42] width 35 height 7
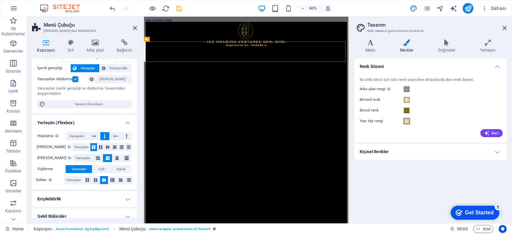
click at [406, 122] on span at bounding box center [406, 121] width 5 height 5
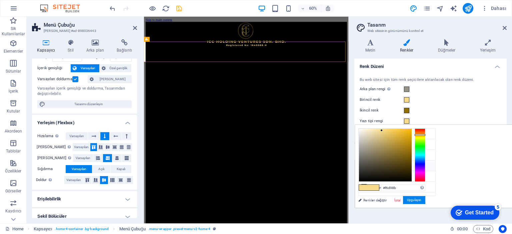
click at [365, 164] on icon at bounding box center [364, 165] width 5 height 5
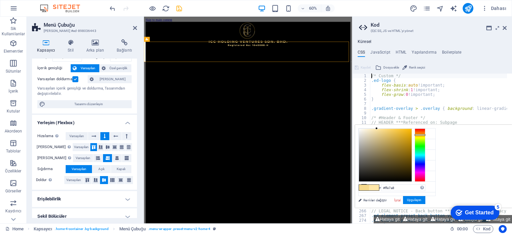
drag, startPoint x: 464, startPoint y: 130, endPoint x: 460, endPoint y: 125, distance: 6.7
click at [460, 125] on body "ICC Holding Ventures Sdn.Bhd. Home Sik Kullanilanlar Elementler Sütunlar İçerik…" at bounding box center [256, 117] width 512 height 234
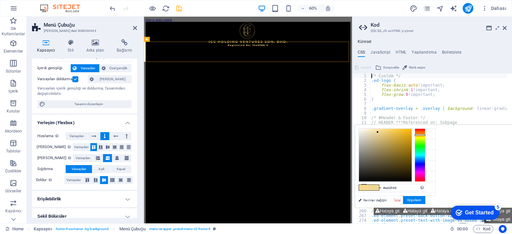
drag, startPoint x: 460, startPoint y: 128, endPoint x: 461, endPoint y: 132, distance: 4.1
click at [379, 132] on div at bounding box center [377, 132] width 2 height 2
type input "#f2dca0"
click at [412, 131] on div at bounding box center [385, 155] width 53 height 53
click at [505, 29] on icon at bounding box center [505, 27] width 4 height 5
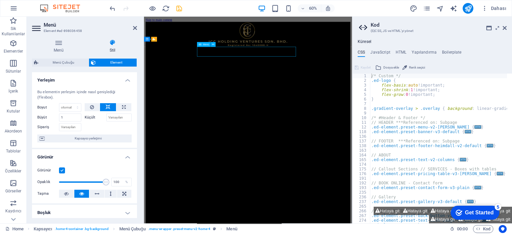
click at [505, 28] on icon at bounding box center [505, 27] width 4 height 5
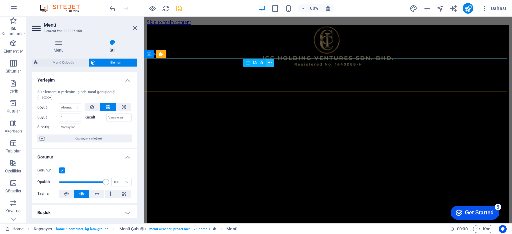
click at [267, 66] on button at bounding box center [270, 63] width 8 height 8
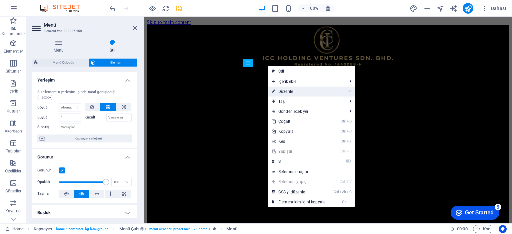
click at [283, 90] on link "⏎ Düzenle" at bounding box center [299, 92] width 62 height 10
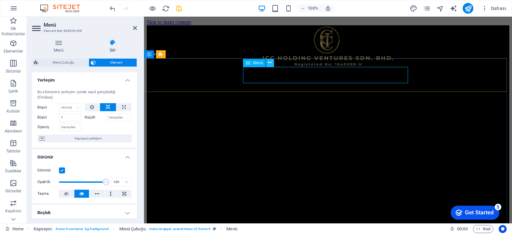
click at [269, 66] on icon at bounding box center [270, 62] width 4 height 7
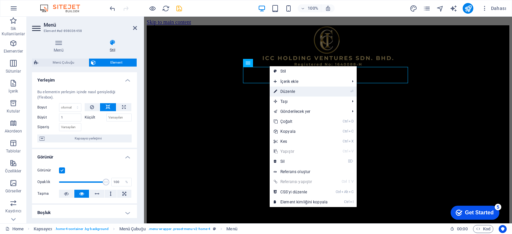
click at [284, 92] on link "⏎ Düzenle" at bounding box center [301, 92] width 62 height 10
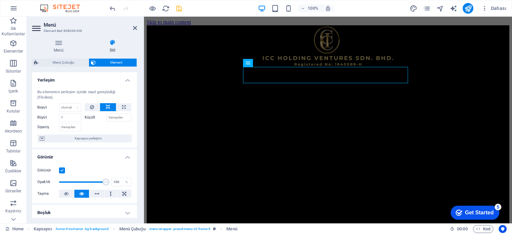
click at [106, 48] on h4 "Stil" at bounding box center [112, 46] width 49 height 14
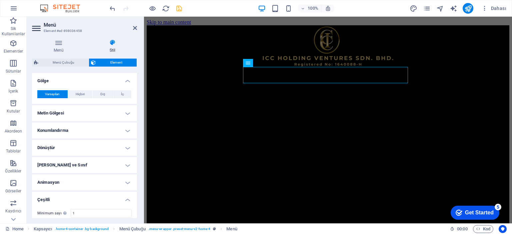
scroll to position [197, 0]
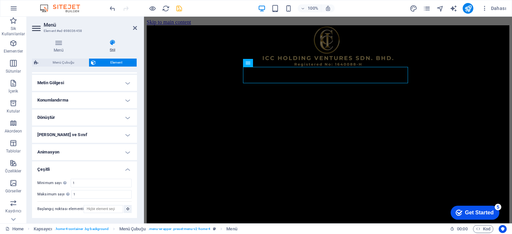
click at [127, 133] on h4 "[PERSON_NAME] ve Sınıf" at bounding box center [84, 135] width 105 height 16
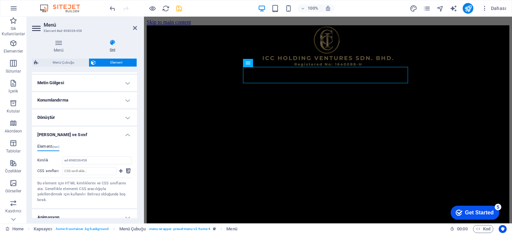
click at [127, 133] on h4 "[PERSON_NAME] ve Sınıf" at bounding box center [84, 133] width 105 height 12
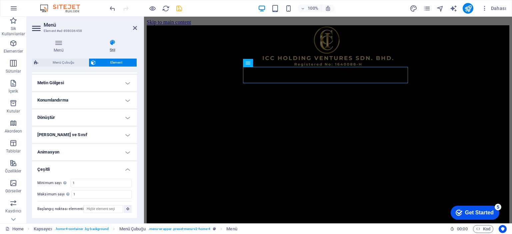
click at [127, 133] on h4 "[PERSON_NAME] ve Sınıf" at bounding box center [84, 135] width 105 height 16
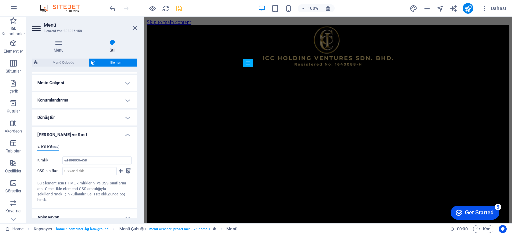
click at [127, 133] on h4 "[PERSON_NAME] ve Sınıf" at bounding box center [84, 133] width 105 height 12
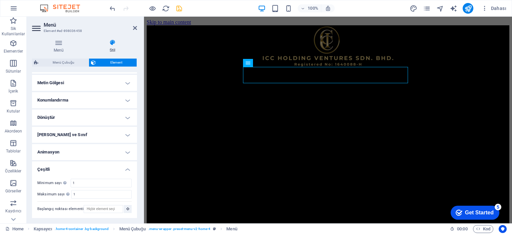
click at [124, 114] on h4 "Dönüştür" at bounding box center [84, 118] width 105 height 16
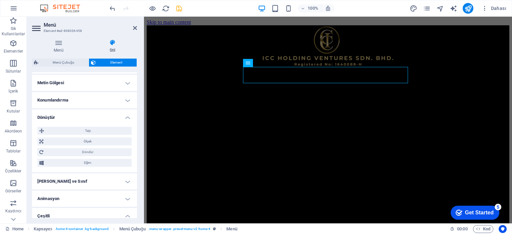
click at [125, 117] on h4 "Dönüştür" at bounding box center [84, 116] width 105 height 12
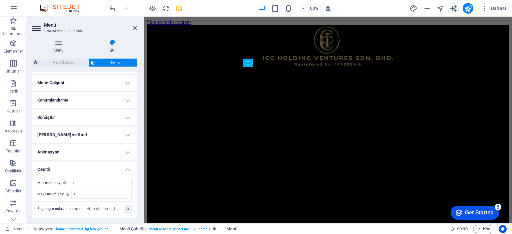
click at [126, 81] on h4 "Metin Gölgesi" at bounding box center [84, 83] width 105 height 16
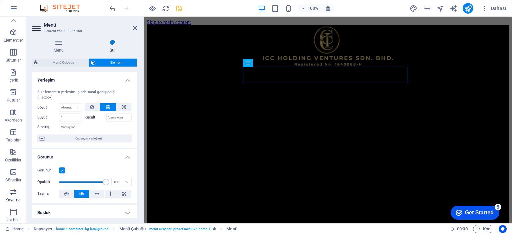
scroll to position [0, 0]
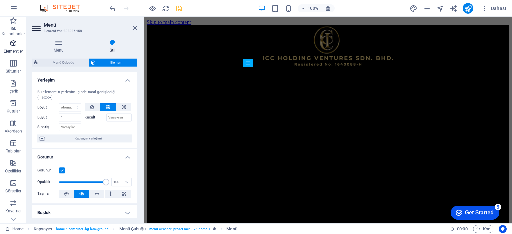
click at [11, 47] on icon "button" at bounding box center [13, 43] width 8 height 8
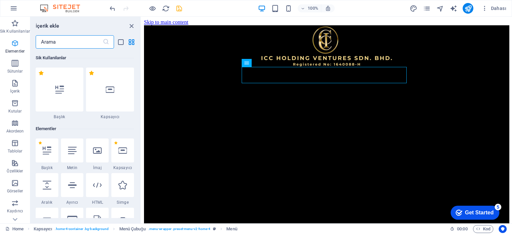
scroll to position [71, 0]
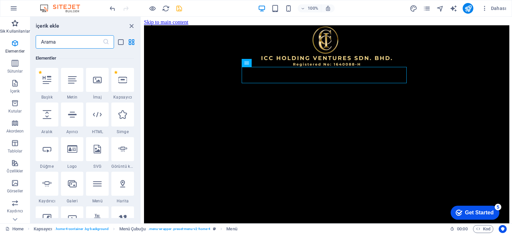
click at [13, 26] on icon "button" at bounding box center [15, 23] width 8 height 8
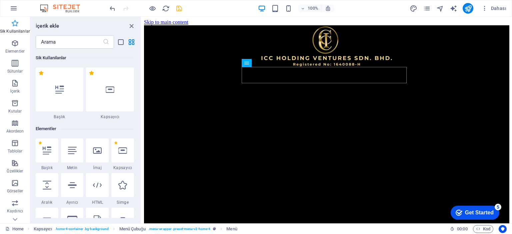
scroll to position [0, 0]
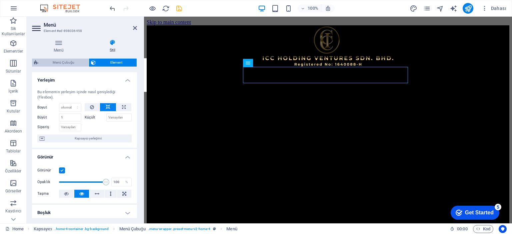
click at [61, 60] on span "Menü Çubuğu" at bounding box center [63, 63] width 46 height 8
select select "rem"
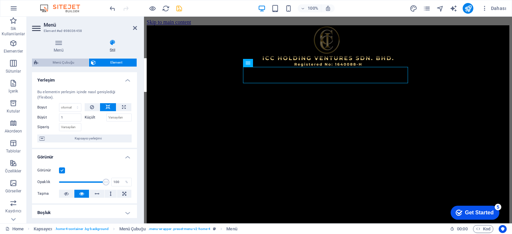
select select "rem"
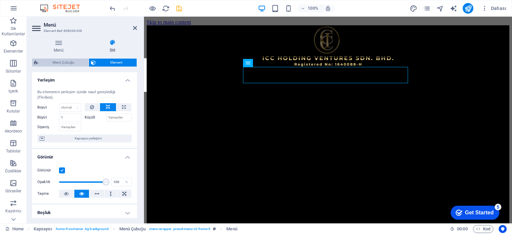
select select "rem"
select select "preset-menu-v2-home-4"
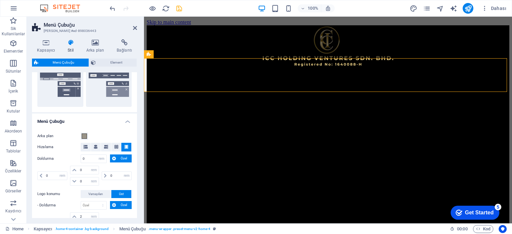
scroll to position [167, 0]
click at [83, 137] on span at bounding box center [84, 136] width 5 height 5
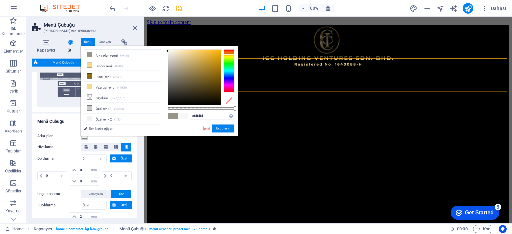
type input "#ffffff"
drag, startPoint x: 173, startPoint y: 71, endPoint x: 165, endPoint y: 43, distance: 28.9
click at [165, 43] on body "ICC Holding Ventures Sdn.Bhd. Home Sik Kullanilanlar Elementler Sütunlar İçerik…" at bounding box center [256, 117] width 512 height 234
click at [220, 130] on button "Uygulayın" at bounding box center [223, 129] width 22 height 8
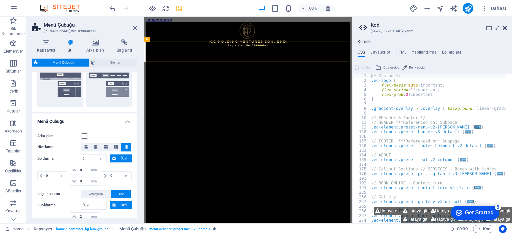
click at [505, 29] on icon at bounding box center [505, 27] width 4 height 5
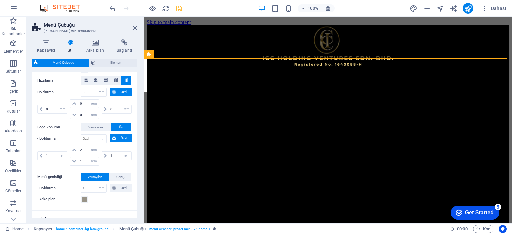
scroll to position [267, 0]
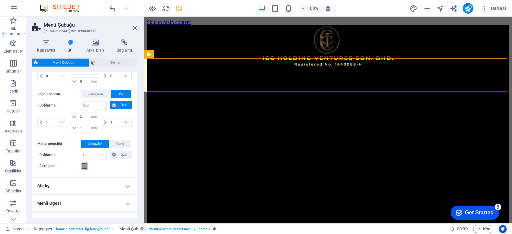
click at [85, 165] on span at bounding box center [84, 166] width 5 height 5
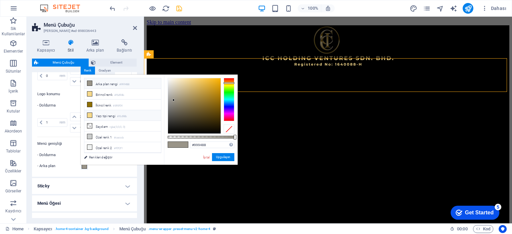
click at [102, 114] on li "Yazı tipi rengi #f6d98b" at bounding box center [122, 115] width 77 height 11
type input "#f6d98b"
click at [227, 158] on button "Uygulayın" at bounding box center [223, 157] width 22 height 8
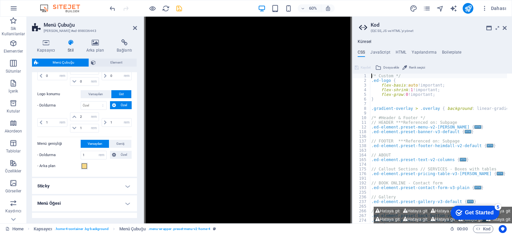
scroll to position [0, 0]
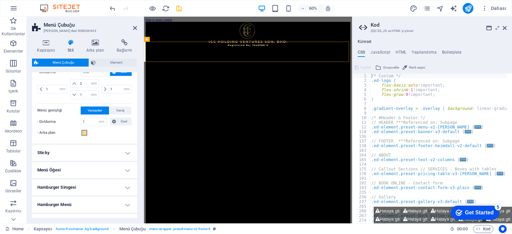
click at [118, 171] on h4 "Menü Öğesi" at bounding box center [84, 170] width 105 height 16
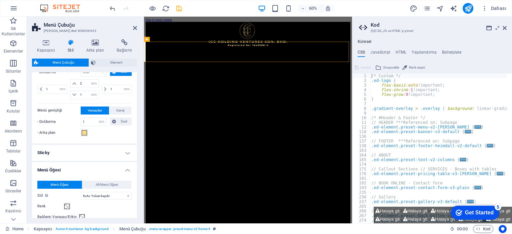
scroll to position [367, 0]
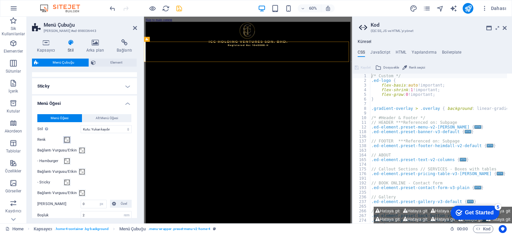
click at [66, 139] on span at bounding box center [66, 139] width 5 height 5
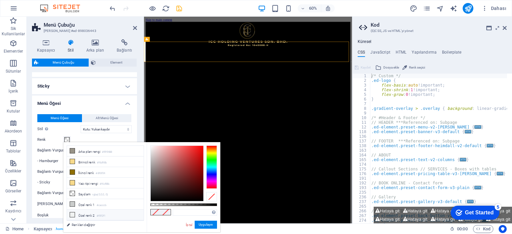
click at [72, 213] on icon at bounding box center [72, 215] width 5 height 5
type input "#f0f2f1"
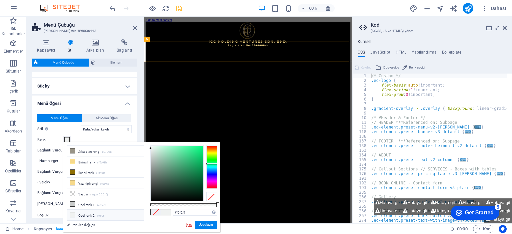
click at [189, 227] on link "İptal" at bounding box center [189, 225] width 8 height 5
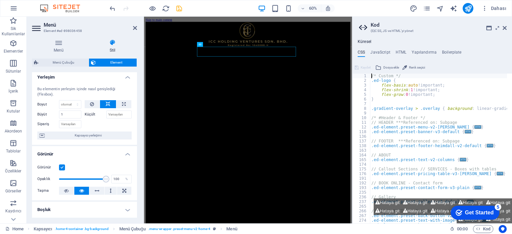
scroll to position [0, 0]
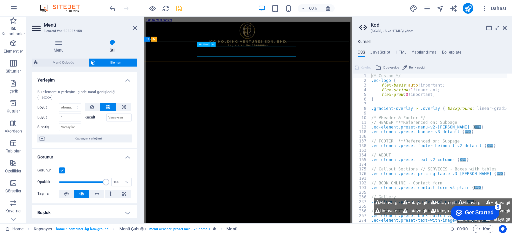
click at [206, 45] on span "Menü" at bounding box center [206, 44] width 6 height 2
click at [212, 44] on icon at bounding box center [213, 44] width 2 height 4
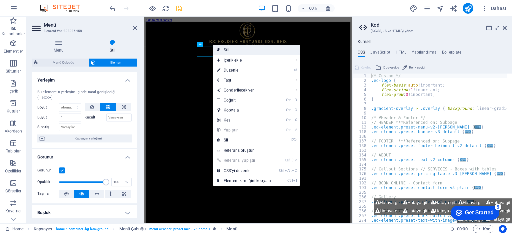
click at [224, 48] on link "Stil" at bounding box center [256, 50] width 87 height 10
select select "rem"
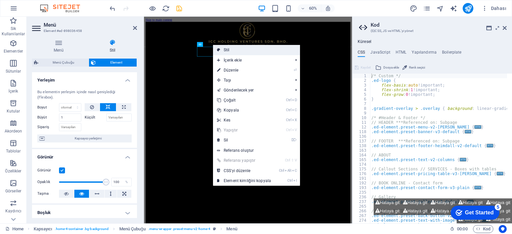
select select "rem"
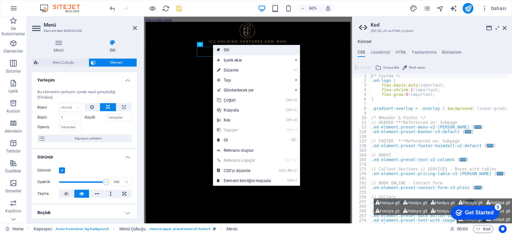
select select "rem"
select select "hover_box_bottom"
select select "px"
select select "rem"
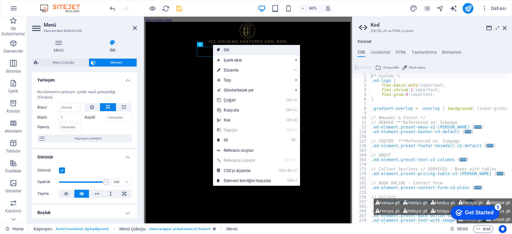
select select "px"
select select
select select "px"
select select "preset-menu-v2-home-4"
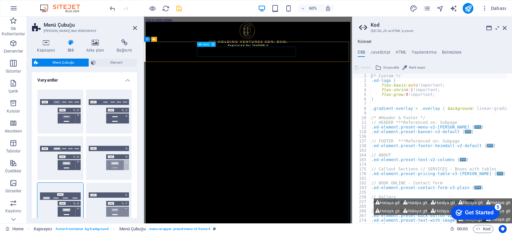
click at [212, 44] on icon at bounding box center [213, 44] width 2 height 4
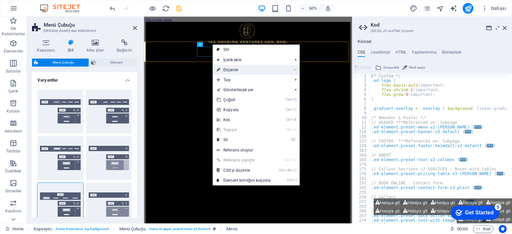
click at [230, 70] on link "⏎ Düzenle" at bounding box center [244, 70] width 62 height 10
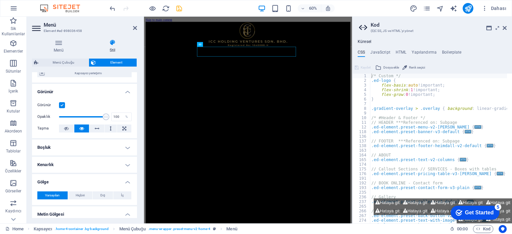
scroll to position [67, 0]
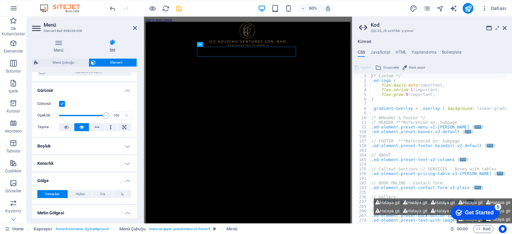
click at [63, 104] on label at bounding box center [62, 104] width 6 height 6
click at [0, 0] on input "Görünür" at bounding box center [0, 0] width 0 height 0
click at [62, 104] on label at bounding box center [62, 104] width 6 height 6
click at [0, 0] on input "Görünür" at bounding box center [0, 0] width 0 height 0
click at [96, 126] on icon at bounding box center [97, 127] width 5 height 8
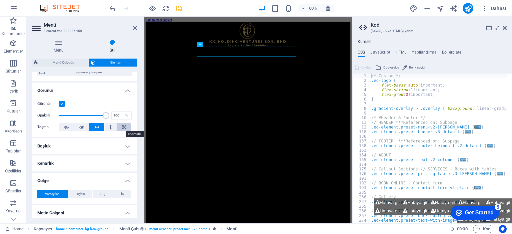
click at [120, 127] on button at bounding box center [124, 127] width 14 height 8
click at [126, 147] on h4 "Boşluk" at bounding box center [84, 146] width 105 height 16
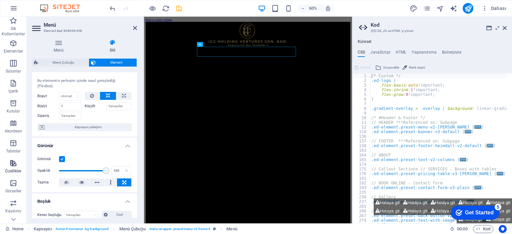
scroll to position [0, 0]
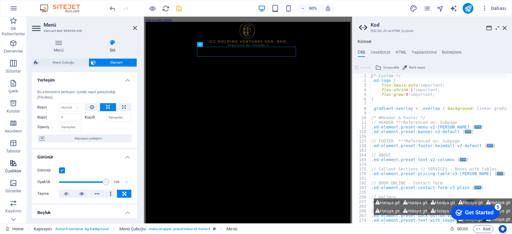
click at [13, 166] on icon "button" at bounding box center [13, 163] width 8 height 8
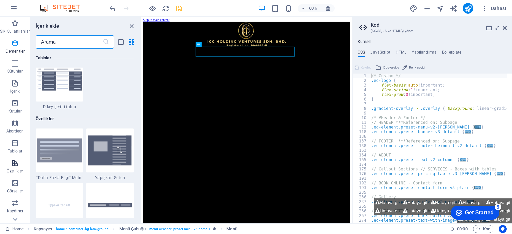
scroll to position [2599, 0]
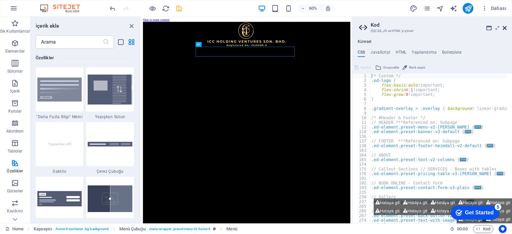
click at [505, 26] on icon at bounding box center [505, 27] width 4 height 5
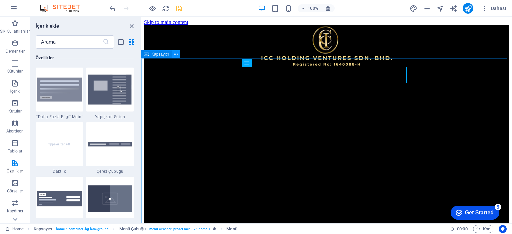
click at [175, 55] on icon at bounding box center [176, 54] width 4 height 7
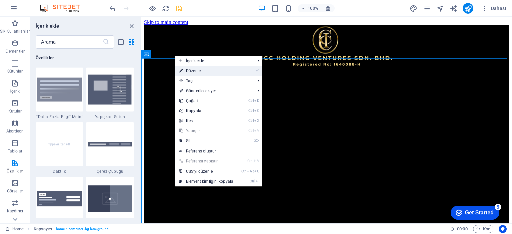
click at [187, 69] on link "⏎ Düzenle" at bounding box center [206, 71] width 62 height 10
select select "header"
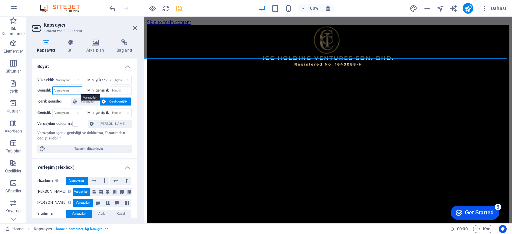
click at [77, 89] on select "Varsayılan px rem % em vh vw" at bounding box center [67, 91] width 29 height 8
select select "px"
click at [71, 87] on select "Varsayılan px rem % em vh vw" at bounding box center [67, 91] width 29 height 8
type input "1089"
click at [89, 100] on span "Varsayılan" at bounding box center [88, 102] width 19 height 8
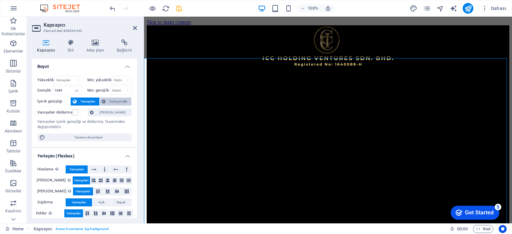
click at [109, 102] on span "Özel genişlik" at bounding box center [119, 102] width 22 height 8
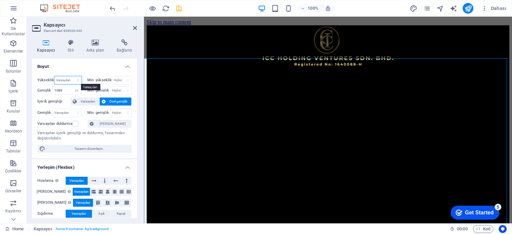
click at [72, 78] on select "Varsayılan px rem % vh vw" at bounding box center [67, 80] width 27 height 8
select select "px"
click at [71, 76] on select "Varsayılan px rem % vh vw" at bounding box center [67, 80] width 27 height 8
type input "704"
click at [126, 81] on select "Hiçbiri px rem % vh vw" at bounding box center [121, 80] width 19 height 8
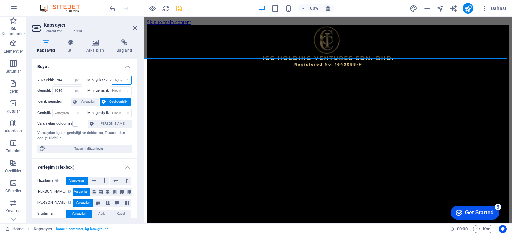
click at [126, 81] on select "Hiçbiri px rem % vh vw" at bounding box center [121, 80] width 19 height 8
select select "px"
click at [121, 76] on select "Hiçbiri px rem % vh vw" at bounding box center [121, 80] width 19 height 8
click at [115, 79] on input "0" at bounding box center [121, 80] width 19 height 8
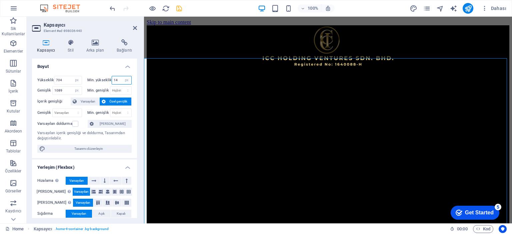
click at [118, 81] on input "14" at bounding box center [121, 80] width 19 height 8
type input "14"
click at [64, 78] on input "704" at bounding box center [67, 80] width 27 height 8
type input "666"
click at [117, 79] on input "14" at bounding box center [121, 80] width 19 height 8
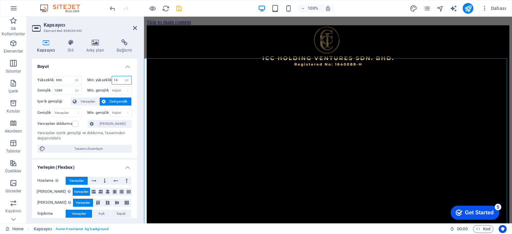
drag, startPoint x: 117, startPoint y: 79, endPoint x: 103, endPoint y: 81, distance: 13.8
click at [103, 81] on div "Min. yükseklik 14 Hiçbiri px rem % vh vw" at bounding box center [109, 80] width 45 height 9
click at [126, 78] on select "Hiçbiri px rem % vh vw" at bounding box center [126, 80] width 9 height 8
select select "eadsc79mk3s"
click at [122, 76] on select "Hiçbiri px rem % vh vw" at bounding box center [126, 80] width 9 height 8
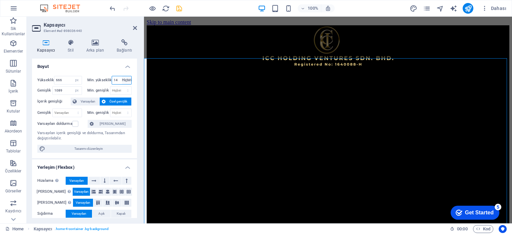
select select "DISABLED_OPTION_VALUE"
click at [64, 78] on input "666" at bounding box center [67, 80] width 27 height 8
type input "645"
click at [71, 65] on h4 "Boyut" at bounding box center [84, 65] width 105 height 12
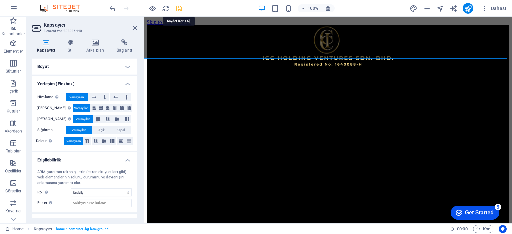
click at [179, 9] on icon "save" at bounding box center [179, 9] width 8 height 8
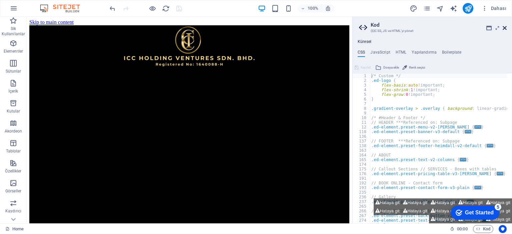
click at [505, 29] on icon at bounding box center [505, 27] width 4 height 5
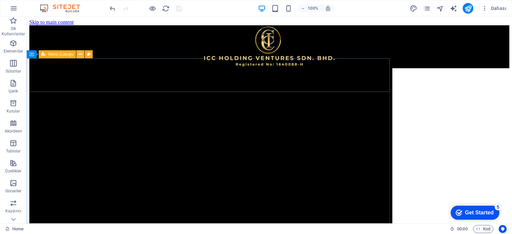
click at [80, 54] on icon at bounding box center [81, 54] width 4 height 7
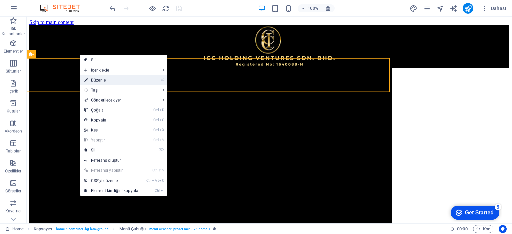
click at [95, 79] on link "⏎ Düzenle" at bounding box center [111, 80] width 62 height 10
select select "rem"
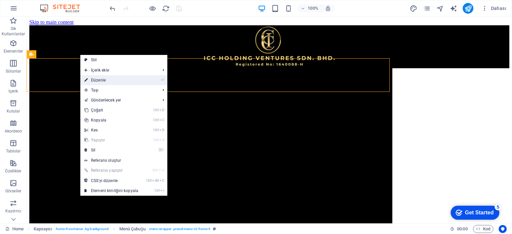
select select "rem"
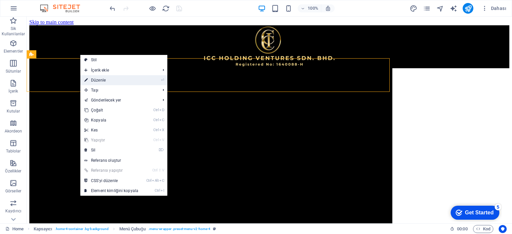
select select "rem"
select select "hover_box_bottom"
select select "px"
select select "rem"
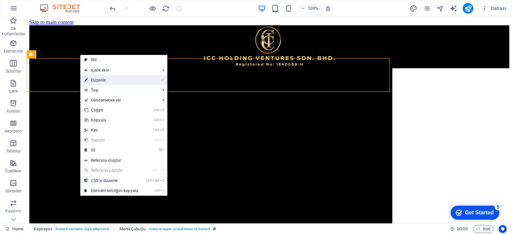
select select "px"
select select
select select "px"
select select "preset-menu-v2-home-4"
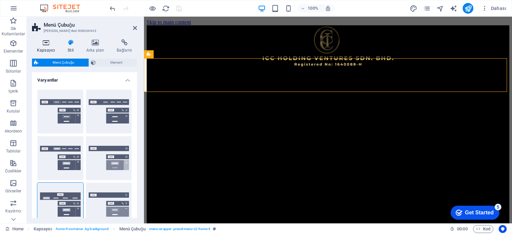
click at [43, 45] on icon at bounding box center [46, 42] width 28 height 7
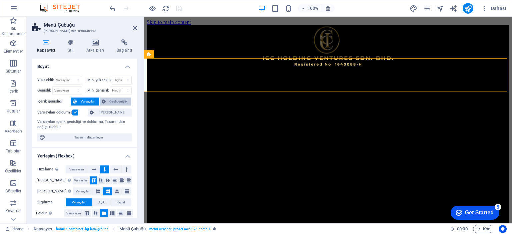
click at [115, 100] on span "Özel genişlik" at bounding box center [119, 102] width 22 height 8
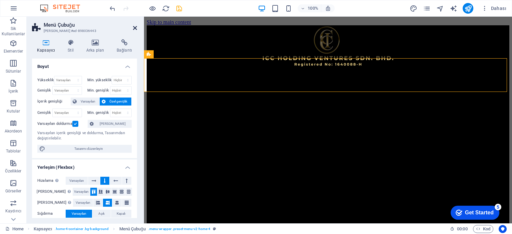
click at [136, 28] on icon at bounding box center [135, 27] width 4 height 5
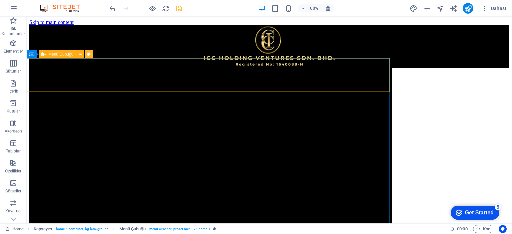
click at [89, 55] on icon at bounding box center [89, 54] width 4 height 7
select select "rem"
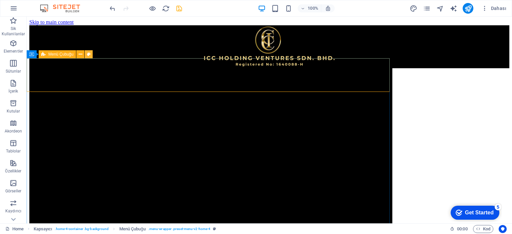
select select "rem"
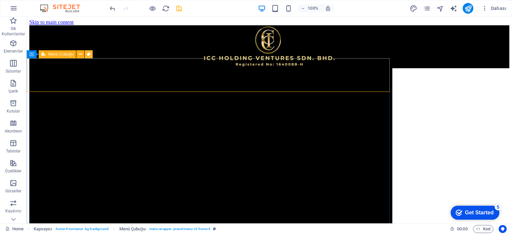
select select "rem"
select select "hover_box_bottom"
select select "px"
select select "rem"
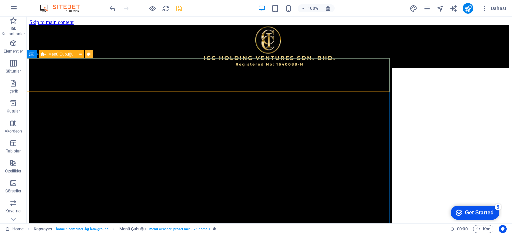
select select "px"
select select
select select "px"
select select "preset-menu-v2-home-4"
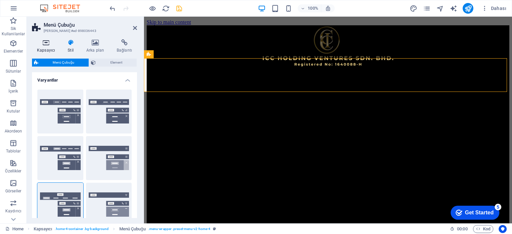
click at [49, 42] on icon at bounding box center [46, 42] width 28 height 7
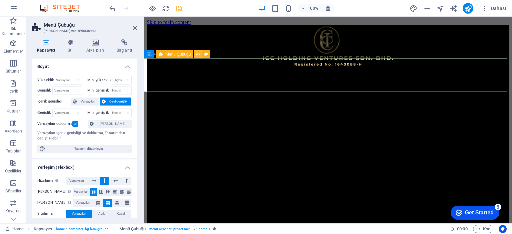
click at [199, 54] on icon at bounding box center [198, 54] width 4 height 7
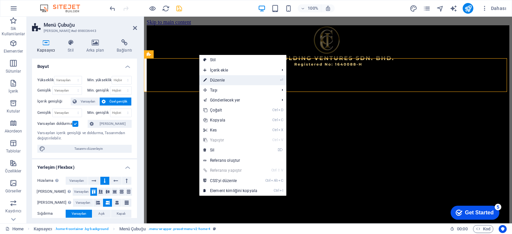
click at [212, 78] on link "⏎ Düzenle" at bounding box center [230, 80] width 62 height 10
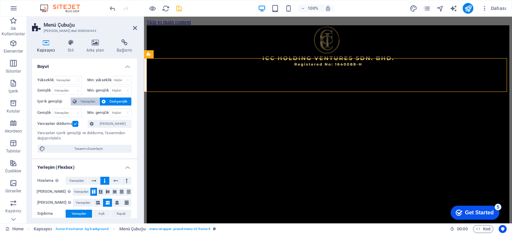
click at [83, 101] on span "Varsayılan" at bounding box center [88, 102] width 19 height 8
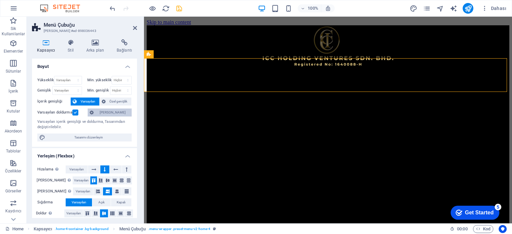
click at [116, 112] on span "[PERSON_NAME]" at bounding box center [113, 113] width 34 height 8
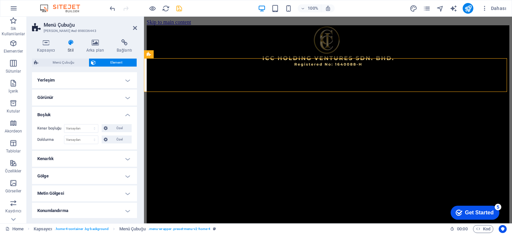
click at [125, 80] on h4 "Yerleşim" at bounding box center [84, 80] width 105 height 16
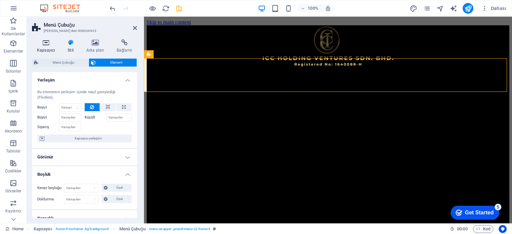
click at [46, 46] on icon at bounding box center [46, 42] width 28 height 7
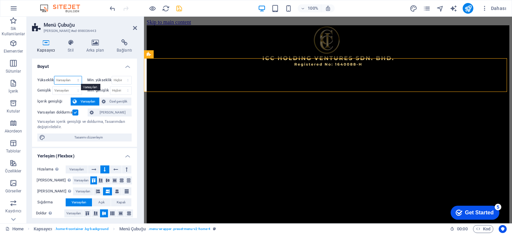
click at [64, 80] on select "Varsayılan px rem % vh vw" at bounding box center [67, 80] width 27 height 8
click at [69, 89] on select "Varsayılan px rem % em vh vw" at bounding box center [67, 91] width 29 height 8
click at [53, 87] on select "Varsayılan px rem % em vh vw" at bounding box center [67, 91] width 29 height 8
select select "DISABLED_OPTION_VALUE"
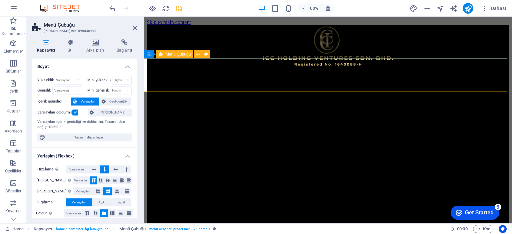
click at [119, 103] on span "Özel genişlik" at bounding box center [119, 102] width 22 height 8
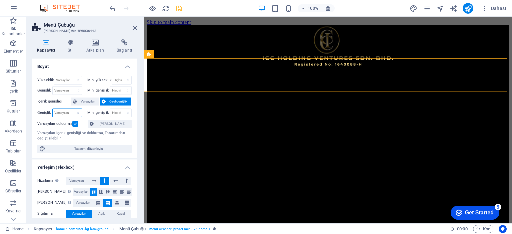
click at [69, 113] on select "Varsayılan px rem % em vh vw" at bounding box center [67, 113] width 29 height 8
select select "vw"
click at [71, 109] on select "Varsayılan px rem % em vh vw" at bounding box center [67, 113] width 29 height 8
type input "100"
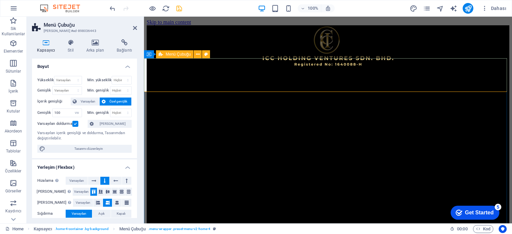
click at [111, 9] on icon "undo" at bounding box center [113, 9] width 8 height 8
select select "DISABLED_OPTION_VALUE"
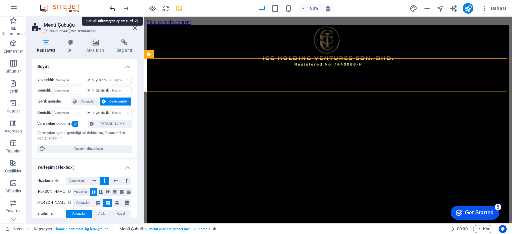
click at [111, 9] on icon "undo" at bounding box center [113, 9] width 8 height 8
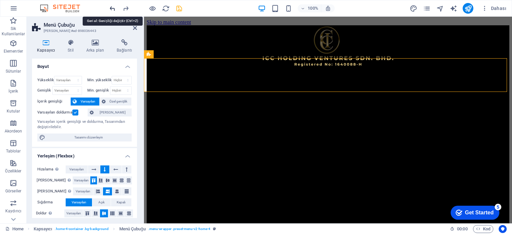
click at [111, 9] on icon "undo" at bounding box center [113, 9] width 8 height 8
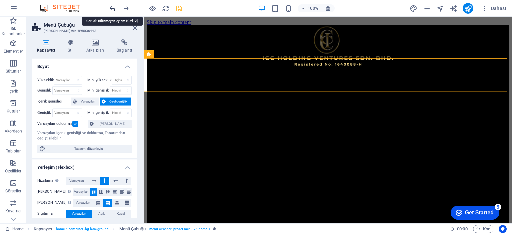
click at [111, 9] on icon "undo" at bounding box center [113, 9] width 8 height 8
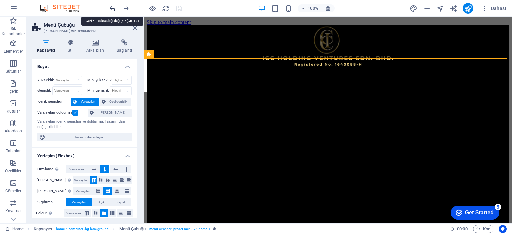
click at [111, 9] on icon "undo" at bounding box center [113, 9] width 8 height 8
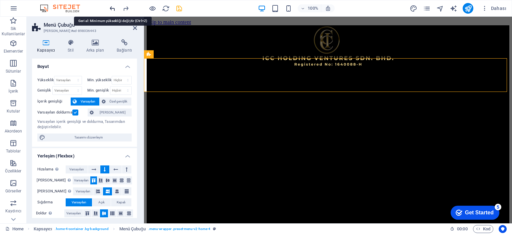
click at [111, 9] on icon "undo" at bounding box center [113, 9] width 8 height 8
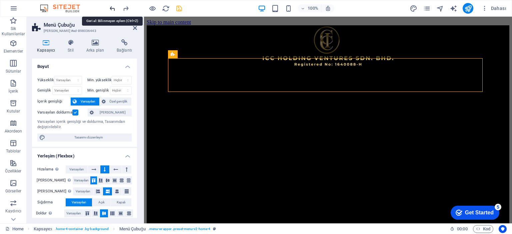
click at [111, 9] on icon "undo" at bounding box center [113, 9] width 8 height 8
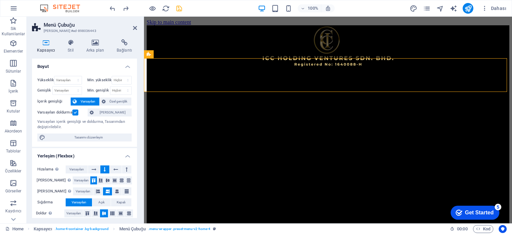
click at [130, 5] on div at bounding box center [145, 8] width 75 height 11
click at [125, 6] on icon "redo" at bounding box center [126, 9] width 8 height 8
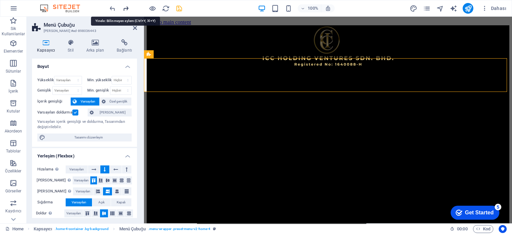
click at [123, 8] on icon "redo" at bounding box center [126, 9] width 8 height 8
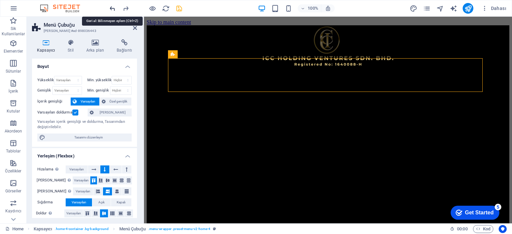
click at [112, 6] on icon "undo" at bounding box center [113, 9] width 8 height 8
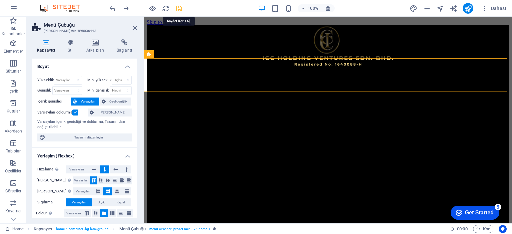
click at [179, 7] on icon "save" at bounding box center [179, 9] width 8 height 8
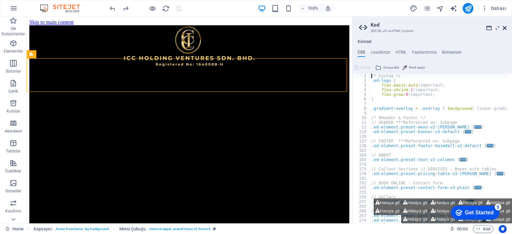
click at [504, 27] on icon at bounding box center [505, 27] width 4 height 5
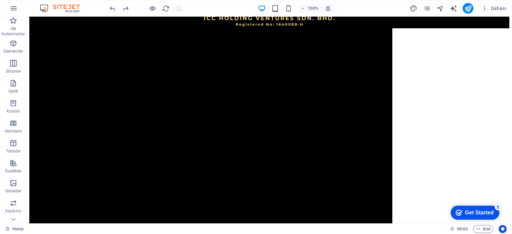
scroll to position [0, 0]
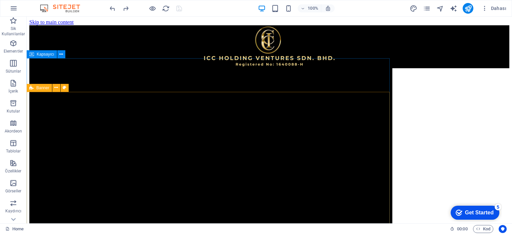
click at [34, 55] on div "Kapsayıcı" at bounding box center [42, 54] width 30 height 8
click at [62, 55] on icon at bounding box center [61, 54] width 4 height 7
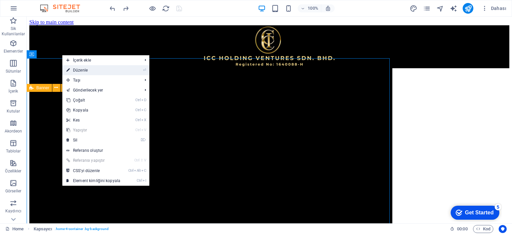
click at [77, 69] on link "⏎ Düzenle" at bounding box center [93, 70] width 62 height 10
select select "header"
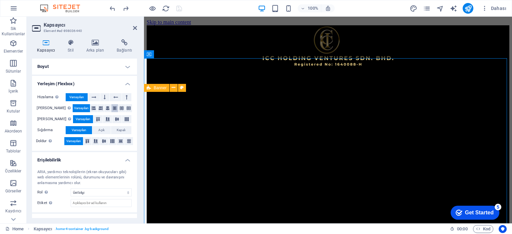
click at [113, 109] on icon at bounding box center [115, 108] width 4 height 8
click at [92, 108] on icon at bounding box center [94, 108] width 4 height 8
click at [99, 108] on icon at bounding box center [101, 108] width 4 height 8
click at [113, 108] on icon at bounding box center [115, 108] width 4 height 8
click at [105, 121] on icon at bounding box center [108, 119] width 8 height 4
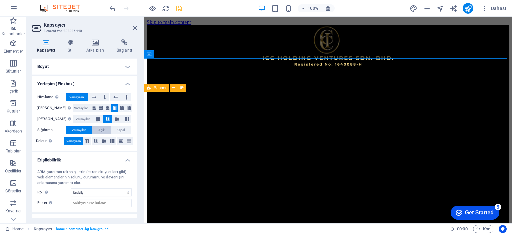
click at [103, 129] on span "Açık" at bounding box center [101, 130] width 6 height 8
click at [104, 141] on icon at bounding box center [104, 141] width 8 height 4
click at [96, 98] on icon at bounding box center [94, 97] width 5 height 8
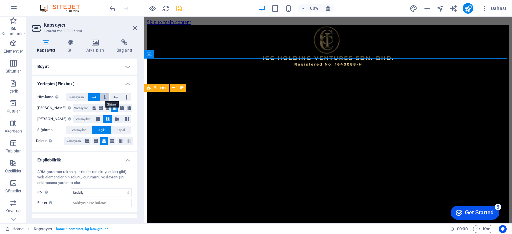
click at [103, 98] on button at bounding box center [104, 97] width 9 height 8
click at [96, 97] on button at bounding box center [94, 97] width 12 height 8
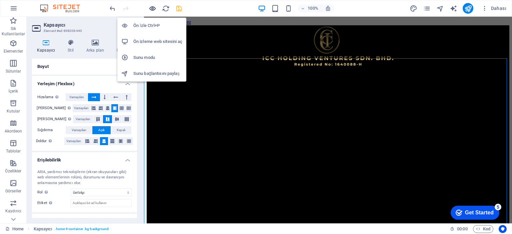
click at [153, 7] on icon "button" at bounding box center [153, 9] width 8 height 8
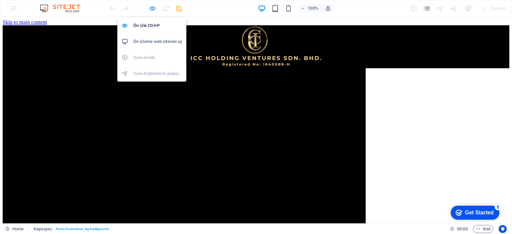
click at [153, 5] on icon "button" at bounding box center [153, 9] width 8 height 8
select select "header"
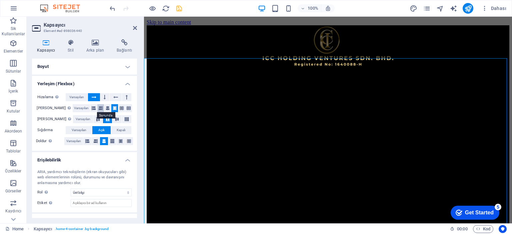
click at [99, 107] on icon at bounding box center [101, 108] width 4 height 8
click at [117, 119] on icon at bounding box center [117, 119] width 8 height 4
click at [125, 120] on icon at bounding box center [127, 119] width 8 height 4
click at [120, 130] on span "Kapalı" at bounding box center [121, 130] width 9 height 8
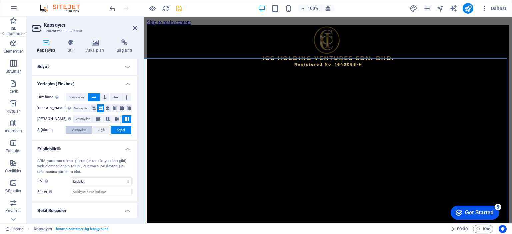
click at [81, 130] on span "Varsayılan" at bounding box center [79, 130] width 15 height 8
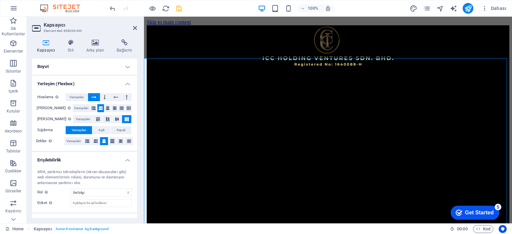
click at [124, 66] on h4 "Boyut" at bounding box center [84, 67] width 105 height 16
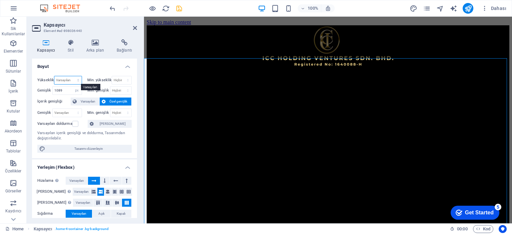
click at [68, 78] on select "Varsayılan px rem % vh vw" at bounding box center [67, 80] width 27 height 8
click at [64, 92] on input "1089" at bounding box center [67, 91] width 29 height 8
drag, startPoint x: 65, startPoint y: 90, endPoint x: 47, endPoint y: 90, distance: 18.3
click at [47, 90] on div "Genişlik 1089 Varsayılan px rem % em vh vw" at bounding box center [59, 90] width 45 height 9
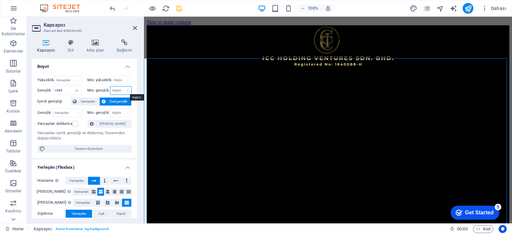
click at [115, 91] on select "Hiçbiri px rem % vh vw" at bounding box center [120, 91] width 21 height 8
click at [117, 91] on select "Hiçbiri px rem % vh vw" at bounding box center [120, 91] width 21 height 8
click at [67, 87] on input "1089" at bounding box center [67, 91] width 29 height 8
click at [92, 104] on span "Varsayılan" at bounding box center [88, 102] width 19 height 8
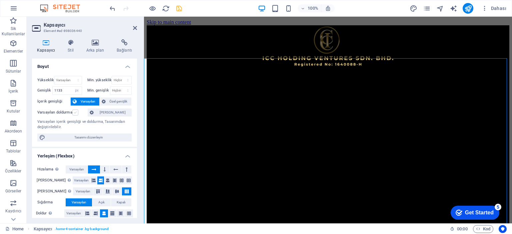
click at [75, 113] on label at bounding box center [75, 113] width 6 height 6
click at [0, 0] on input "Varsayılan doldurma" at bounding box center [0, 0] width 0 height 0
click at [117, 112] on span "[PERSON_NAME]" at bounding box center [113, 113] width 34 height 8
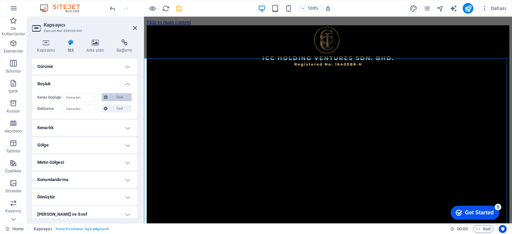
click at [115, 96] on span "Özel" at bounding box center [120, 97] width 20 height 8
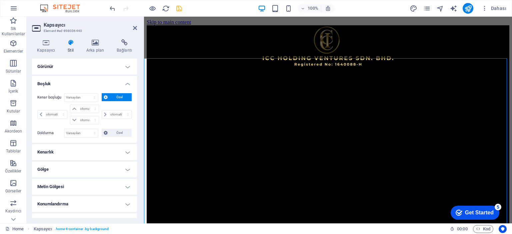
click at [115, 96] on span "Özel" at bounding box center [120, 97] width 20 height 8
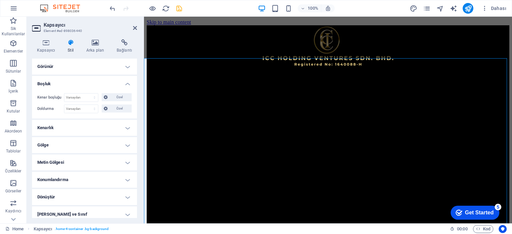
click at [127, 69] on h4 "Görünür" at bounding box center [84, 67] width 105 height 16
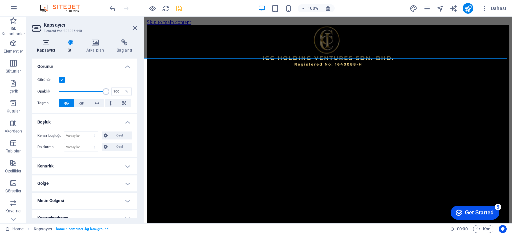
click at [48, 47] on h4 "Kapsayıcı" at bounding box center [47, 46] width 31 height 14
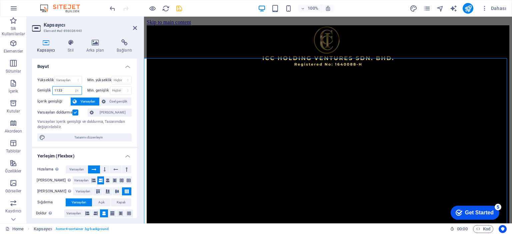
click at [67, 90] on input "1133" at bounding box center [67, 91] width 29 height 8
drag, startPoint x: 67, startPoint y: 90, endPoint x: 42, endPoint y: 91, distance: 25.0
click at [42, 91] on div "Genişlik 1133 Varsayılan px rem % em vh vw" at bounding box center [59, 90] width 45 height 9
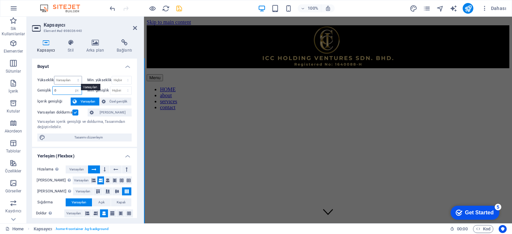
type input "0"
click at [72, 81] on select "Varsayılan px rem % vh vw" at bounding box center [67, 80] width 27 height 8
click at [54, 76] on select "Varsayılan px rem % vh vw" at bounding box center [67, 80] width 27 height 8
select select "DISABLED_OPTION_VALUE"
click at [112, 80] on select "Hiçbiri px rem % vh vw" at bounding box center [121, 80] width 19 height 8
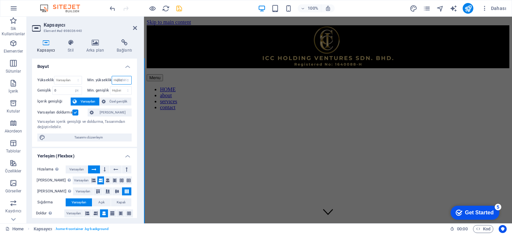
click at [112, 76] on select "Hiçbiri px rem % vh vw" at bounding box center [121, 80] width 19 height 8
select select "DISABLED_OPTION_VALUE"
drag, startPoint x: 65, startPoint y: 90, endPoint x: 41, endPoint y: 92, distance: 24.4
click at [41, 92] on div "Genişlik 0 Varsayılan px rem % em vh vw" at bounding box center [59, 90] width 45 height 9
type input "2000"
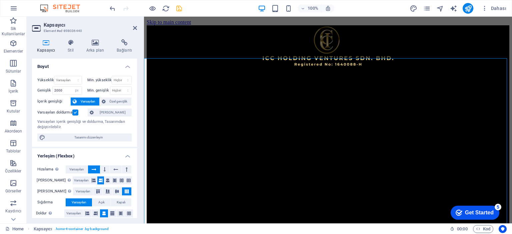
click at [72, 112] on label at bounding box center [75, 113] width 6 height 6
click at [0, 0] on input "Varsayılan doldurma" at bounding box center [0, 0] width 0 height 0
click at [110, 101] on span "Özel genişlik" at bounding box center [119, 102] width 22 height 8
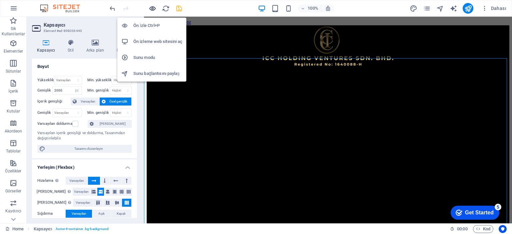
click at [151, 8] on icon "button" at bounding box center [153, 9] width 8 height 8
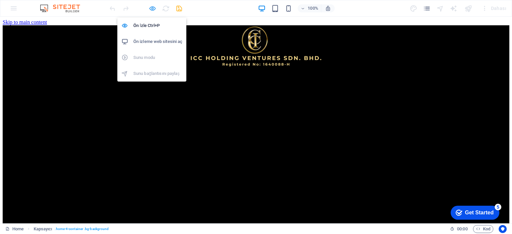
click at [150, 9] on icon "button" at bounding box center [153, 9] width 8 height 8
select select "px"
select select "header"
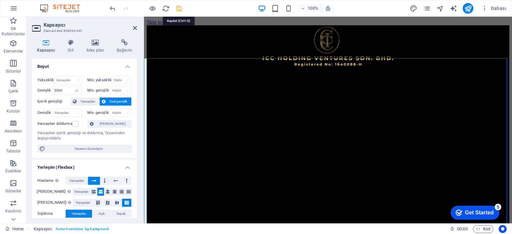
click at [182, 11] on icon "save" at bounding box center [179, 9] width 8 height 8
select select "px"
select select "header"
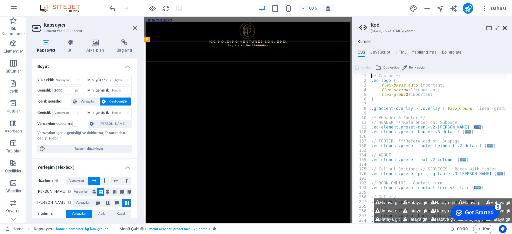
click at [505, 30] on icon at bounding box center [505, 27] width 4 height 5
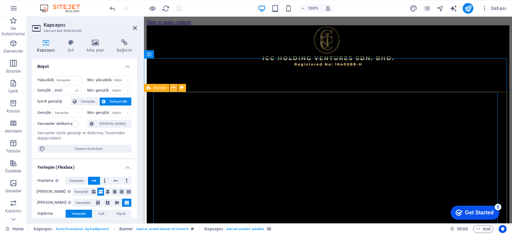
click at [172, 88] on icon at bounding box center [174, 87] width 4 height 7
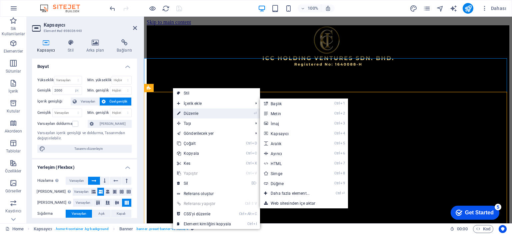
click at [190, 113] on link "⏎ Düzenle" at bounding box center [204, 114] width 62 height 10
select select "vh"
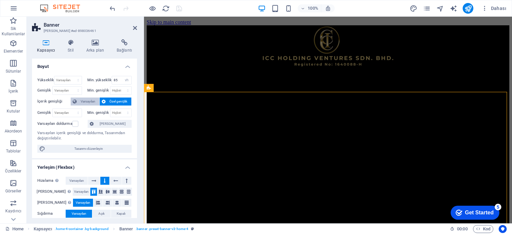
click at [86, 102] on span "Varsayılan" at bounding box center [88, 102] width 19 height 8
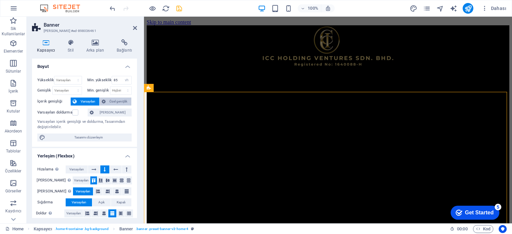
click at [106, 102] on button "Özel genişlik" at bounding box center [116, 102] width 32 height 8
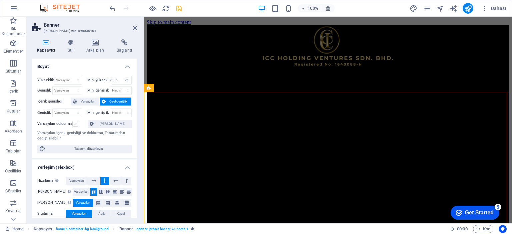
click at [75, 123] on label at bounding box center [75, 124] width 6 height 6
click at [0, 0] on input "Varsayılan doldurma" at bounding box center [0, 0] width 0 height 0
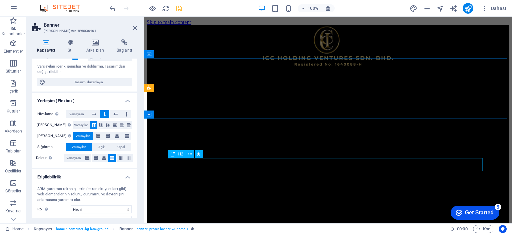
scroll to position [33, 0]
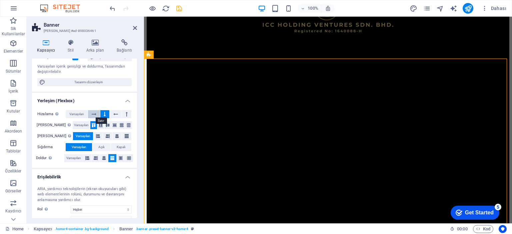
click at [97, 114] on button at bounding box center [94, 114] width 12 height 8
click at [104, 114] on icon at bounding box center [105, 114] width 2 height 8
click at [104, 126] on icon at bounding box center [108, 125] width 8 height 4
click at [106, 136] on icon at bounding box center [108, 136] width 4 height 8
click at [115, 136] on icon at bounding box center [117, 136] width 4 height 8
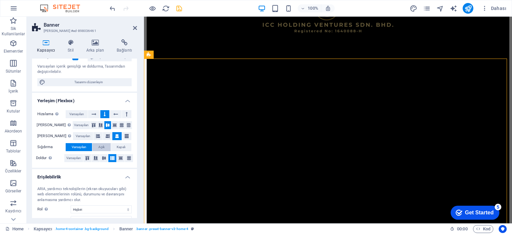
click at [99, 146] on span "Açık" at bounding box center [101, 147] width 6 height 8
click at [96, 114] on button at bounding box center [94, 114] width 12 height 8
click at [107, 115] on button at bounding box center [104, 114] width 9 height 8
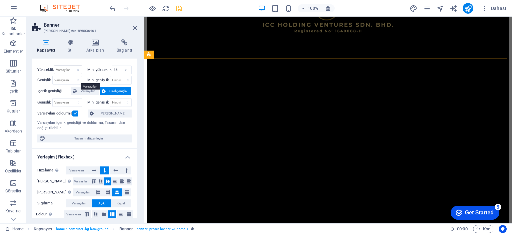
scroll to position [0, 0]
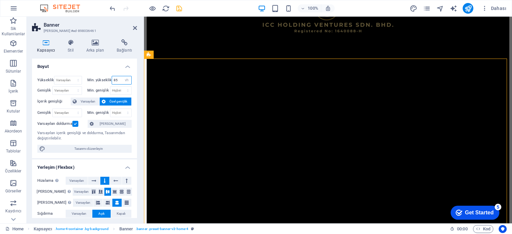
drag, startPoint x: 118, startPoint y: 79, endPoint x: 101, endPoint y: 81, distance: 17.5
click at [101, 81] on div "Min. yükseklik 85 Hiçbiri px rem % vh vw" at bounding box center [109, 80] width 45 height 9
type input "0"
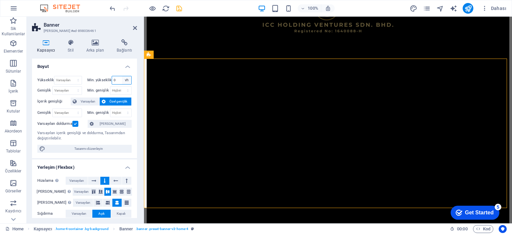
click at [124, 78] on select "Hiçbiri px rem % vh vw" at bounding box center [126, 80] width 9 height 8
select select "skqhk07q5gc"
click at [122, 76] on select "Hiçbiri px rem % vh vw" at bounding box center [126, 80] width 9 height 8
select select "DISABLED_OPTION_VALUE"
click at [74, 79] on select "Varsayılan px rem % vh vw" at bounding box center [67, 80] width 27 height 8
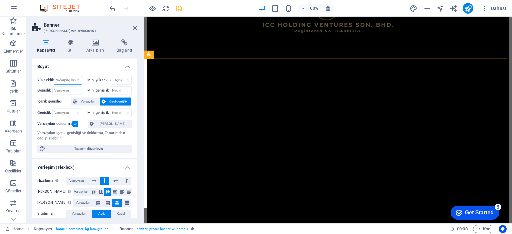
click at [54, 76] on select "Varsayılan px rem % vh vw" at bounding box center [67, 80] width 27 height 8
select select "DISABLED_OPTION_VALUE"
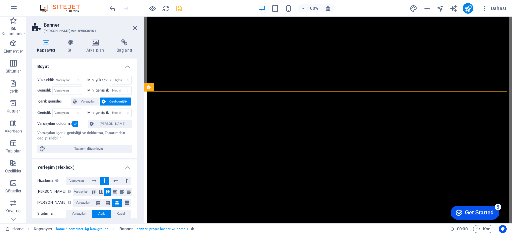
scroll to position [100, 0]
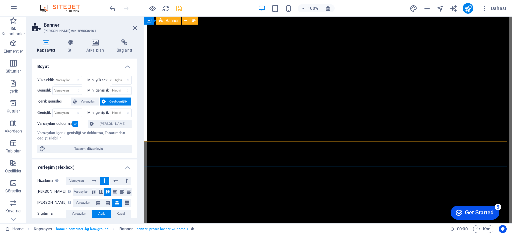
click at [77, 124] on label at bounding box center [75, 124] width 6 height 6
click at [0, 0] on input "Varsayılan doldurma" at bounding box center [0, 0] width 0 height 0
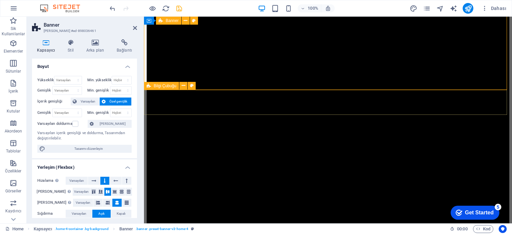
scroll to position [0, 0]
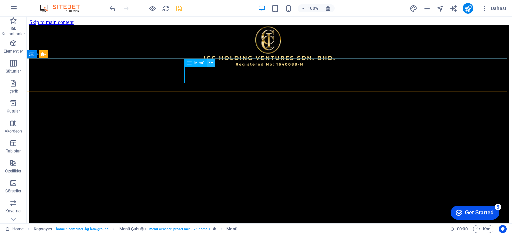
click at [211, 64] on icon at bounding box center [211, 62] width 4 height 7
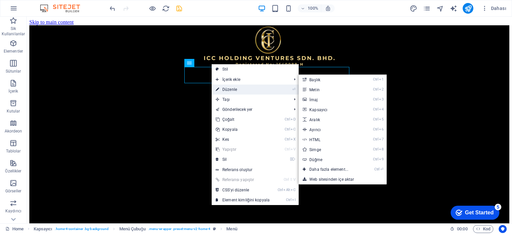
click at [229, 89] on link "⏎ Düzenle" at bounding box center [243, 90] width 62 height 10
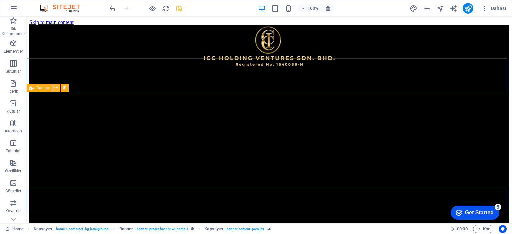
click at [56, 89] on icon at bounding box center [56, 87] width 4 height 7
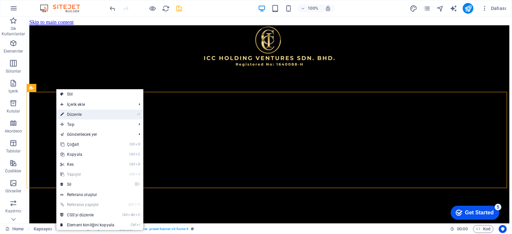
click at [68, 113] on link "⏎ Düzenle" at bounding box center [87, 115] width 62 height 10
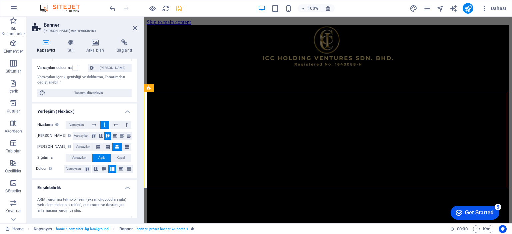
scroll to position [67, 0]
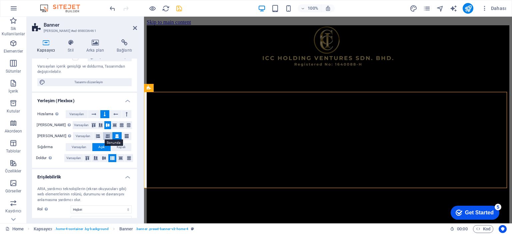
click at [106, 136] on icon at bounding box center [108, 136] width 4 height 8
click at [125, 135] on icon at bounding box center [127, 136] width 4 height 8
click at [114, 148] on button "Kapalı" at bounding box center [121, 147] width 20 height 8
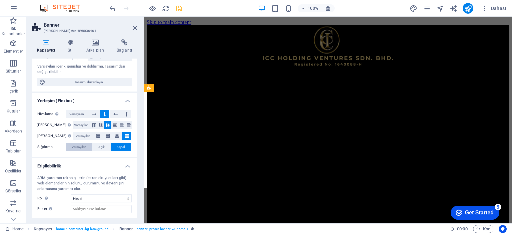
click at [77, 149] on span "Varsayılan" at bounding box center [79, 147] width 15 height 8
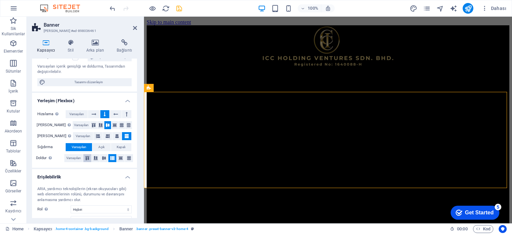
click at [87, 158] on icon at bounding box center [87, 158] width 8 height 4
click at [93, 114] on icon at bounding box center [94, 114] width 5 height 8
click at [99, 126] on icon at bounding box center [101, 125] width 4 height 8
click at [92, 126] on icon at bounding box center [94, 125] width 4 height 8
click at [126, 114] on icon at bounding box center [127, 114] width 2 height 8
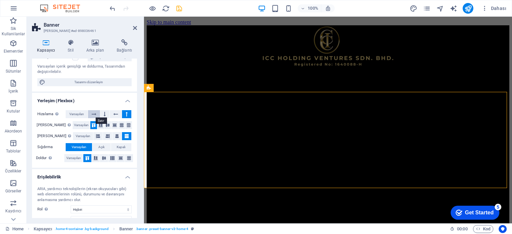
click at [95, 113] on icon at bounding box center [94, 114] width 5 height 8
click at [98, 148] on span "Açık" at bounding box center [101, 147] width 6 height 8
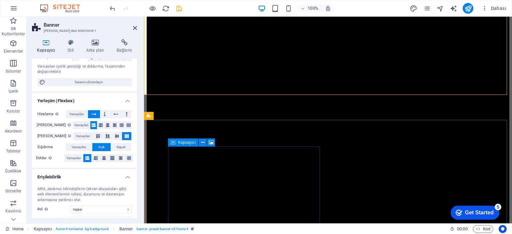
scroll to position [0, 0]
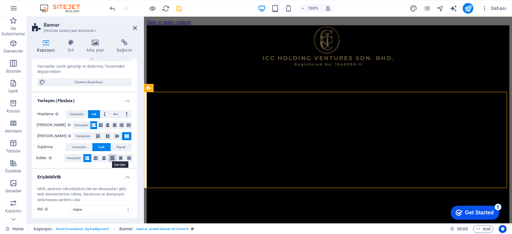
click at [111, 156] on icon at bounding box center [112, 158] width 4 height 8
click at [102, 158] on icon at bounding box center [104, 158] width 4 height 8
click at [100, 115] on button at bounding box center [104, 114] width 9 height 8
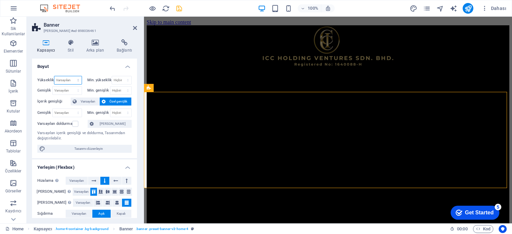
click at [71, 77] on select "Varsayılan px rem % vh vw" at bounding box center [67, 80] width 27 height 8
select select "px"
click at [71, 76] on select "Varsayılan px rem % vh vw" at bounding box center [67, 80] width 27 height 8
drag, startPoint x: 68, startPoint y: 82, endPoint x: 31, endPoint y: 82, distance: 36.7
click at [31, 82] on div "Kapsayıcı Stil Arka plan Bağlantı Boyut Yükseklik 330 Varsayılan px rem % vh vw…" at bounding box center [85, 129] width 116 height 190
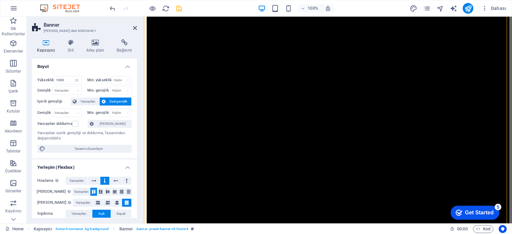
scroll to position [100, 0]
click at [177, 7] on icon "save" at bounding box center [179, 9] width 8 height 8
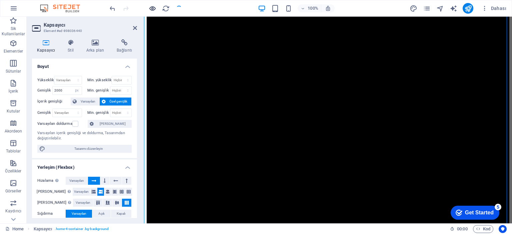
drag, startPoint x: 147, startPoint y: 10, endPoint x: 150, endPoint y: 9, distance: 3.5
click at [147, 10] on div at bounding box center [145, 8] width 75 height 11
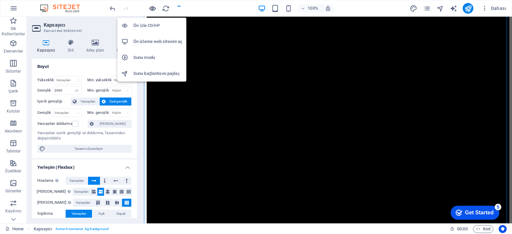
click at [152, 9] on icon "button" at bounding box center [153, 9] width 8 height 8
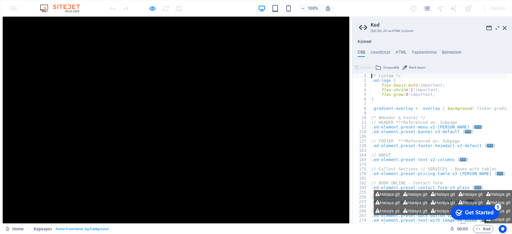
scroll to position [200, 0]
drag, startPoint x: 504, startPoint y: 29, endPoint x: 504, endPoint y: 13, distance: 16.7
click at [504, 29] on icon at bounding box center [505, 27] width 4 height 5
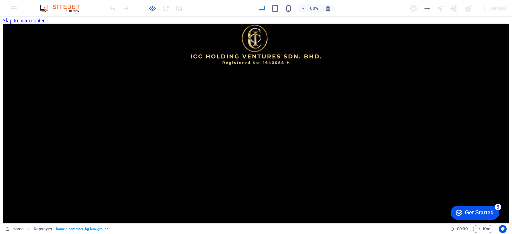
scroll to position [0, 0]
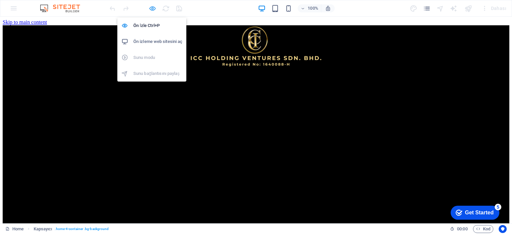
click at [153, 9] on icon "button" at bounding box center [153, 9] width 8 height 8
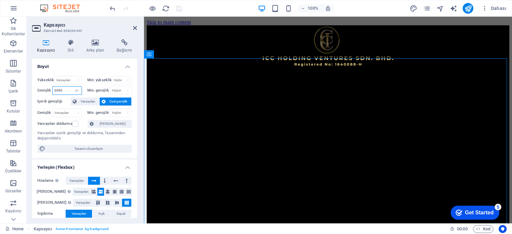
click at [66, 90] on input "2000" at bounding box center [67, 91] width 29 height 8
click at [67, 78] on select "Varsayılan px rem % vh vw" at bounding box center [67, 80] width 27 height 8
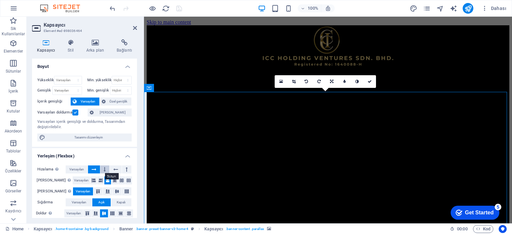
click at [106, 170] on button at bounding box center [104, 170] width 9 height 8
click at [95, 169] on icon at bounding box center [94, 170] width 5 height 8
click at [173, 87] on icon at bounding box center [174, 87] width 4 height 7
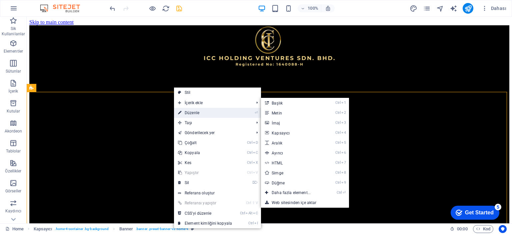
click at [191, 109] on link "⏎ Düzenle" at bounding box center [205, 113] width 62 height 10
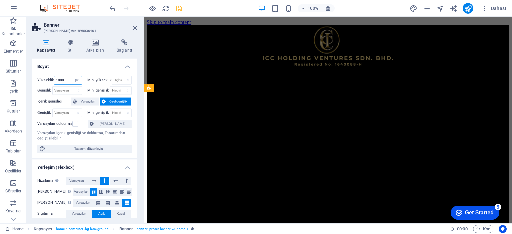
drag, startPoint x: 65, startPoint y: 78, endPoint x: 49, endPoint y: 76, distance: 15.8
click at [49, 76] on div "Yükseklik 1000 Varsayılan px rem % vh vw" at bounding box center [59, 80] width 45 height 9
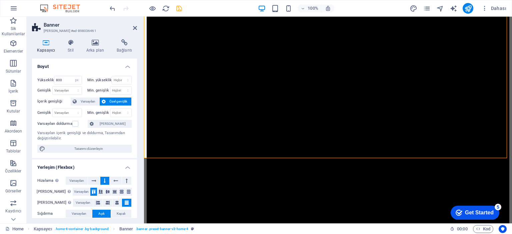
scroll to position [67, 0]
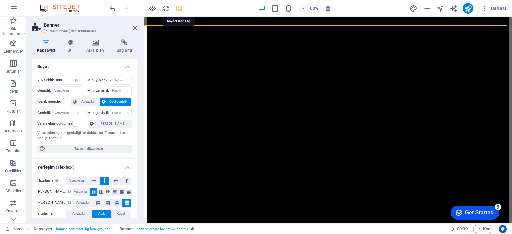
click at [181, 8] on icon "save" at bounding box center [179, 9] width 8 height 8
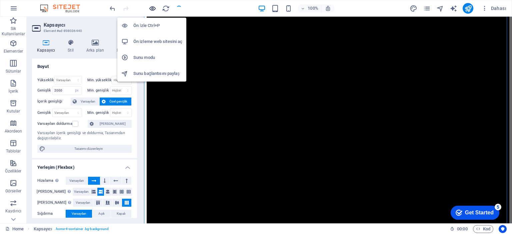
click at [154, 8] on icon "button" at bounding box center [153, 9] width 8 height 8
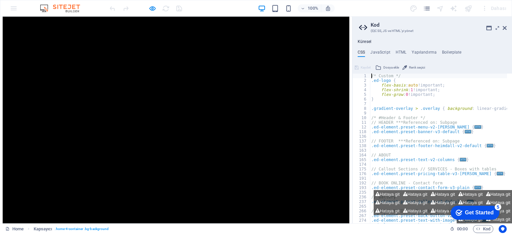
scroll to position [200, 0]
click at [505, 28] on icon at bounding box center [505, 27] width 4 height 5
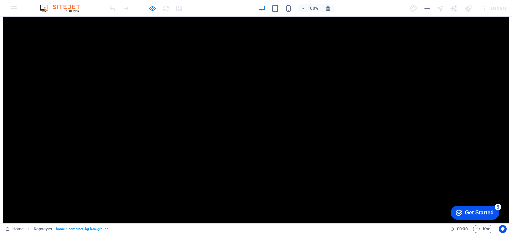
scroll to position [0, 0]
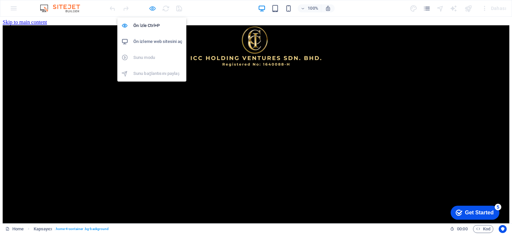
click at [151, 8] on icon "button" at bounding box center [153, 9] width 8 height 8
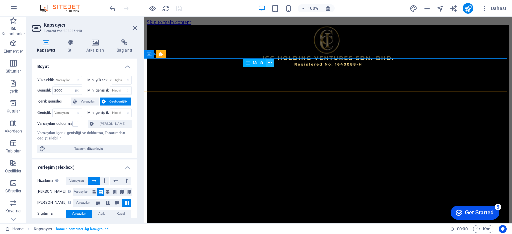
click at [269, 62] on icon at bounding box center [270, 62] width 4 height 7
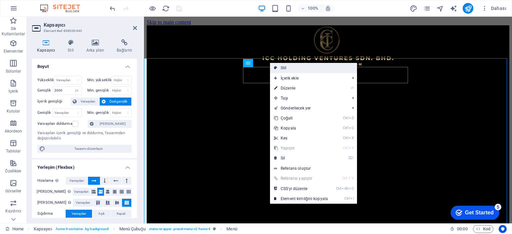
click at [286, 66] on link "Stil" at bounding box center [313, 68] width 87 height 10
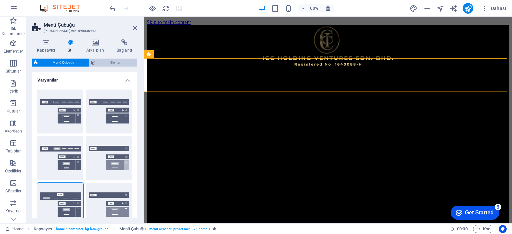
click at [110, 61] on span "Element" at bounding box center [116, 63] width 37 height 8
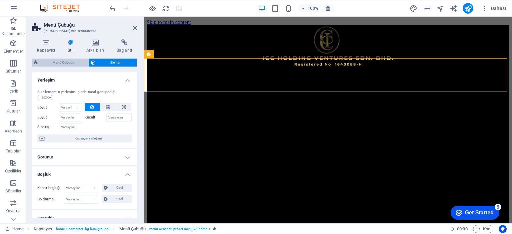
click at [51, 61] on span "Menü Çubuğu" at bounding box center [63, 63] width 46 height 8
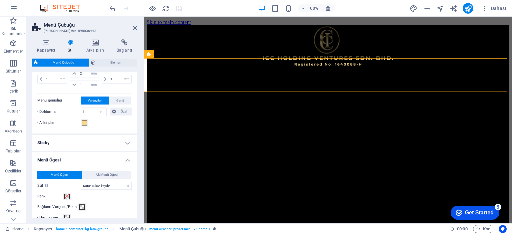
scroll to position [300, 0]
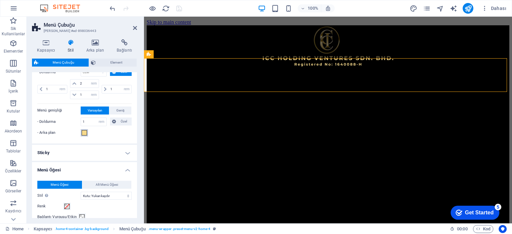
click at [84, 133] on span at bounding box center [84, 132] width 5 height 5
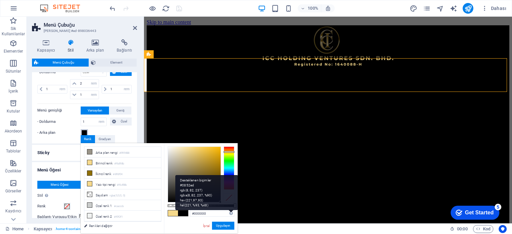
drag, startPoint x: 190, startPoint y: 149, endPoint x: 232, endPoint y: 212, distance: 75.3
click at [232, 212] on div "#000000 Desteklenen biçimler #0852ed rgb(8, 82, 237) rgba(8, 82, 237, %90) hsv(…" at bounding box center [201, 236] width 74 height 187
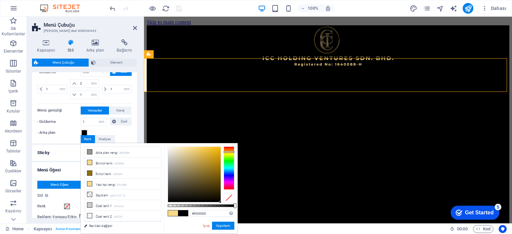
click at [137, 127] on div "Kapsayıcı Stil Arka plan Bağlantı Boyut Yükseklik Varsayılan px rem % vh vw Min…" at bounding box center [85, 129] width 116 height 190
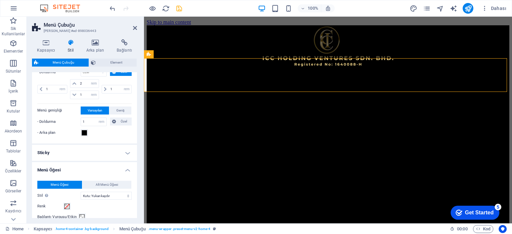
click at [135, 128] on div "Arka plan Hizalama Doldurma 0 px rem % vh vw Özel Özel 0 px rem % vh vw 0 px re…" at bounding box center [85, 67] width 108 height 151
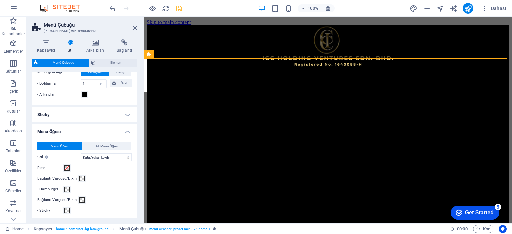
scroll to position [367, 0]
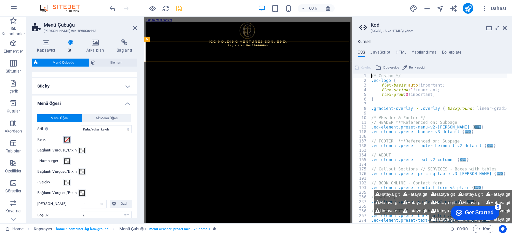
click at [64, 139] on span at bounding box center [66, 139] width 5 height 5
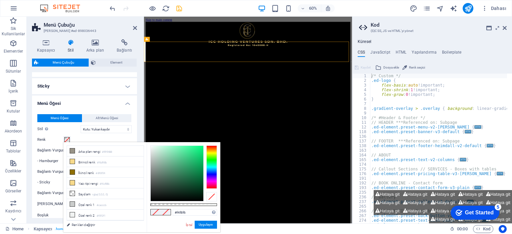
click at [151, 147] on div at bounding box center [177, 173] width 53 height 55
drag, startPoint x: 151, startPoint y: 147, endPoint x: 143, endPoint y: 137, distance: 12.3
click at [143, 137] on body "ICC Holding Ventures Sdn.Bhd. Home Sik Kullanilanlar Elementler Sütunlar İçerik…" at bounding box center [256, 117] width 512 height 234
click at [206, 224] on button "Uygulayın" at bounding box center [206, 225] width 22 height 8
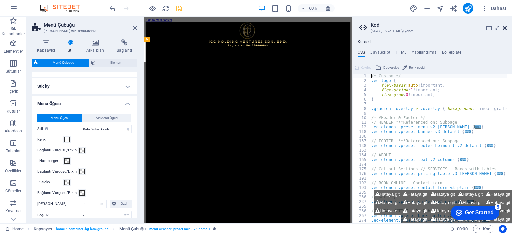
click at [505, 28] on icon at bounding box center [505, 27] width 4 height 5
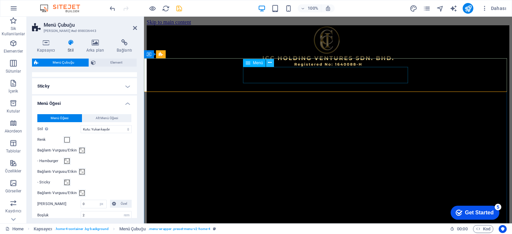
click at [270, 65] on icon at bounding box center [270, 62] width 4 height 7
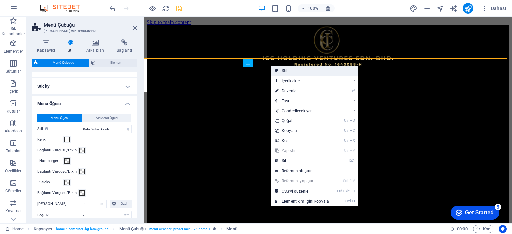
click at [278, 74] on link "Stil" at bounding box center [314, 71] width 87 height 10
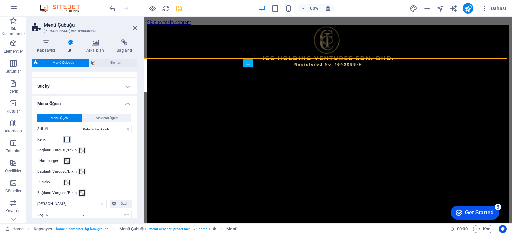
click at [68, 138] on span at bounding box center [66, 139] width 5 height 5
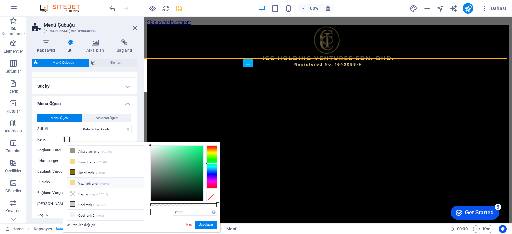
click at [73, 184] on span at bounding box center [72, 182] width 5 height 5
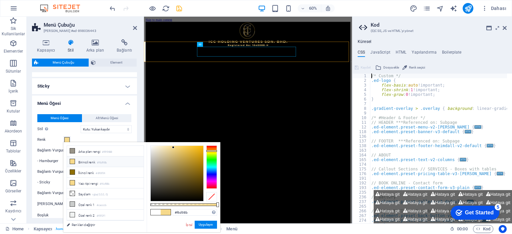
click at [167, 213] on span at bounding box center [166, 213] width 10 height 6
click at [84, 225] on link "Renkleri değiştir" at bounding box center [101, 225] width 77 height 8
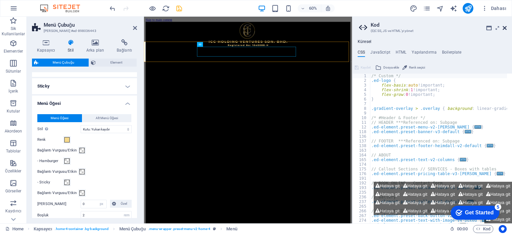
click at [505, 27] on icon at bounding box center [505, 27] width 4 height 5
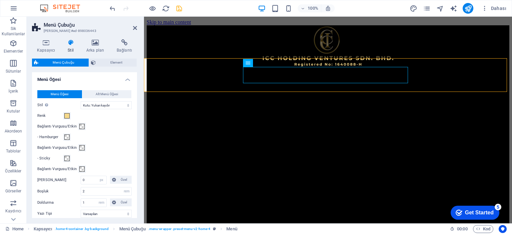
scroll to position [400, 0]
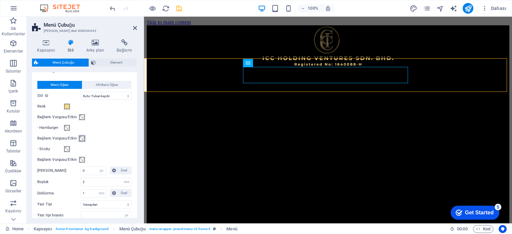
click at [81, 137] on span at bounding box center [81, 138] width 5 height 5
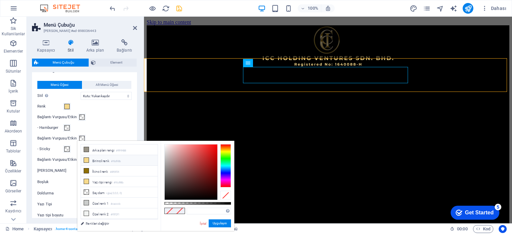
click at [88, 159] on icon at bounding box center [86, 160] width 5 height 5
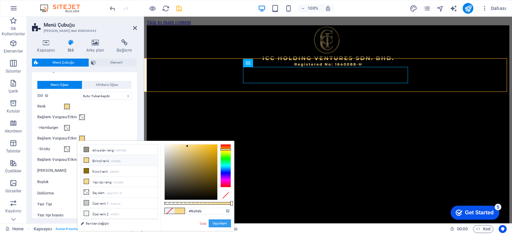
click at [219, 223] on button "Uygulayın" at bounding box center [220, 224] width 22 height 8
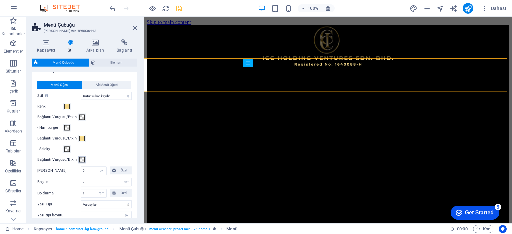
click at [83, 157] on span at bounding box center [81, 159] width 5 height 5
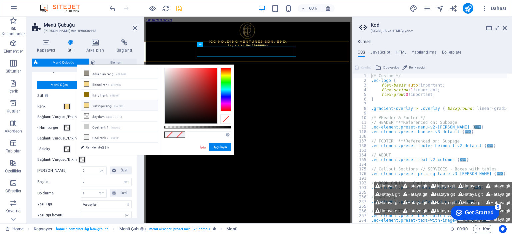
click at [93, 102] on li "Yazı tipi rengi #f6d98b" at bounding box center [119, 105] width 77 height 11
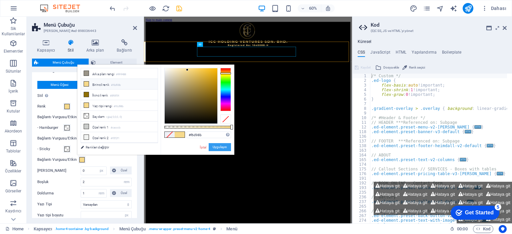
click at [216, 148] on button "Uygulayın" at bounding box center [220, 147] width 22 height 8
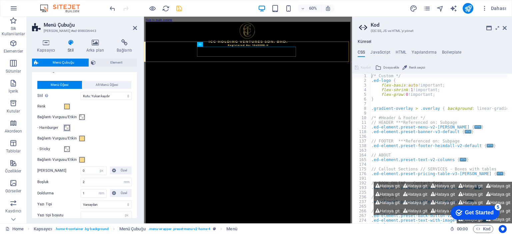
click at [66, 126] on span at bounding box center [66, 127] width 5 height 5
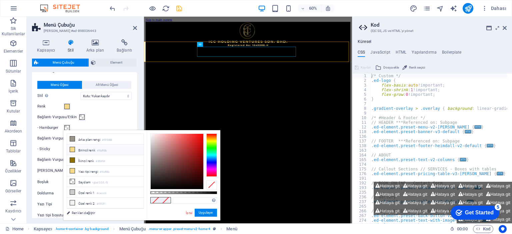
click at [84, 148] on li "Birincil renk #f6d98b" at bounding box center [105, 150] width 77 height 11
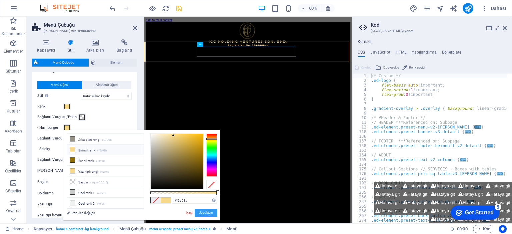
click at [204, 212] on button "Uygulayın" at bounding box center [206, 213] width 22 height 8
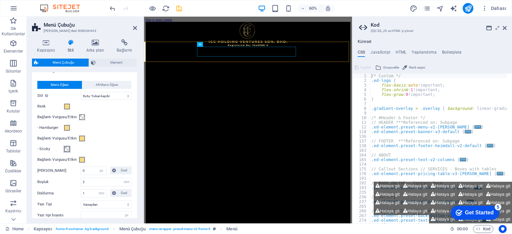
click at [68, 147] on span at bounding box center [66, 149] width 5 height 5
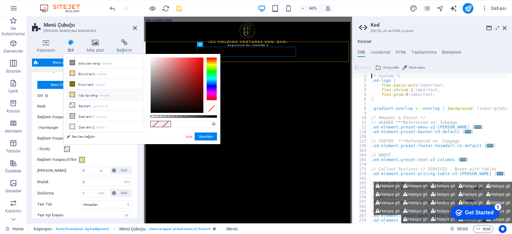
click at [92, 92] on li "Yazı tipi rengi #f6d98b" at bounding box center [105, 95] width 77 height 11
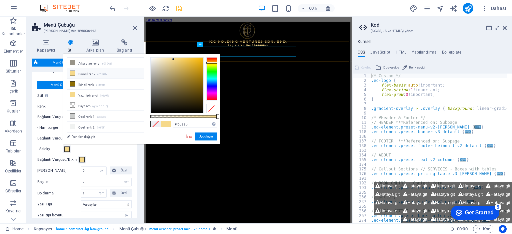
click at [201, 131] on div "#f6d98b Desteklenen biçimler #0852ed rgb(8, 82, 237) rgba(8, 82, 237, %90) hsv(…" at bounding box center [184, 147] width 74 height 187
click at [203, 136] on button "Uygulayın" at bounding box center [206, 137] width 22 height 8
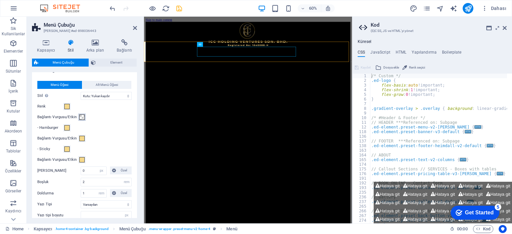
click at [80, 117] on span at bounding box center [81, 117] width 5 height 5
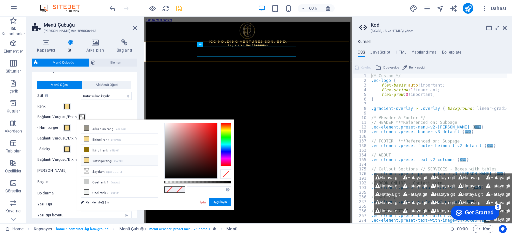
click at [101, 161] on li "Yazı tipi rengi #f6d98b" at bounding box center [119, 160] width 77 height 11
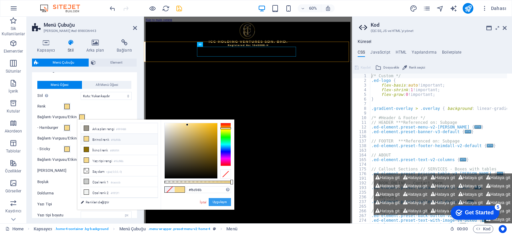
click at [219, 202] on button "Uygulayın" at bounding box center [220, 202] width 22 height 8
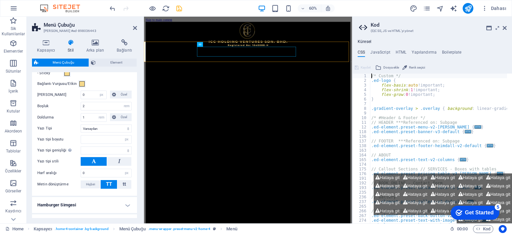
scroll to position [530, 0]
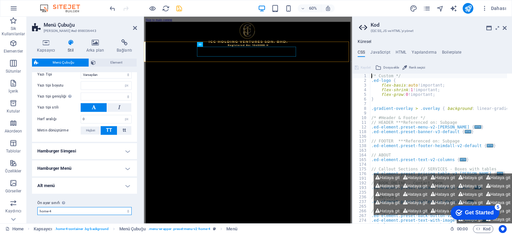
click at [126, 210] on select "[PERSON_NAME] xxl wide border home-hero-logo-nav-h1-slogan-menu home-hero-logo-…" at bounding box center [84, 211] width 94 height 8
click at [37, 207] on select "[PERSON_NAME] xxl wide border home-hero-logo-nav-h1-slogan-menu home-hero-logo-…" at bounding box center [84, 211] width 94 height 8
click at [78, 209] on select "[PERSON_NAME] xxl wide border home-hero-logo-nav-h1-slogan-menu home-hero-logo-…" at bounding box center [84, 211] width 94 height 8
click at [37, 207] on select "[PERSON_NAME] xxl wide border home-hero-logo-nav-h1-slogan-menu home-hero-logo-…" at bounding box center [84, 211] width 94 height 8
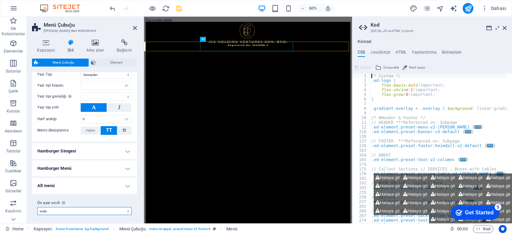
click at [99, 208] on select "[PERSON_NAME] xxl wide border home-hero-logo-nav-h1-slogan-menu home-hero-logo-…" at bounding box center [84, 211] width 94 height 8
click at [37, 207] on select "[PERSON_NAME] xxl wide border home-hero-logo-nav-h1-slogan-menu home-hero-logo-…" at bounding box center [84, 211] width 94 height 8
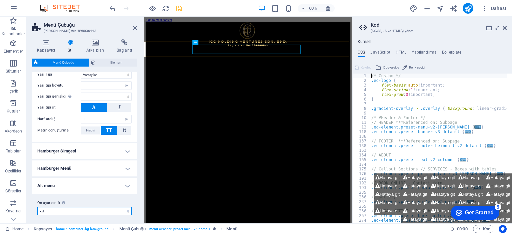
click at [109, 209] on select "[PERSON_NAME] xxl wide border home-hero-logo-nav-h1-slogan-menu home-hero-logo-…" at bounding box center [84, 211] width 94 height 8
click at [37, 207] on select "[PERSON_NAME] xxl wide border home-hero-logo-nav-h1-slogan-menu home-hero-logo-…" at bounding box center [84, 211] width 94 height 8
click at [107, 207] on select "[PERSON_NAME] xxl wide border home-hero-logo-nav-h1-slogan-menu home-hero-logo-…" at bounding box center [84, 211] width 94 height 8
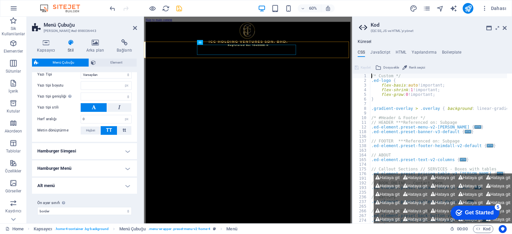
click at [103, 214] on div "Ön ayar sınıfı Yukarıda seçilen varyant ve ayarlar, bu ön ayar sınıfını taşıyan…" at bounding box center [84, 207] width 105 height 27
click at [102, 209] on select "[PERSON_NAME] xxl wide border home-hero-logo-nav-h1-slogan-menu home-hero-logo-…" at bounding box center [84, 211] width 94 height 8
click at [37, 207] on select "[PERSON_NAME] xxl wide border home-hero-logo-nav-h1-slogan-menu home-hero-logo-…" at bounding box center [84, 211] width 94 height 8
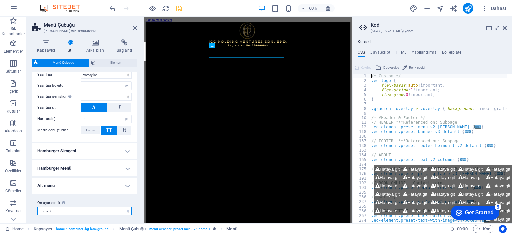
click at [114, 209] on select "[PERSON_NAME] xxl wide border home-hero-logo-nav-h1-slogan-menu home-hero-logo-…" at bounding box center [84, 211] width 94 height 8
click at [37, 207] on select "[PERSON_NAME] xxl wide border home-hero-logo-nav-h1-slogan-menu home-hero-logo-…" at bounding box center [84, 211] width 94 height 8
click at [83, 209] on select "[PERSON_NAME] xxl wide border home-hero-logo-nav-h1-slogan-menu home-hero-logo-…" at bounding box center [84, 211] width 94 height 8
click at [37, 207] on select "[PERSON_NAME] xxl wide border home-hero-logo-nav-h1-slogan-menu home-hero-logo-…" at bounding box center [84, 211] width 94 height 8
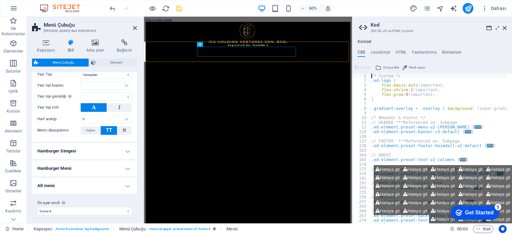
scroll to position [60, 0]
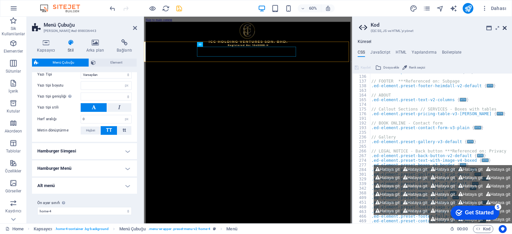
click at [504, 27] on icon at bounding box center [505, 27] width 4 height 5
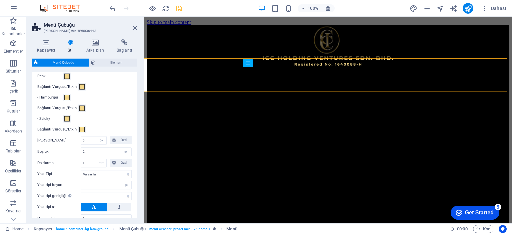
scroll to position [430, 0]
click at [98, 171] on select "Varsayılan Başlıklar" at bounding box center [106, 175] width 51 height 8
click at [81, 171] on select "Varsayılan Başlıklar" at bounding box center [106, 175] width 51 height 8
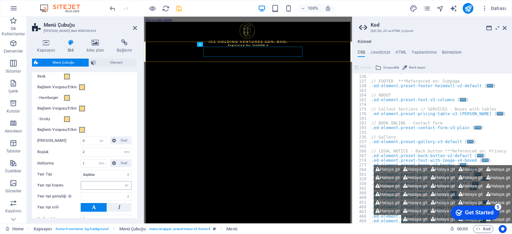
scroll to position [60, 0]
click at [96, 154] on input "2" at bounding box center [106, 152] width 50 height 8
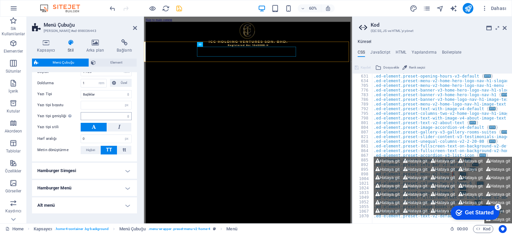
scroll to position [463, 0]
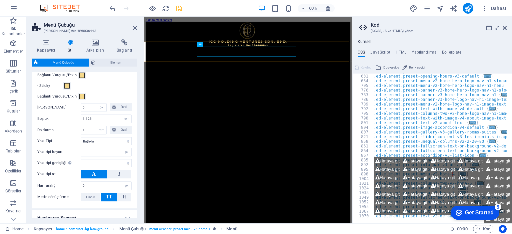
click at [88, 172] on button at bounding box center [94, 174] width 26 height 9
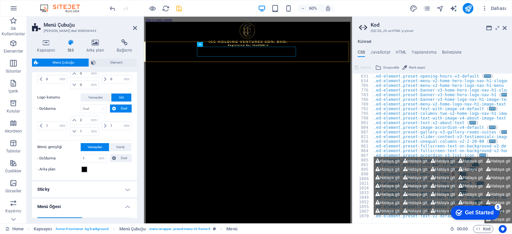
scroll to position [330, 0]
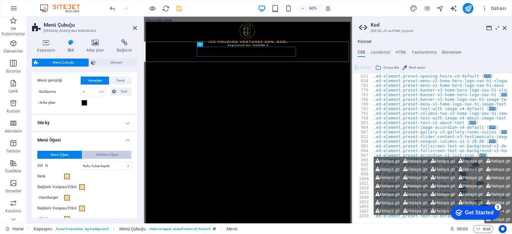
click at [102, 151] on span "Alt Menü Öğesi" at bounding box center [107, 155] width 22 height 8
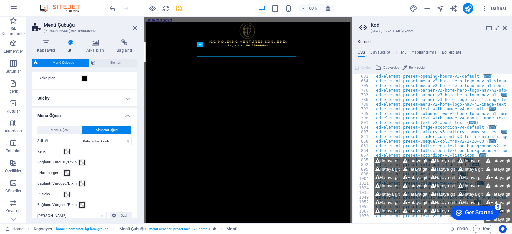
scroll to position [363, 0]
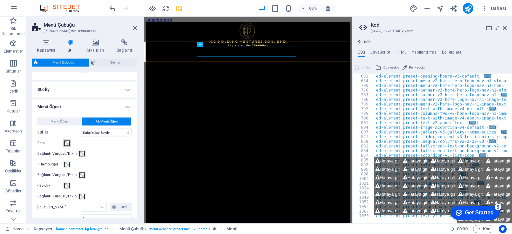
click at [67, 144] on span at bounding box center [66, 143] width 5 height 5
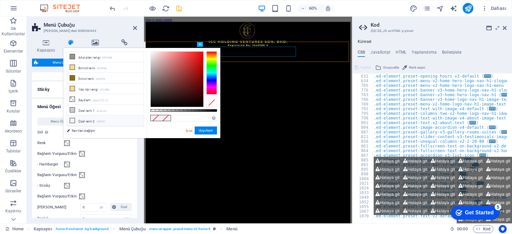
click at [71, 119] on icon at bounding box center [72, 120] width 5 height 5
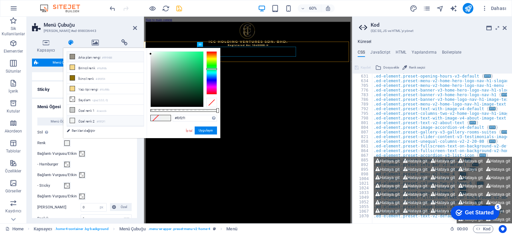
scroll to position [280, 0]
drag, startPoint x: 294, startPoint y: 67, endPoint x: 151, endPoint y: 65, distance: 142.4
click at [94, 66] on li "Birincil renk #f6d98b" at bounding box center [105, 67] width 77 height 11
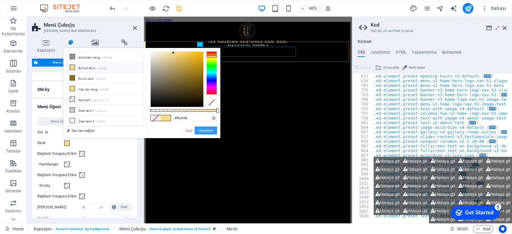
click at [200, 132] on button "Uygulayın" at bounding box center [206, 131] width 22 height 8
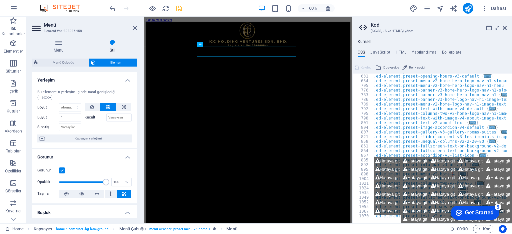
scroll to position [33, 0]
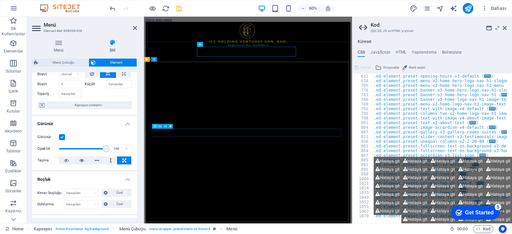
drag, startPoint x: 249, startPoint y: 167, endPoint x: 203, endPoint y: 220, distance: 70.2
click at [61, 137] on label at bounding box center [62, 137] width 6 height 6
click at [0, 0] on input "Görünür" at bounding box center [0, 0] width 0 height 0
click at [61, 137] on label at bounding box center [62, 137] width 6 height 6
click at [0, 0] on input "Görünür" at bounding box center [0, 0] width 0 height 0
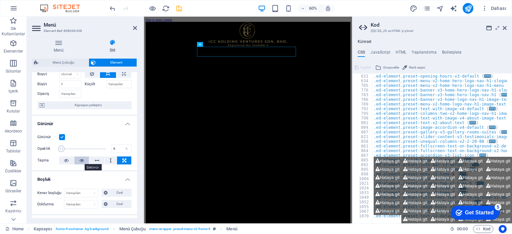
click at [80, 161] on icon at bounding box center [81, 161] width 5 height 8
drag, startPoint x: 62, startPoint y: 149, endPoint x: 117, endPoint y: 152, distance: 55.8
click at [117, 152] on div "Opaklık 100 %" at bounding box center [84, 149] width 94 height 10
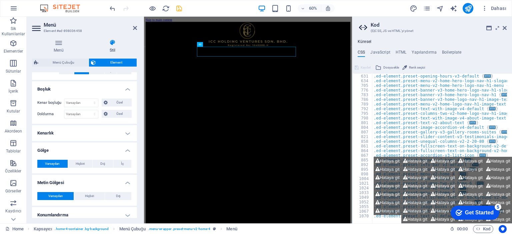
scroll to position [133, 0]
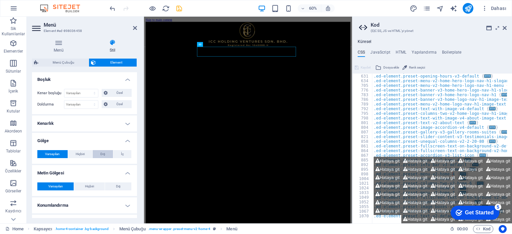
click at [106, 154] on button "Dış" at bounding box center [103, 154] width 20 height 8
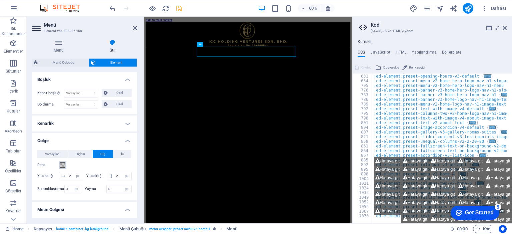
click at [61, 163] on span at bounding box center [62, 165] width 5 height 5
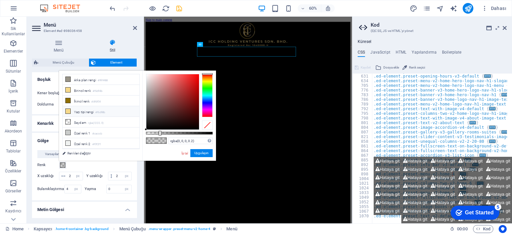
click at [73, 110] on li "Yazı tipi rengi #f6d98b" at bounding box center [101, 111] width 77 height 11
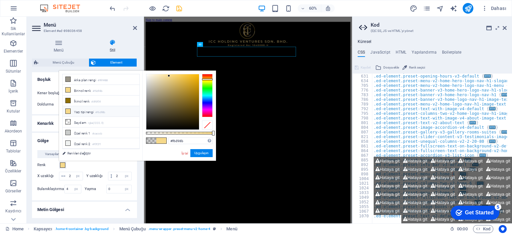
click at [68, 112] on icon at bounding box center [68, 111] width 5 height 5
click at [199, 153] on button "Uygulayın" at bounding box center [201, 153] width 22 height 8
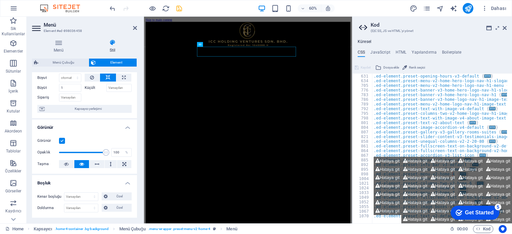
scroll to position [0, 0]
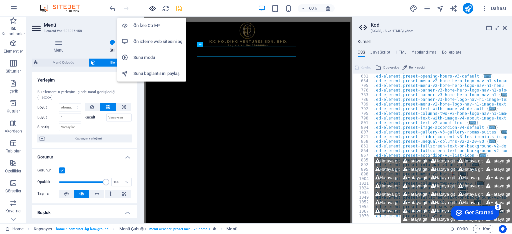
click at [154, 9] on icon "button" at bounding box center [153, 9] width 8 height 8
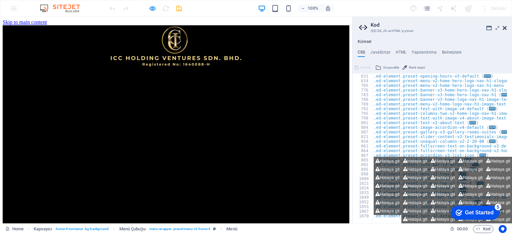
click at [505, 28] on icon at bounding box center [505, 27] width 4 height 5
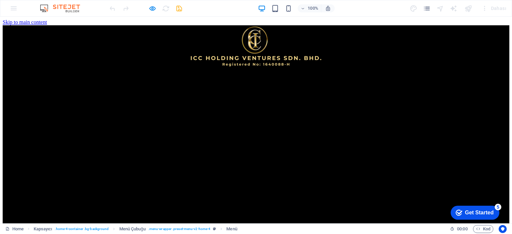
click at [147, 11] on div at bounding box center [145, 8] width 75 height 11
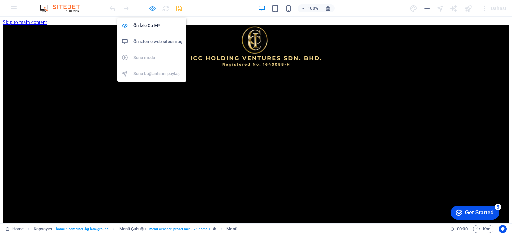
click at [152, 9] on icon "button" at bounding box center [153, 9] width 8 height 8
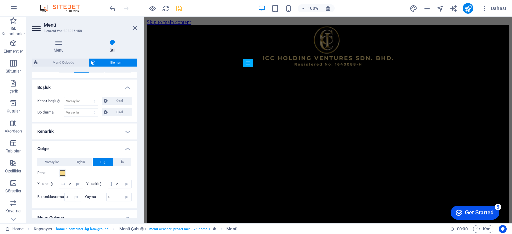
scroll to position [133, 0]
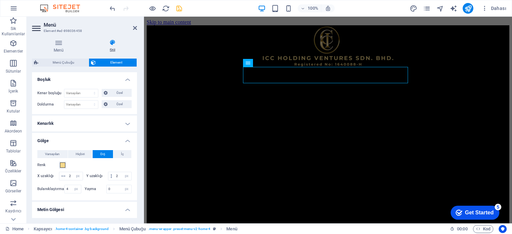
click at [129, 119] on h4 "Kenarlık" at bounding box center [84, 124] width 105 height 16
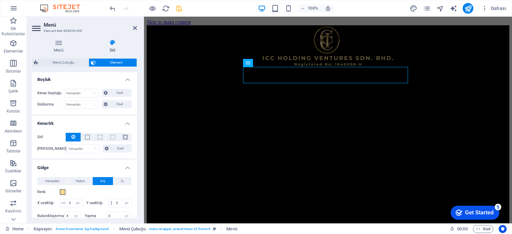
click at [69, 137] on button at bounding box center [73, 137] width 15 height 9
click at [53, 181] on span "Varsayılan" at bounding box center [52, 181] width 15 height 8
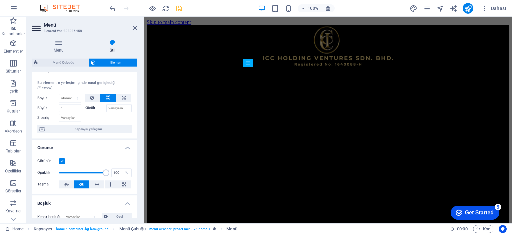
scroll to position [0, 0]
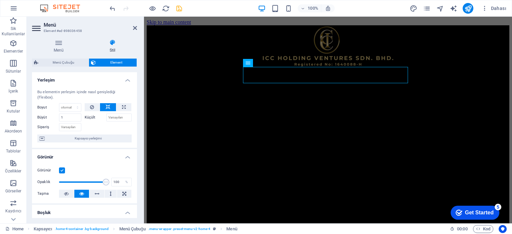
click at [180, 9] on icon "save" at bounding box center [179, 9] width 8 height 8
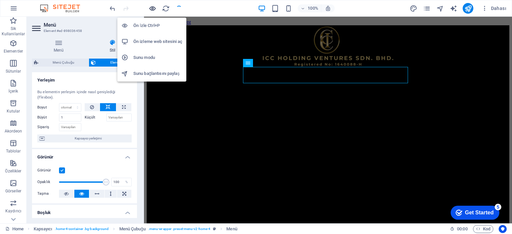
click at [155, 9] on icon "button" at bounding box center [153, 9] width 8 height 8
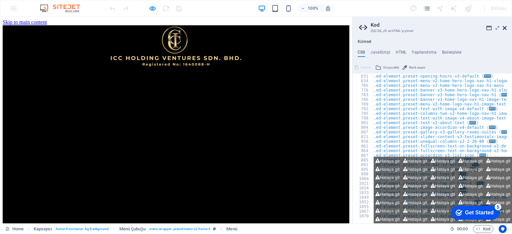
click at [504, 28] on icon at bounding box center [505, 27] width 4 height 5
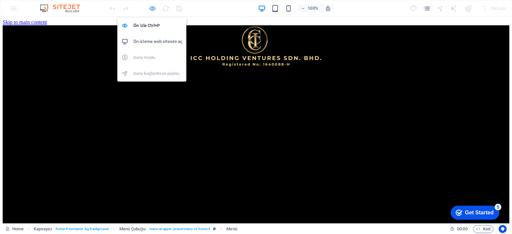
click at [152, 9] on icon "button" at bounding box center [153, 9] width 8 height 8
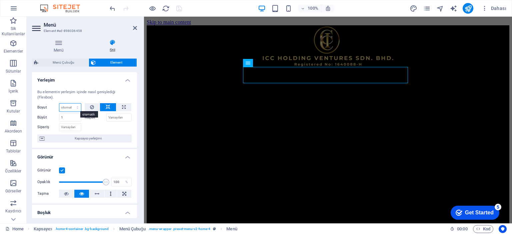
click at [64, 109] on select "Varsayılan otomatik px % 1/1 1/2 1/3 1/4 1/5 1/6 1/7 1/8 1/9 1/10" at bounding box center [70, 108] width 22 height 8
click at [70, 128] on input "Sipariş" at bounding box center [70, 127] width 22 height 8
click at [112, 50] on h4 "Stil" at bounding box center [112, 46] width 49 height 14
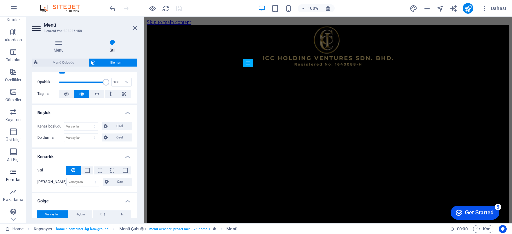
scroll to position [93, 0]
click at [14, 6] on icon "button" at bounding box center [14, 8] width 8 height 8
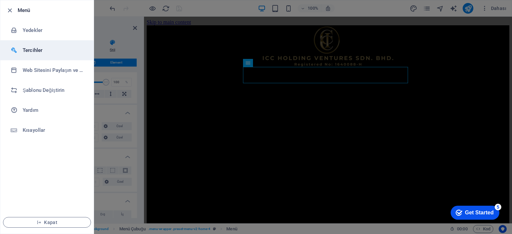
click at [35, 51] on h6 "Tercihler" at bounding box center [54, 50] width 62 height 8
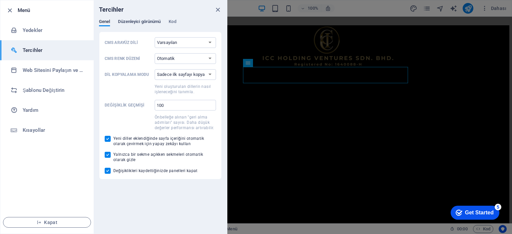
click at [139, 22] on span "Düzenleyici görünümü" at bounding box center [139, 22] width 43 height 9
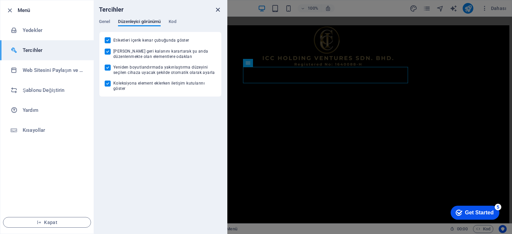
click at [218, 11] on icon "close" at bounding box center [218, 10] width 8 height 8
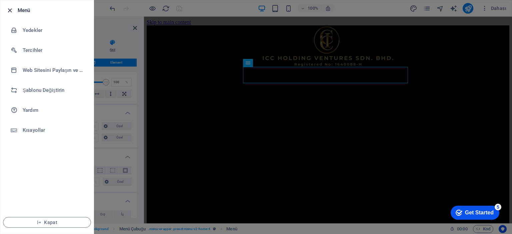
click at [12, 13] on icon "button" at bounding box center [10, 11] width 8 height 8
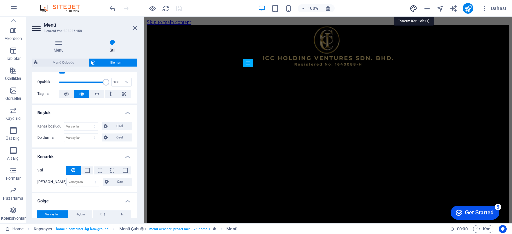
click at [414, 8] on icon "design" at bounding box center [414, 9] width 8 height 8
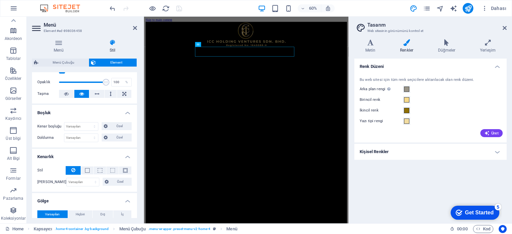
click at [498, 150] on h4 "Kişisel Renkler" at bounding box center [430, 152] width 152 height 16
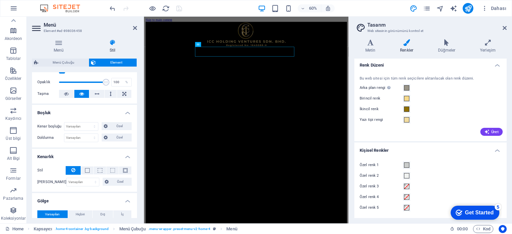
scroll to position [1, 0]
click at [405, 166] on span at bounding box center [406, 165] width 5 height 5
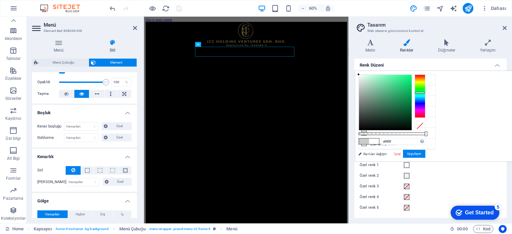
drag, startPoint x: 443, startPoint y: 85, endPoint x: 441, endPoint y: 66, distance: 19.0
click at [441, 66] on body "ICC Holding Ventures Sdn.Bhd. Home Sik Kullanilanlar Elementler Sütunlar İçerik…" at bounding box center [256, 117] width 512 height 234
click at [425, 155] on button "Uygulayın" at bounding box center [414, 154] width 22 height 8
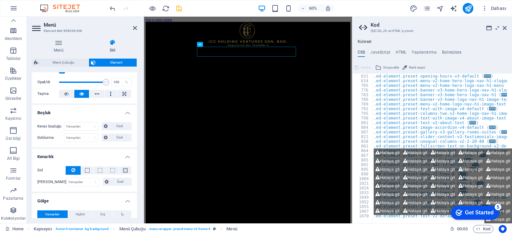
scroll to position [280, 0]
click at [505, 28] on icon at bounding box center [505, 27] width 4 height 5
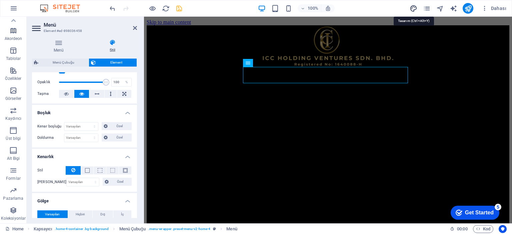
click at [415, 8] on icon "design" at bounding box center [414, 9] width 8 height 8
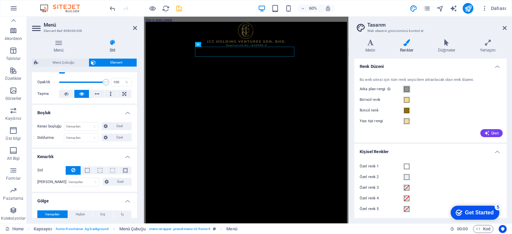
click at [406, 90] on span at bounding box center [406, 89] width 5 height 5
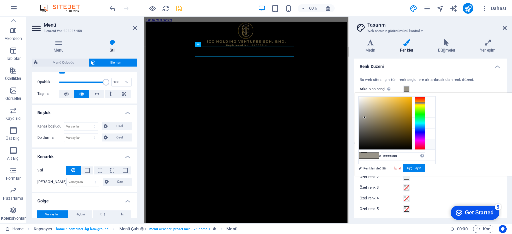
click at [362, 143] on icon at bounding box center [364, 144] width 5 height 5
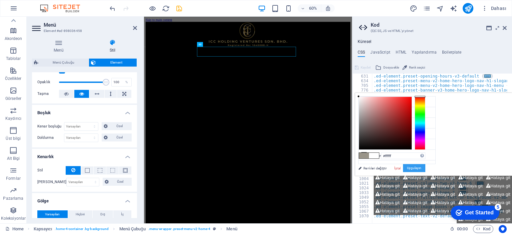
click at [425, 168] on button "Uygulayın" at bounding box center [414, 168] width 22 height 8
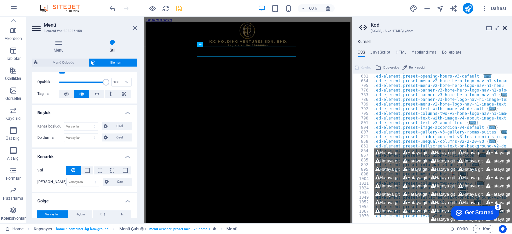
click at [505, 29] on icon at bounding box center [505, 27] width 4 height 5
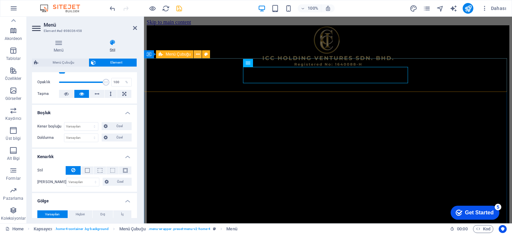
click at [197, 53] on icon at bounding box center [198, 54] width 4 height 7
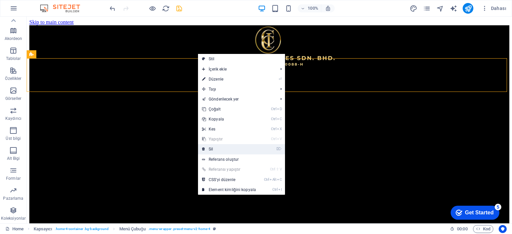
click at [212, 150] on link "⌦ Sil" at bounding box center [229, 149] width 62 height 10
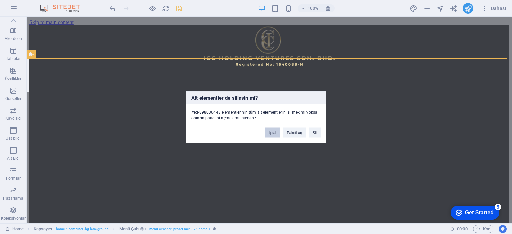
click at [275, 133] on button "İptal" at bounding box center [272, 133] width 15 height 10
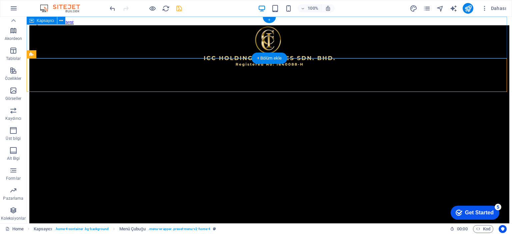
click at [79, 53] on div at bounding box center [269, 46] width 480 height 43
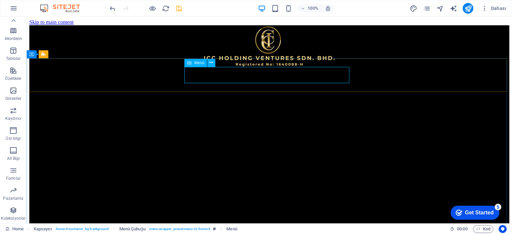
click at [192, 66] on div "Menü" at bounding box center [195, 63] width 23 height 8
click at [193, 63] on div "Menü" at bounding box center [195, 63] width 23 height 8
click at [211, 62] on icon at bounding box center [211, 62] width 4 height 7
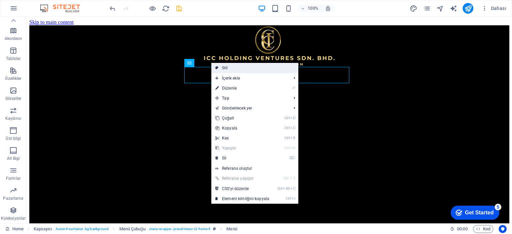
click at [231, 68] on link "Stil" at bounding box center [254, 68] width 87 height 10
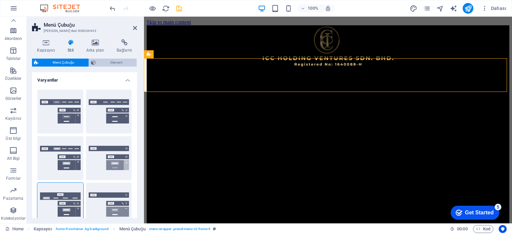
click at [103, 62] on span "Element" at bounding box center [116, 63] width 37 height 8
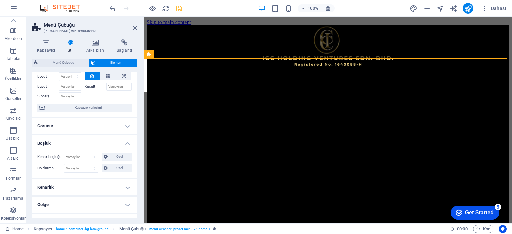
scroll to position [0, 0]
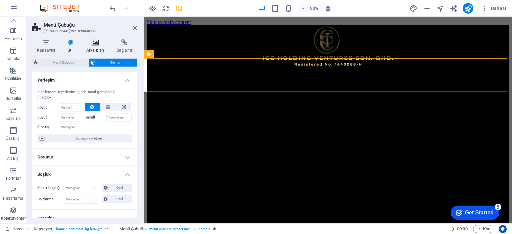
click at [96, 45] on icon at bounding box center [95, 42] width 28 height 7
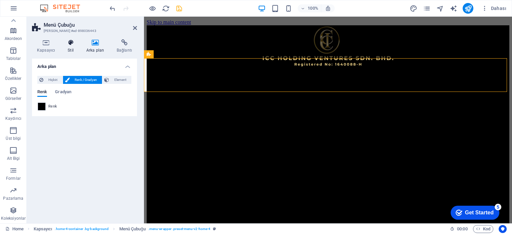
click at [73, 50] on h4 "Stil" at bounding box center [72, 46] width 19 height 14
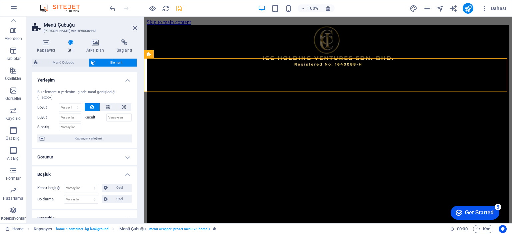
scroll to position [33, 0]
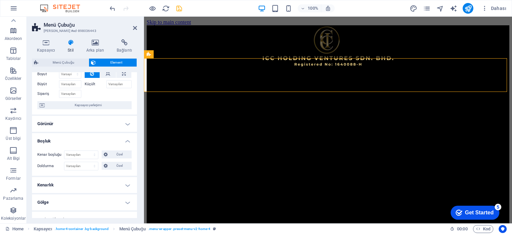
click at [129, 123] on h4 "Görünür" at bounding box center [84, 124] width 105 height 16
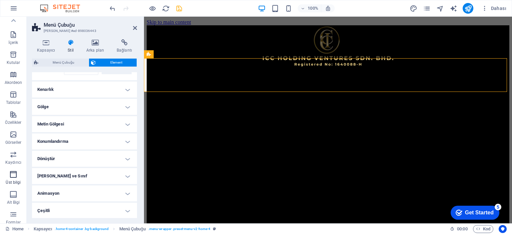
scroll to position [0, 0]
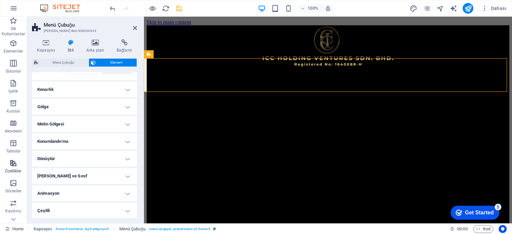
click at [12, 165] on icon "button" at bounding box center [13, 163] width 8 height 8
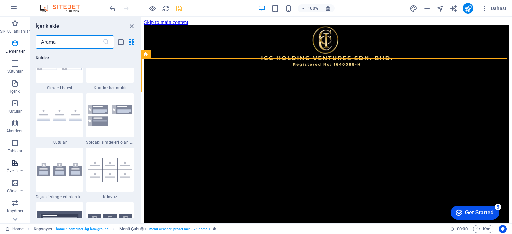
scroll to position [2599, 0]
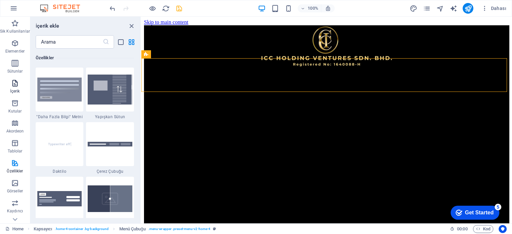
click at [13, 88] on span "İçerik" at bounding box center [15, 87] width 30 height 16
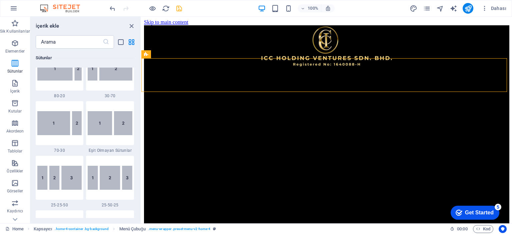
scroll to position [533, 0]
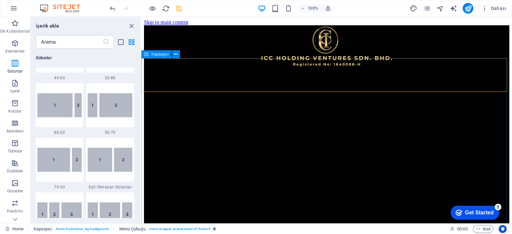
click at [162, 56] on span "Kapsayıcı" at bounding box center [160, 54] width 18 height 4
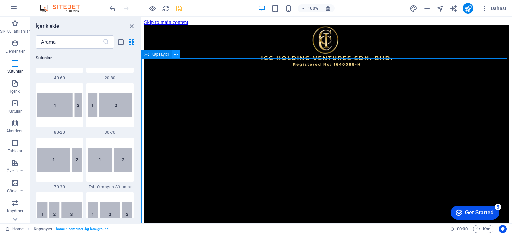
click at [177, 54] on icon at bounding box center [176, 54] width 4 height 7
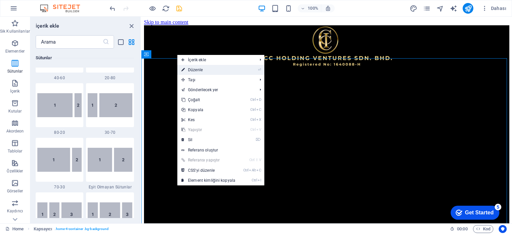
click at [192, 69] on link "⏎ Düzenle" at bounding box center [208, 70] width 62 height 10
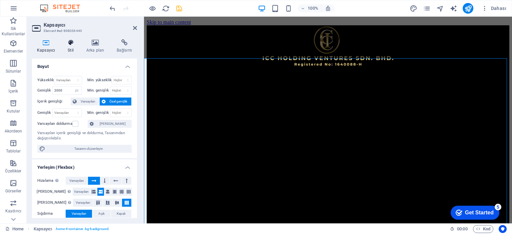
click at [72, 48] on h4 "Stil" at bounding box center [72, 46] width 19 height 14
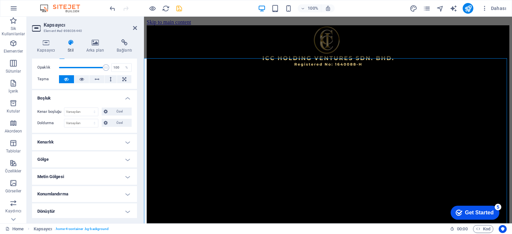
scroll to position [33, 0]
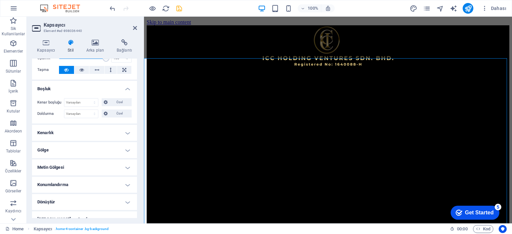
click at [85, 150] on h4 "Gölge" at bounding box center [84, 150] width 105 height 16
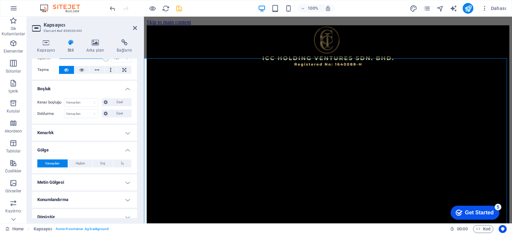
click at [86, 149] on h4 "Gölge" at bounding box center [84, 148] width 105 height 12
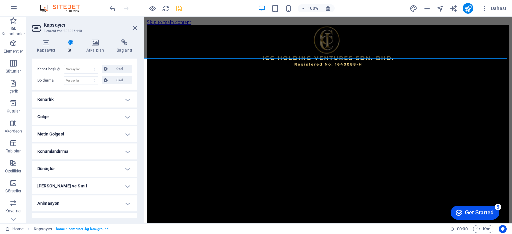
scroll to position [0, 0]
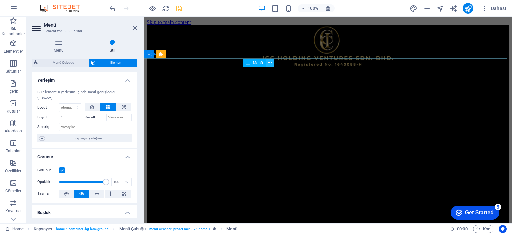
click at [271, 63] on icon at bounding box center [270, 62] width 4 height 7
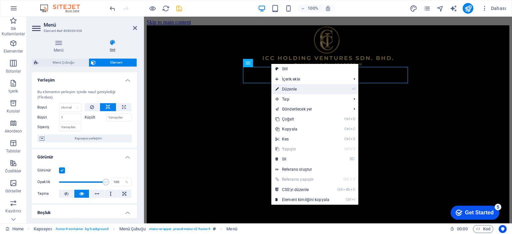
click at [289, 88] on link "⏎ Düzenle" at bounding box center [302, 89] width 62 height 10
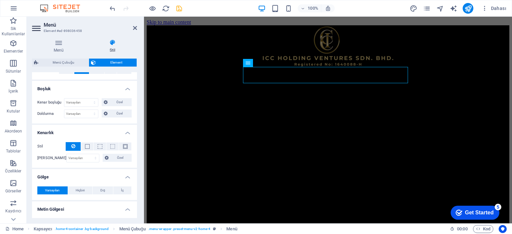
scroll to position [133, 0]
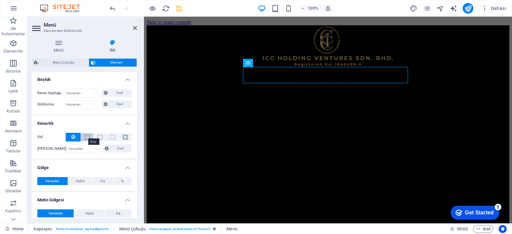
click at [85, 135] on span at bounding box center [87, 137] width 5 height 5
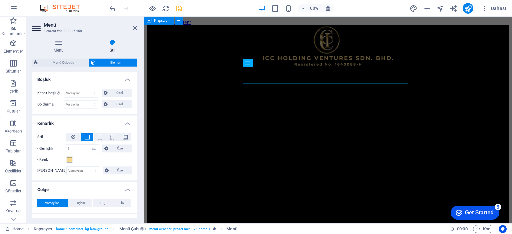
click at [189, 48] on div at bounding box center [328, 46] width 363 height 43
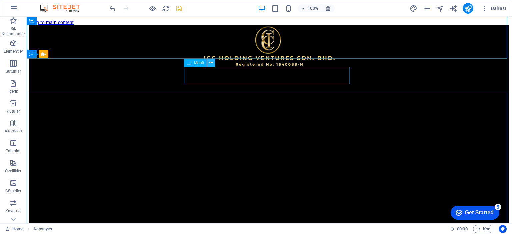
click at [209, 64] on icon at bounding box center [211, 62] width 4 height 7
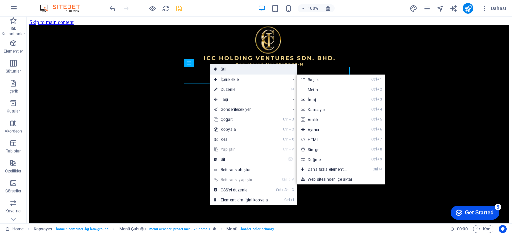
click at [220, 69] on link "Stil" at bounding box center [253, 69] width 87 height 10
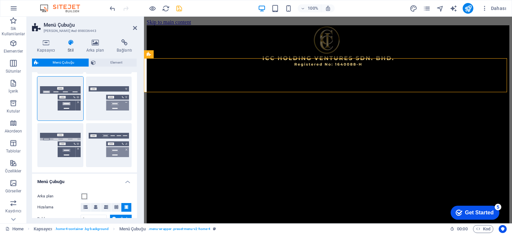
scroll to position [33, 0]
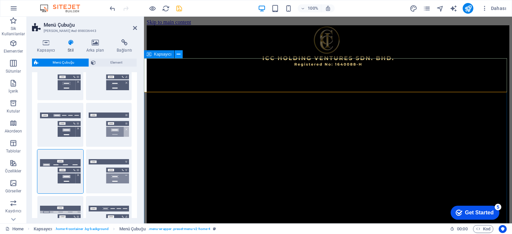
click at [179, 55] on icon at bounding box center [179, 54] width 4 height 7
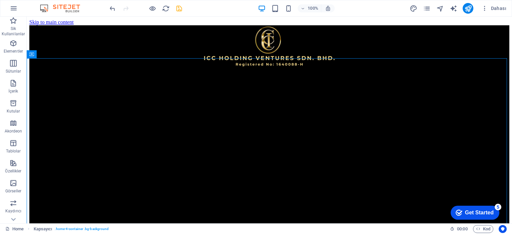
click at [107, 9] on div "100% Dahası" at bounding box center [255, 8] width 511 height 16
click at [113, 10] on icon "undo" at bounding box center [113, 9] width 8 height 8
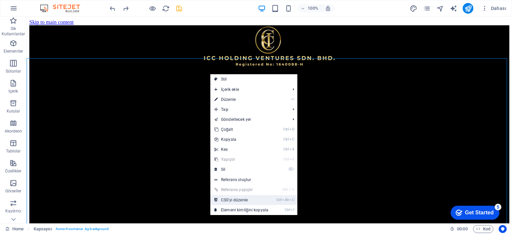
click at [243, 200] on link "Ctrl Alt C CSS'yi düzenle" at bounding box center [241, 200] width 62 height 10
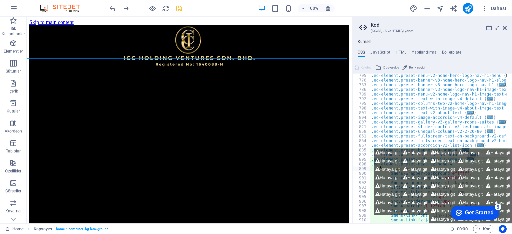
scroll to position [229, 0]
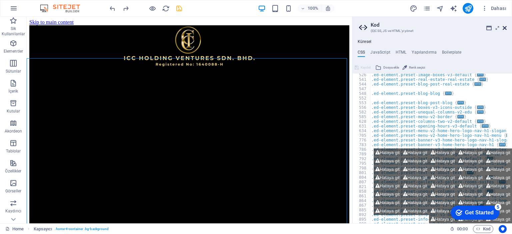
click at [505, 28] on icon at bounding box center [505, 27] width 4 height 5
